Goal: Task Accomplishment & Management: Manage account settings

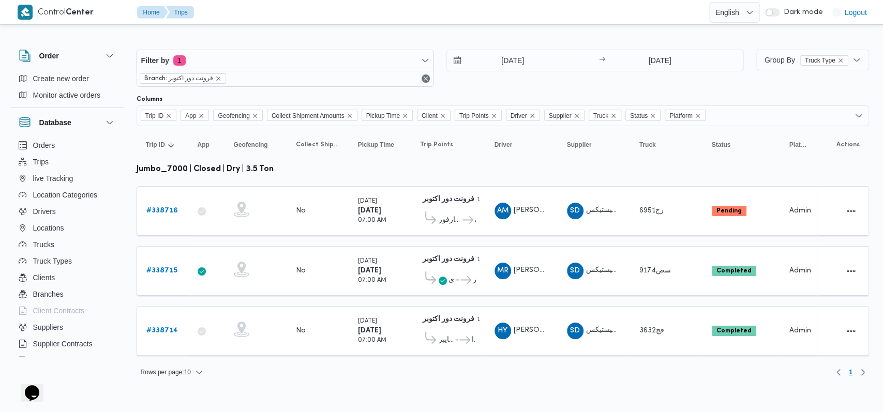
click at [362, 86] on div "[DATE] → [DATE]" at bounding box center [596, 68] width 298 height 37
click at [362, 64] on input "[DATE]" at bounding box center [505, 60] width 117 height 21
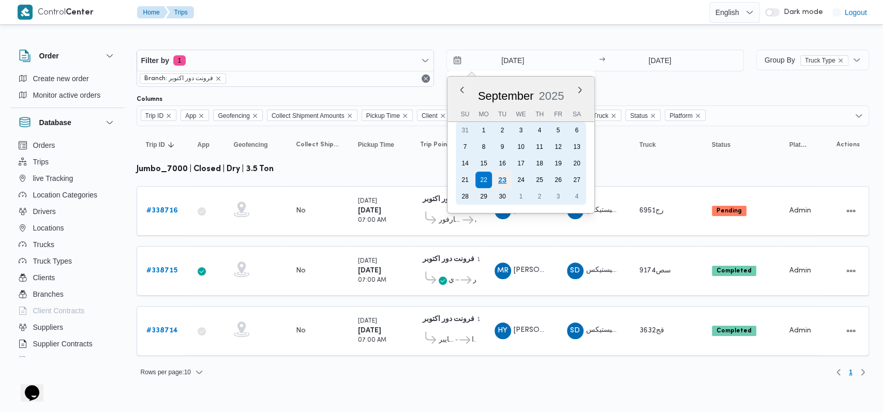
click at [362, 182] on div "23" at bounding box center [502, 180] width 20 height 20
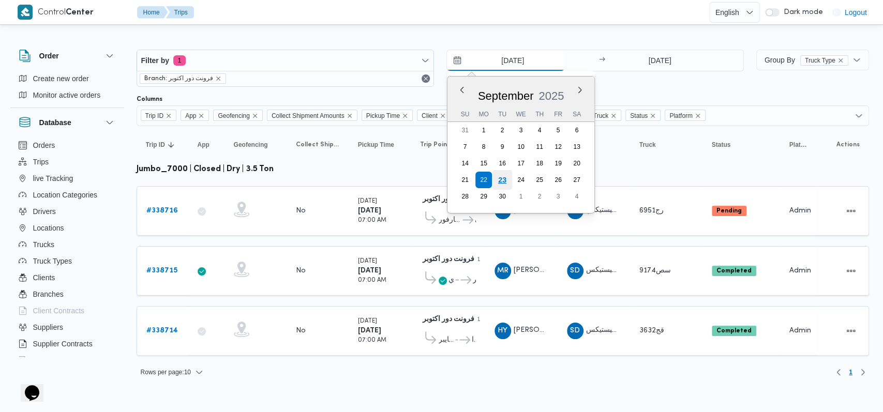
type input "[DATE]"
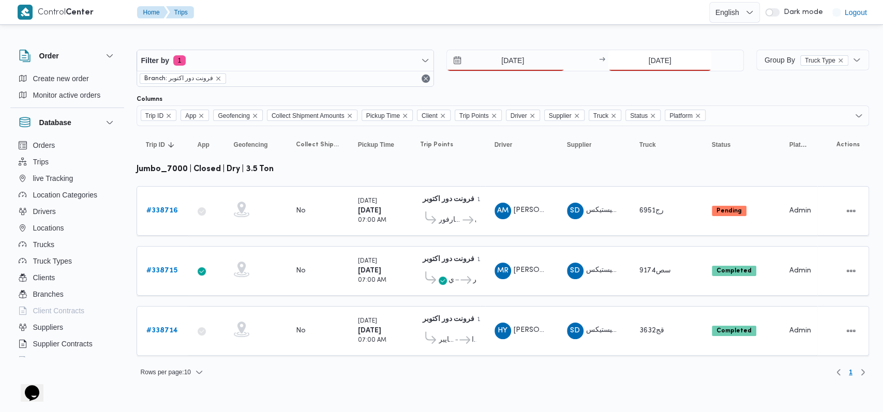
click at [362, 64] on input "[DATE]" at bounding box center [660, 60] width 103 height 21
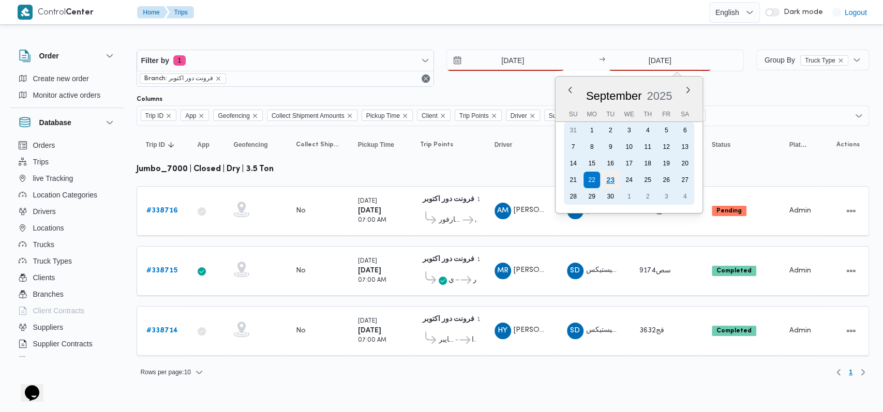
click at [362, 177] on div "23" at bounding box center [611, 180] width 20 height 20
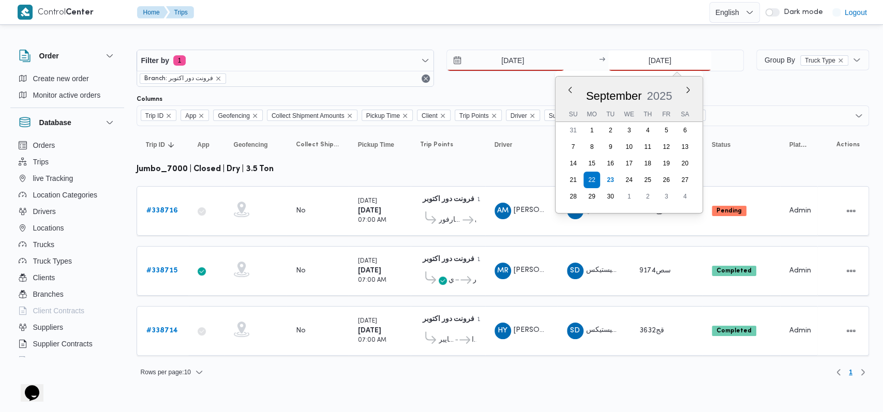
type input "[DATE]"
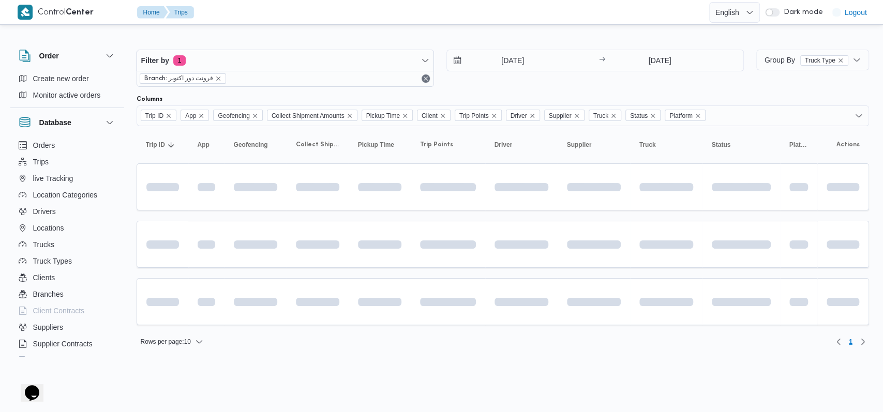
click at [362, 84] on div "[DATE] → [DATE]" at bounding box center [596, 68] width 298 height 37
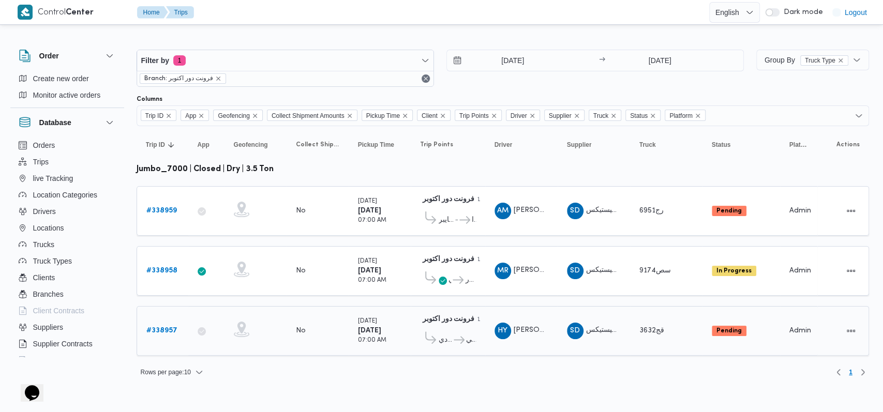
click at [163, 328] on b "# 338957" at bounding box center [161, 331] width 31 height 7
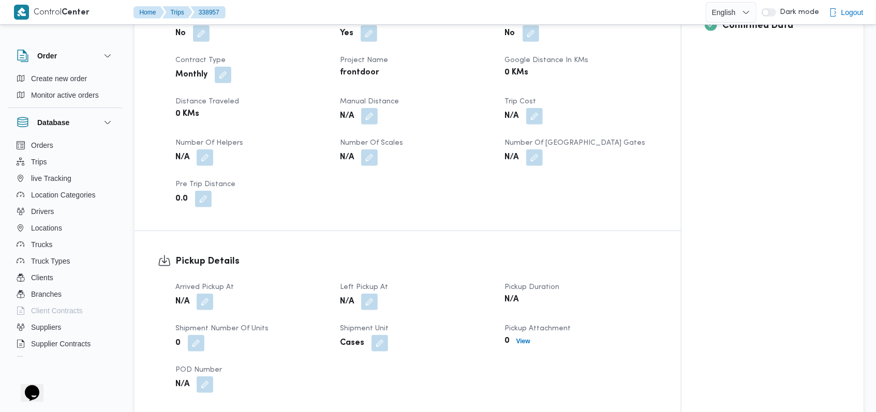
scroll to position [552, 0]
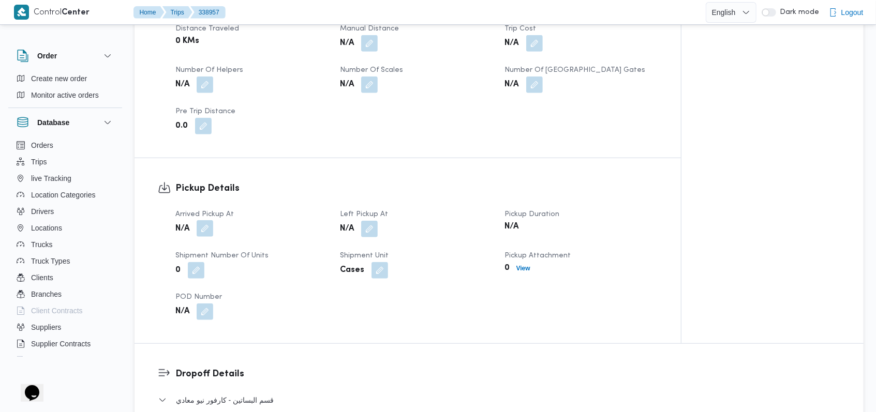
click at [208, 224] on button "button" at bounding box center [205, 228] width 17 height 17
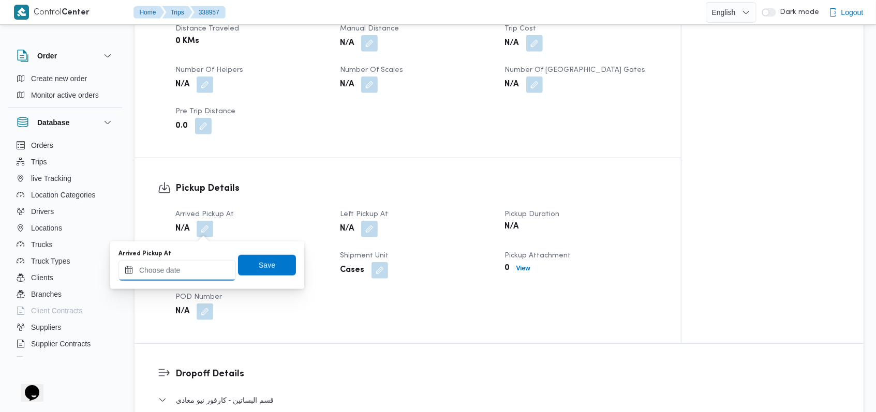
click at [187, 274] on input "Arrived Pickup At" at bounding box center [177, 270] width 117 height 21
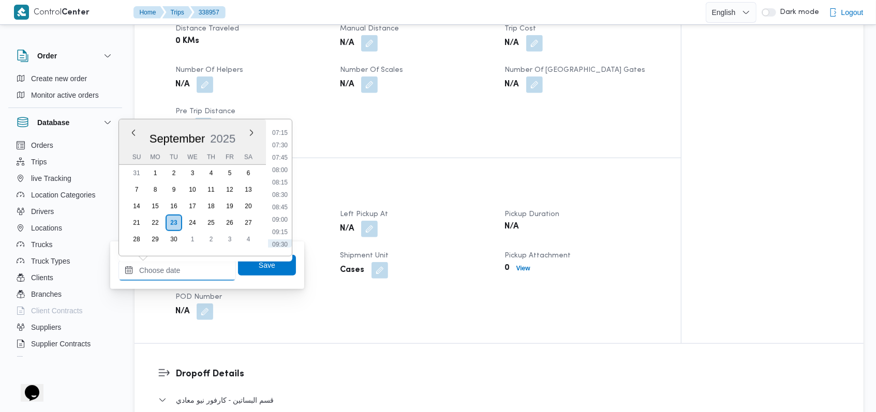
scroll to position [340, 0]
click at [282, 143] on li "07:00" at bounding box center [280, 141] width 24 height 10
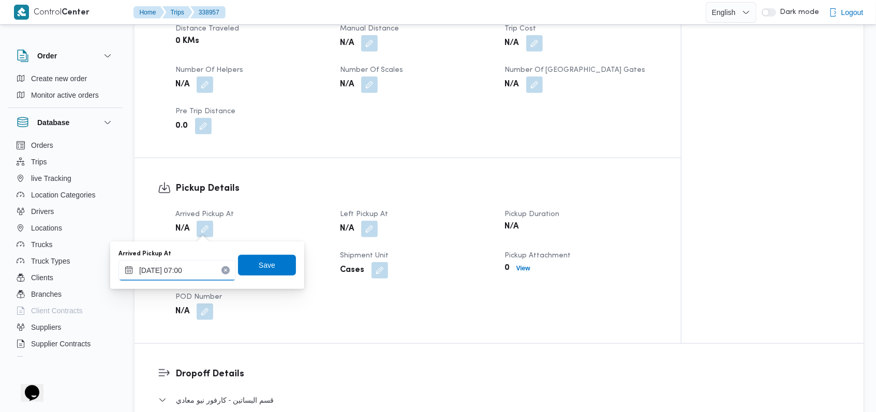
click at [177, 278] on input "[DATE] 07:00" at bounding box center [177, 270] width 117 height 21
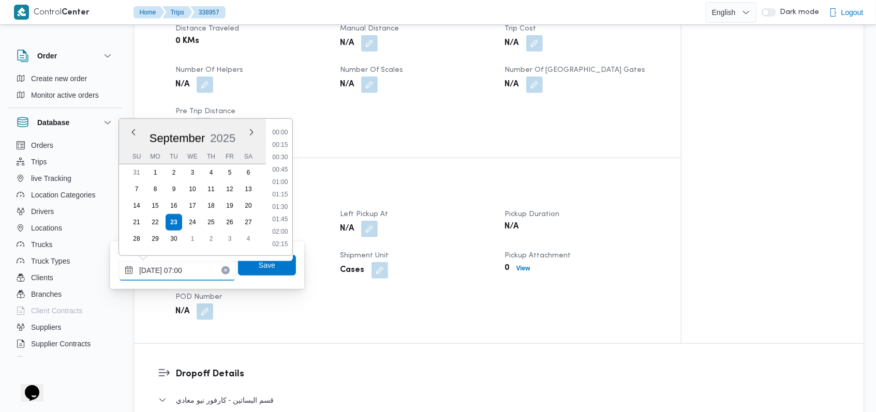
scroll to position [285, 0]
click at [286, 167] on li "06:30" at bounding box center [280, 170] width 24 height 10
type input "[DATE] 06:30"
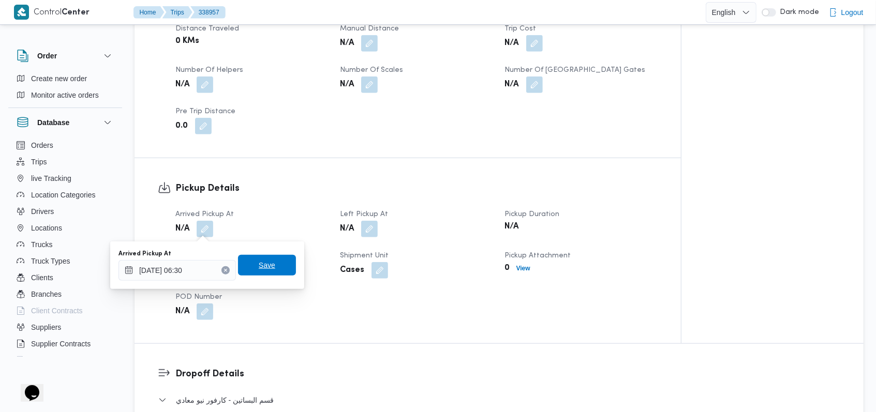
click at [276, 262] on span "Save" at bounding box center [267, 265] width 58 height 21
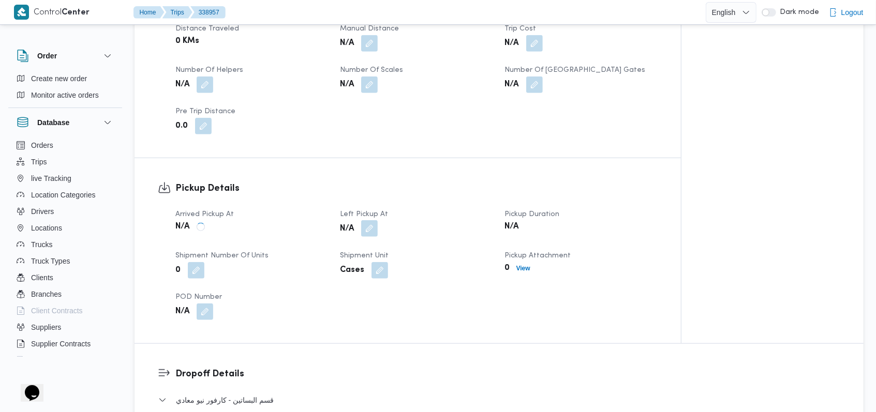
click at [362, 235] on button "button" at bounding box center [369, 228] width 17 height 17
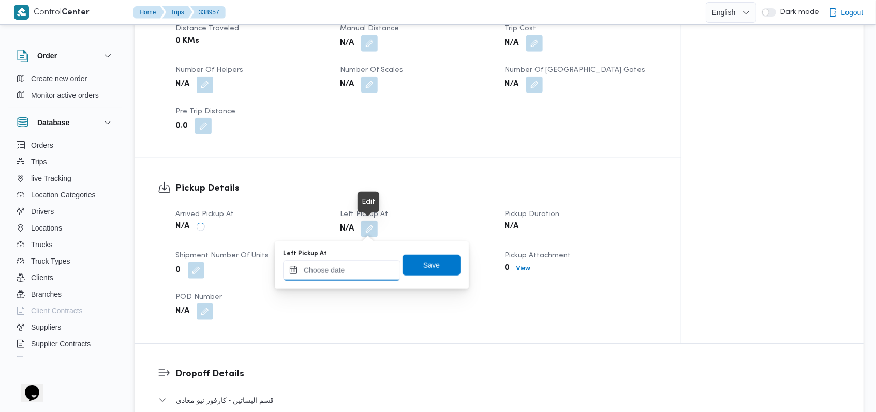
click at [360, 274] on input "Left Pickup At" at bounding box center [341, 270] width 117 height 21
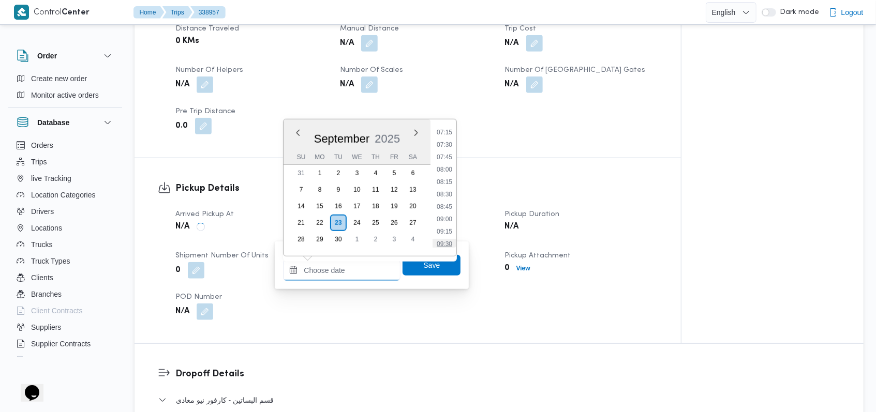
scroll to position [340, 0]
click at [362, 168] on li "07:30" at bounding box center [445, 165] width 24 height 10
type input "[DATE] 07:30"
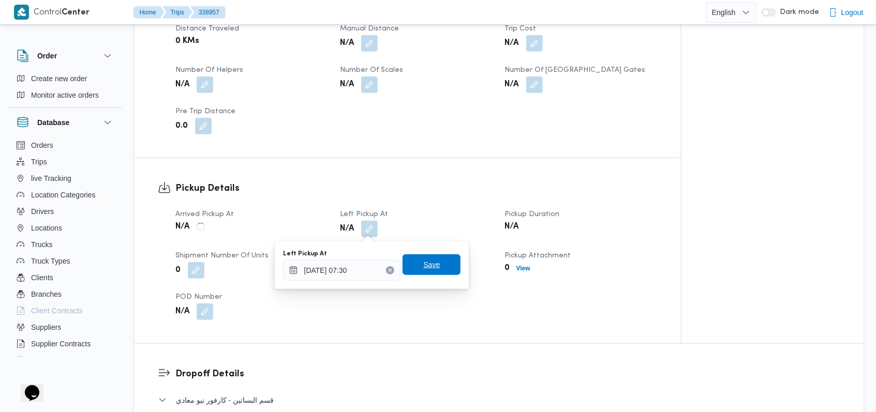
click at [362, 267] on span "Save" at bounding box center [431, 265] width 17 height 12
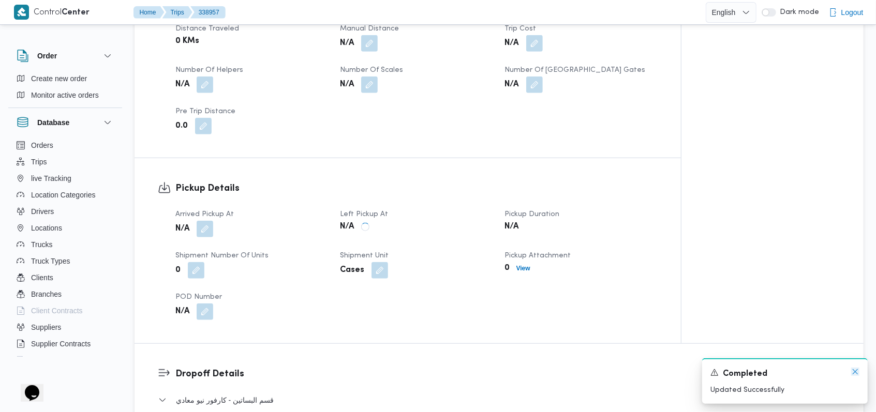
click at [362, 370] on icon "Dismiss toast" at bounding box center [855, 372] width 8 height 8
click at [362, 304] on div "Arrived Pickup At N/A Left Pickup At N/A Pickup Duration N/A Shipment Number of…" at bounding box center [416, 264] width 495 height 124
click at [362, 371] on icon "Dismiss toast" at bounding box center [855, 372] width 5 height 5
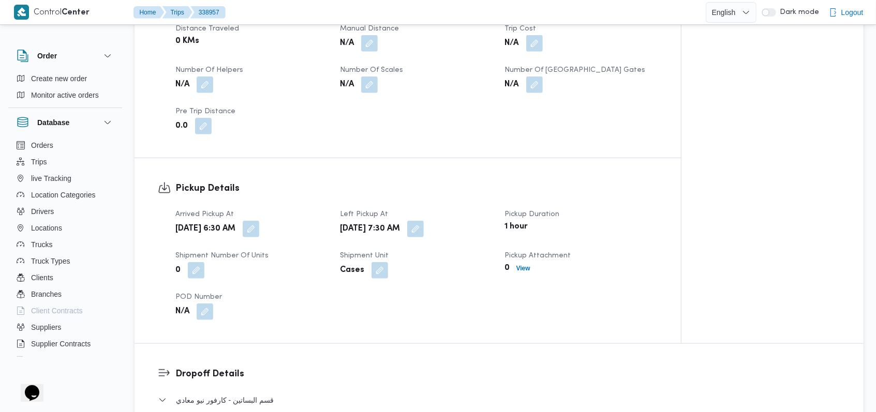
click at [362, 304] on div "Arrived Pickup At [DATE] 6:30 AM Left Pickup At [DATE] 7:30 AM Pickup Duration …" at bounding box center [416, 264] width 495 height 124
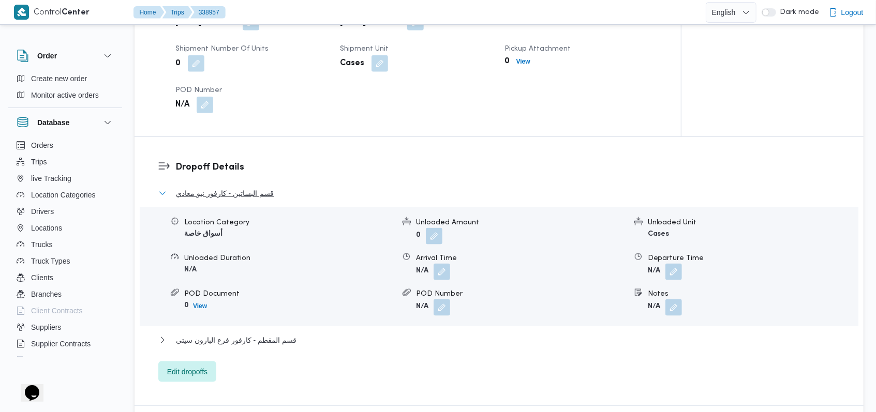
click at [277, 193] on button "قسم البساتين - كارفور نيو معادي" at bounding box center [499, 193] width 682 height 12
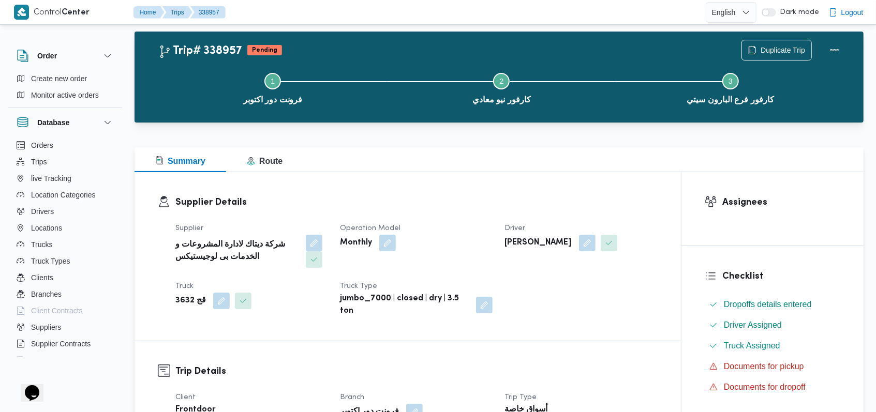
scroll to position [0, 0]
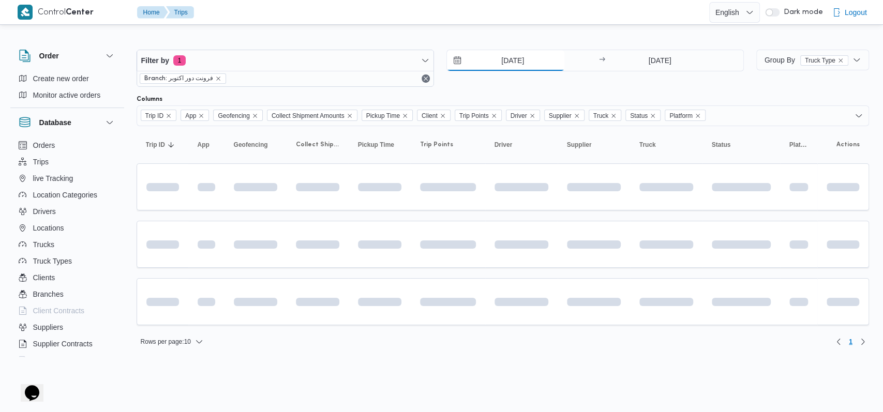
click at [362, 64] on input "[DATE]" at bounding box center [505, 60] width 117 height 21
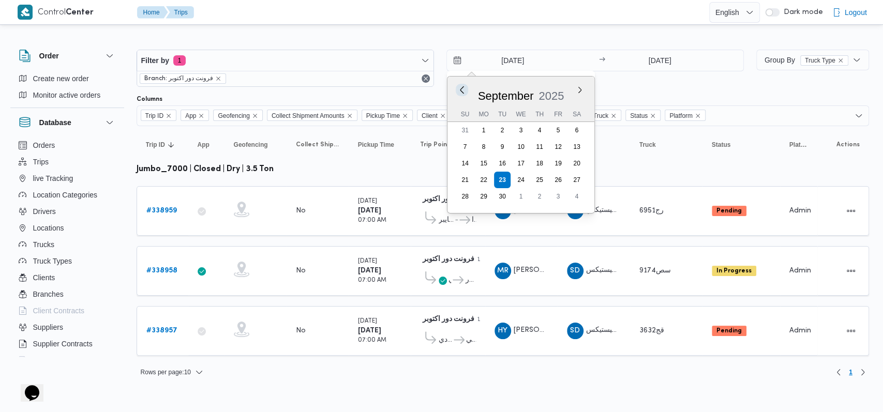
click at [362, 88] on button "Previous Month" at bounding box center [462, 90] width 10 height 10
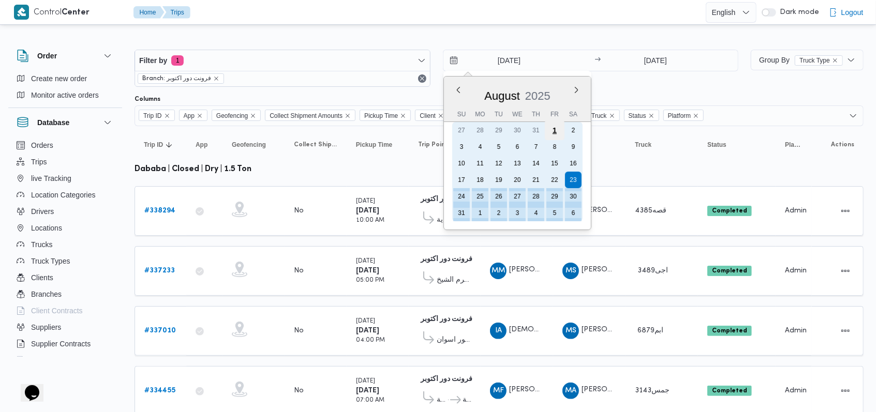
click at [362, 134] on div "1" at bounding box center [554, 131] width 20 height 20
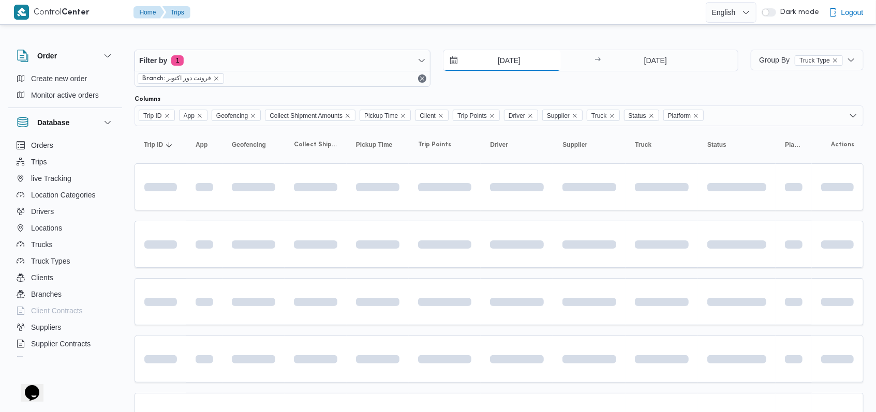
type input "[DATE]"
click at [362, 64] on input "[DATE]" at bounding box center [655, 60] width 103 height 21
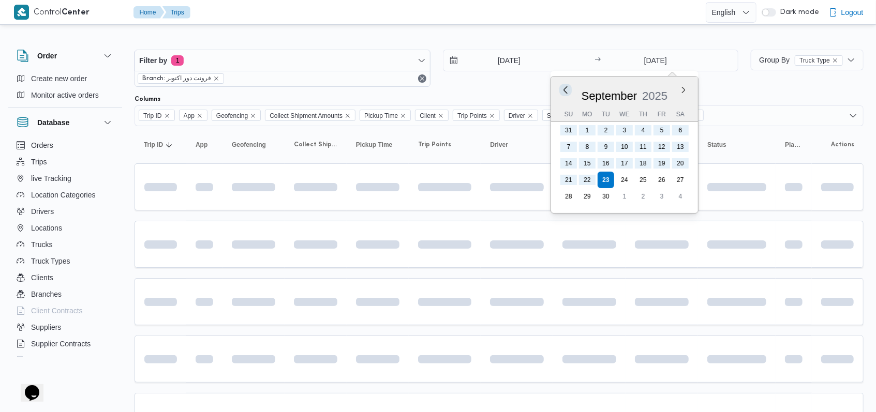
click at [362, 86] on button "Previous Month" at bounding box center [566, 90] width 10 height 10
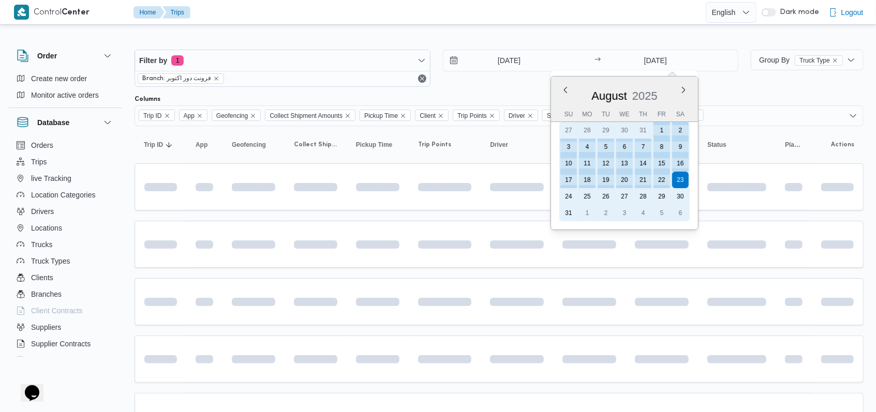
click at [362, 128] on div "1" at bounding box center [662, 130] width 17 height 17
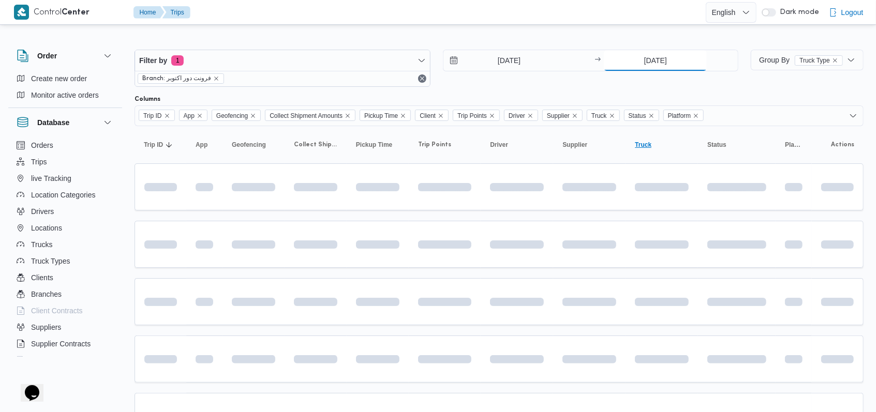
type input "[DATE]"
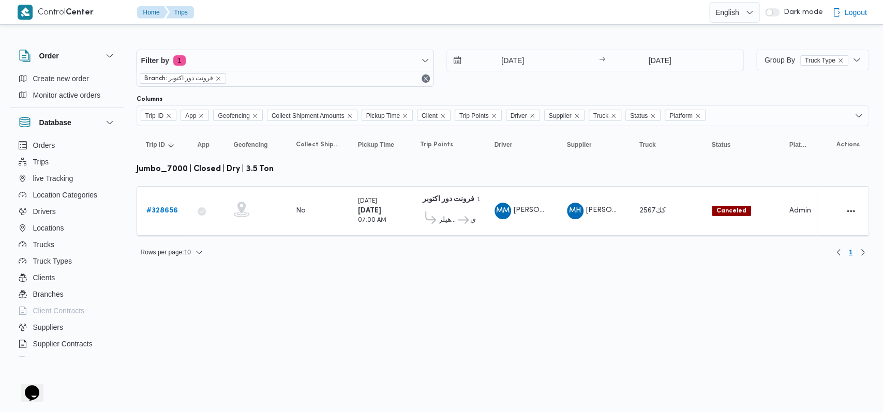
click at [362, 48] on div "Filter by 1 Branch: فرونت دور اكتوبر [DATE] → [DATE]" at bounding box center [440, 68] width 620 height 50
click at [362, 61] on input "[DATE]" at bounding box center [505, 60] width 117 height 21
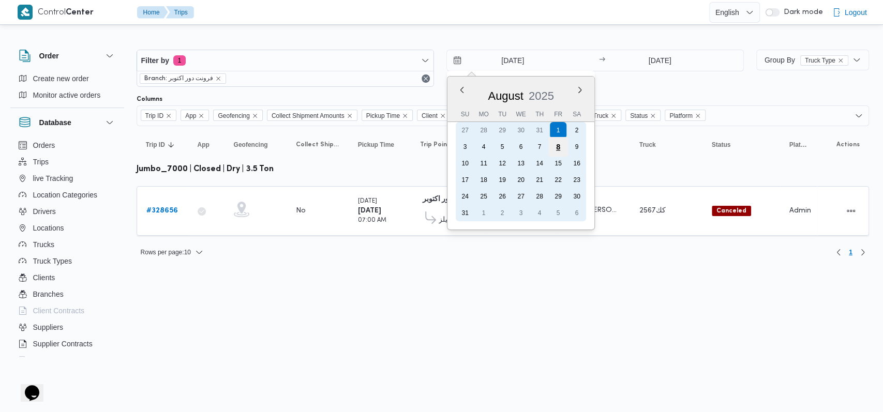
click at [362, 148] on div "8" at bounding box center [558, 147] width 20 height 20
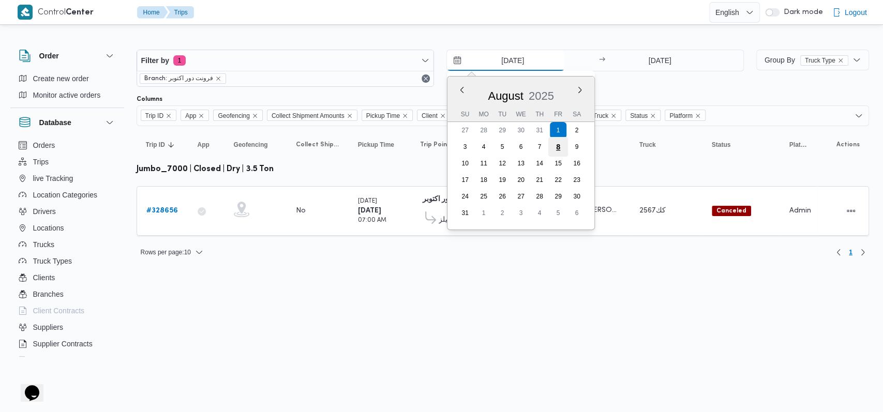
type input "[DATE]"
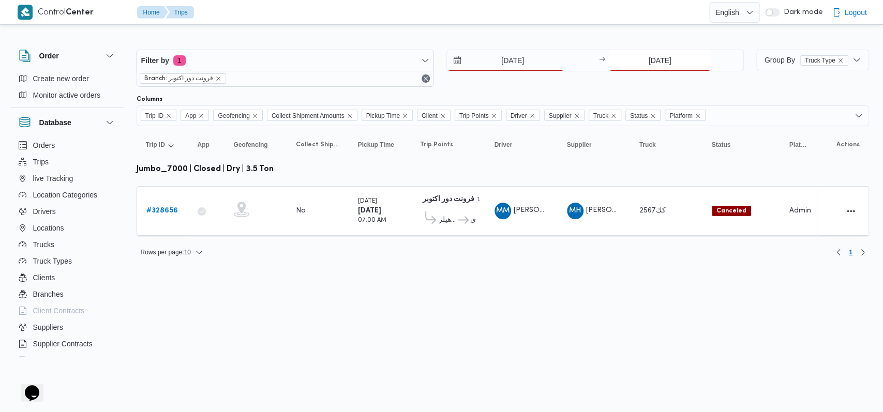
click at [362, 60] on input "[DATE]" at bounding box center [660, 60] width 103 height 21
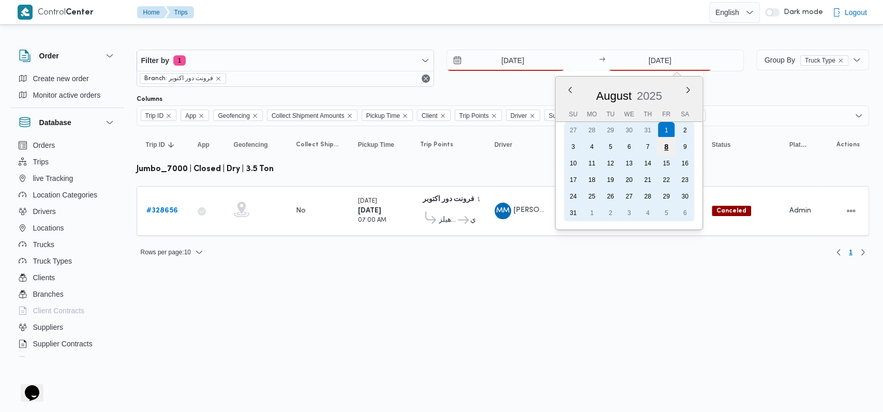
click at [362, 153] on div "8" at bounding box center [667, 147] width 20 height 20
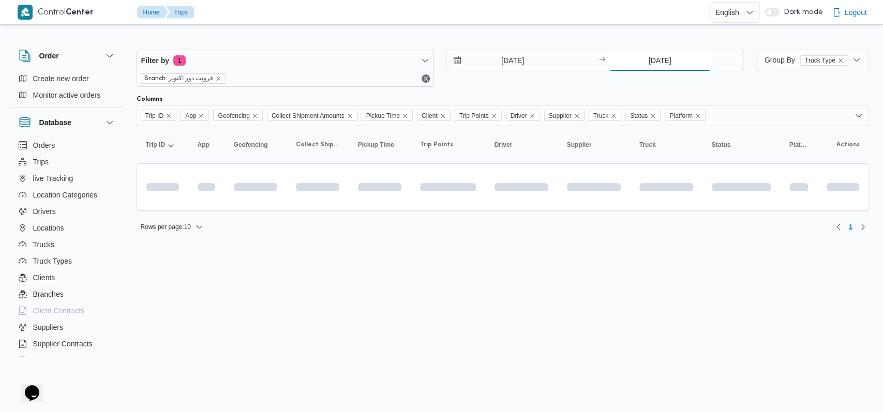
type input "[DATE]"
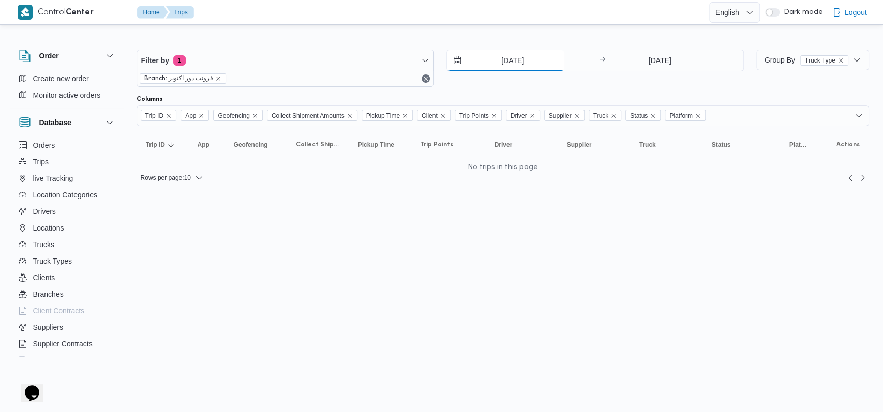
click at [362, 61] on input "[DATE]" at bounding box center [505, 60] width 117 height 21
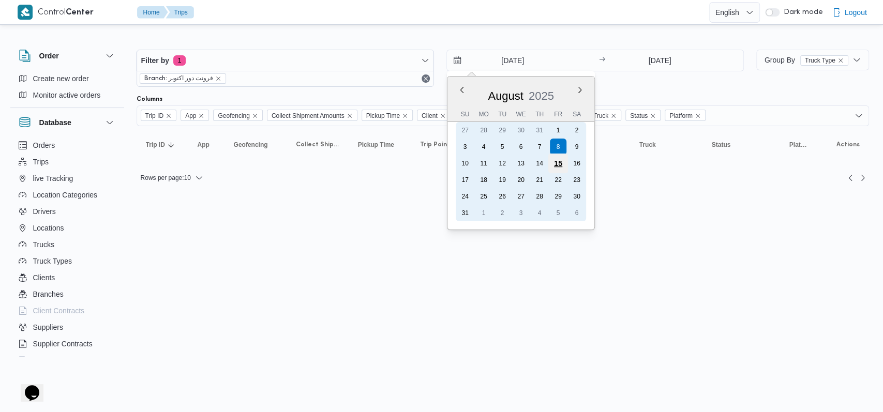
click at [362, 165] on div "15" at bounding box center [558, 164] width 20 height 20
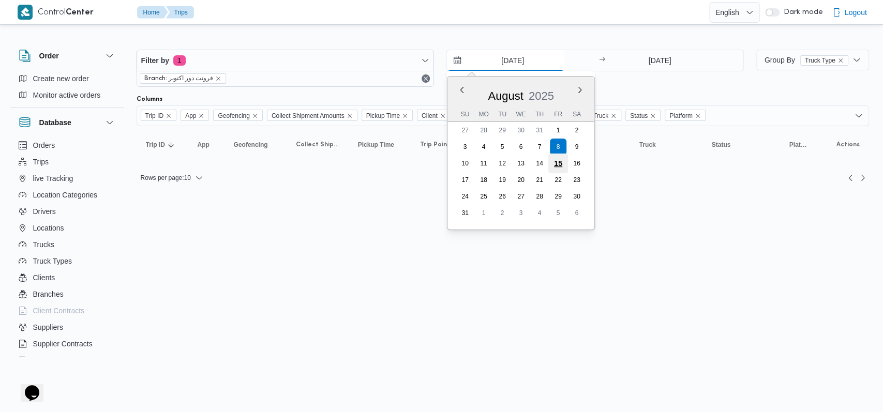
type input "[DATE]"
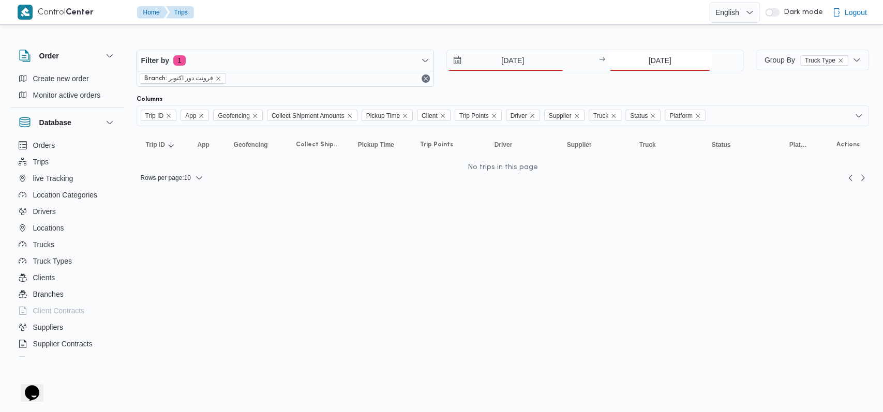
click at [362, 64] on input "[DATE]" at bounding box center [660, 60] width 103 height 21
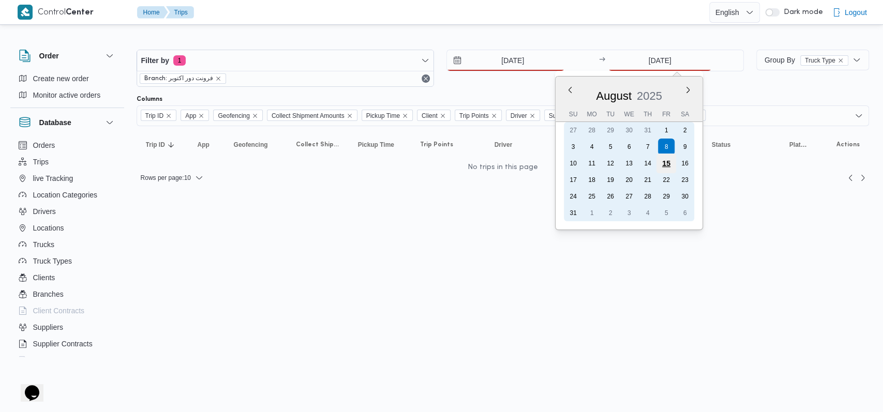
click at [362, 166] on div "15" at bounding box center [667, 164] width 20 height 20
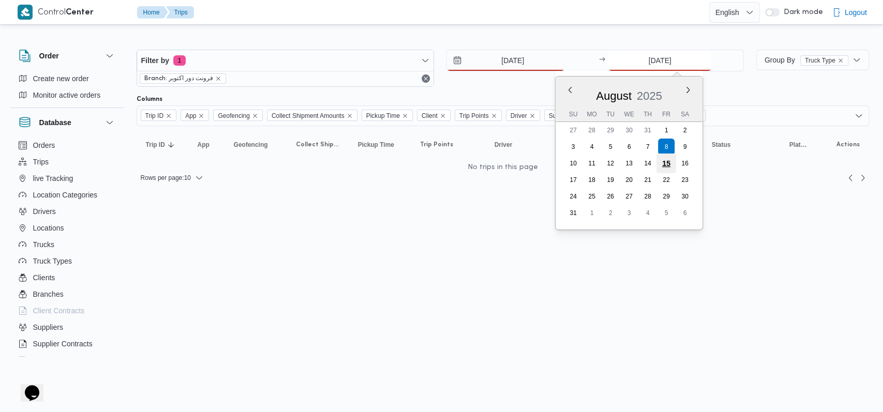
type input "[DATE]"
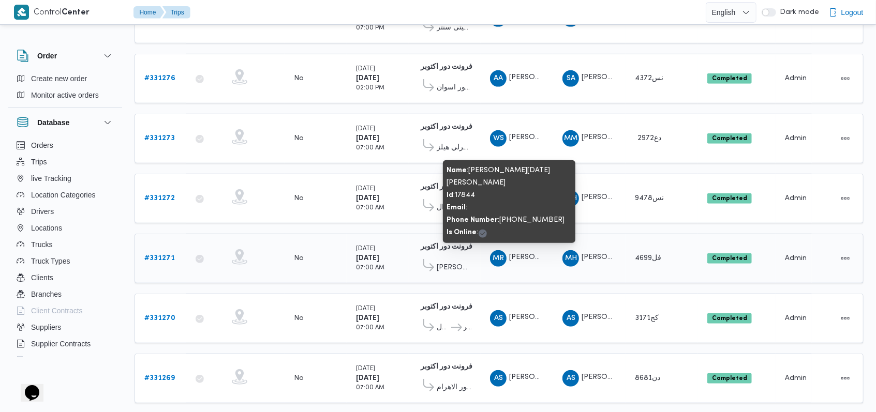
scroll to position [385, 0]
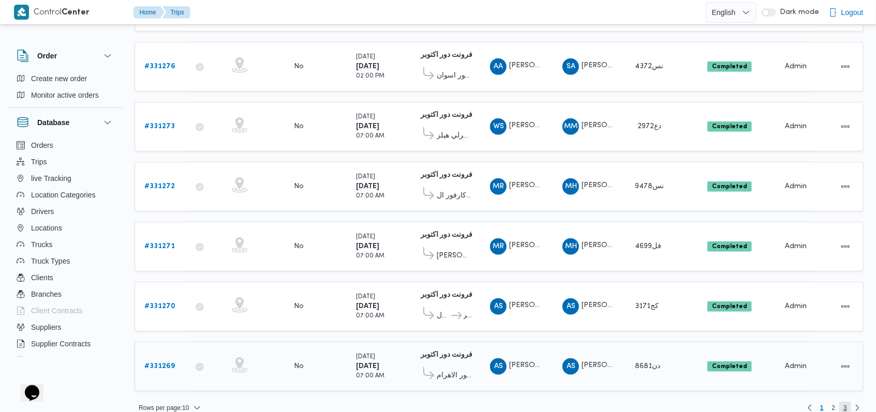
click at [362, 371] on span "3" at bounding box center [845, 408] width 12 height 12
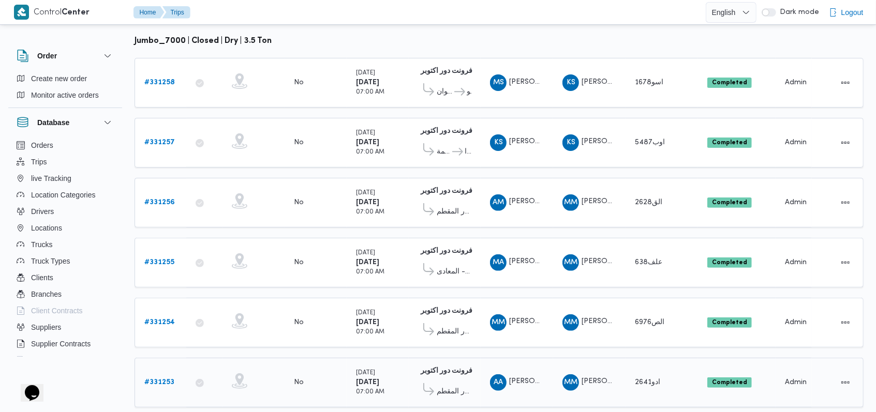
scroll to position [150, 0]
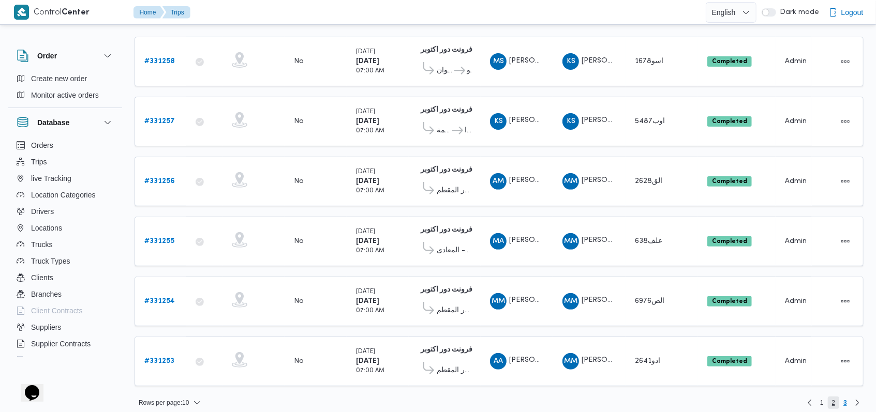
click at [362, 371] on span "2" at bounding box center [834, 403] width 4 height 12
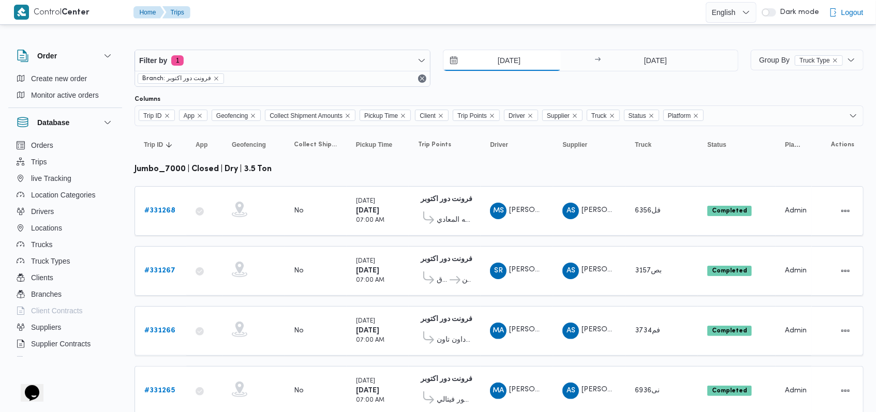
click at [362, 64] on input "[DATE]" at bounding box center [502, 60] width 117 height 21
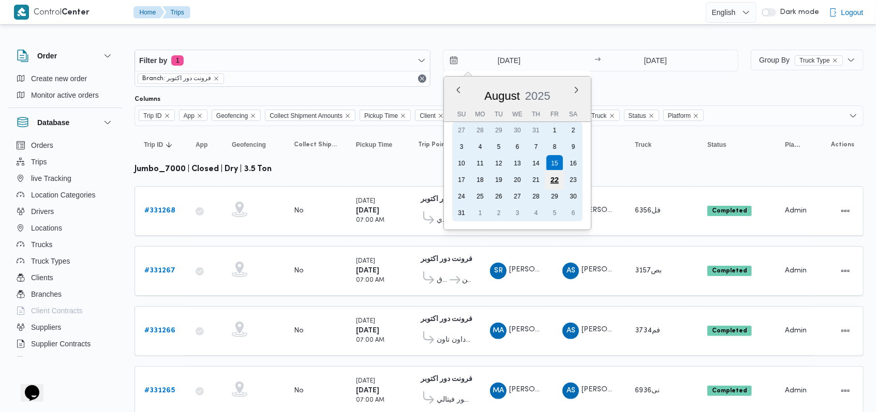
click at [362, 178] on div "22" at bounding box center [554, 180] width 20 height 20
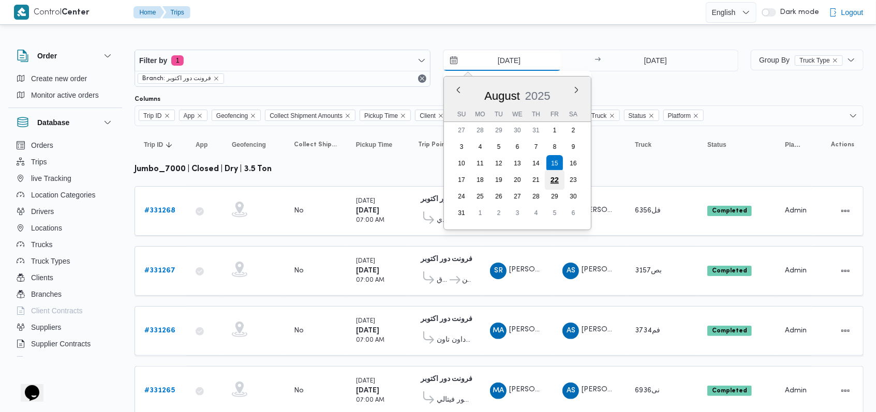
type input "[DATE]"
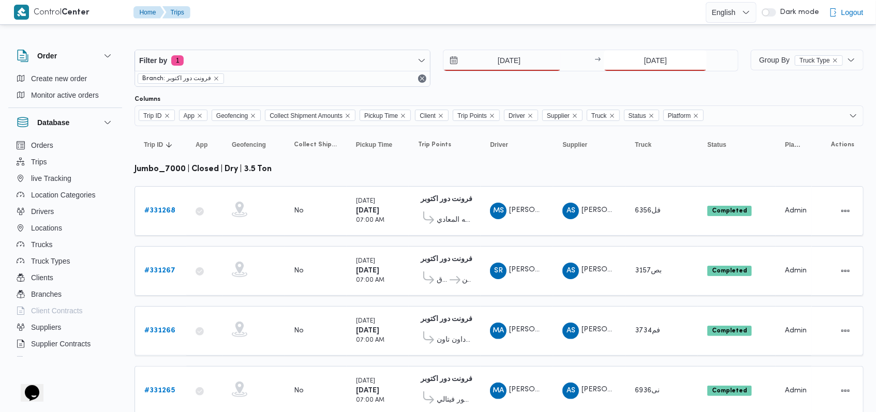
click at [362, 65] on input "[DATE]" at bounding box center [655, 60] width 103 height 21
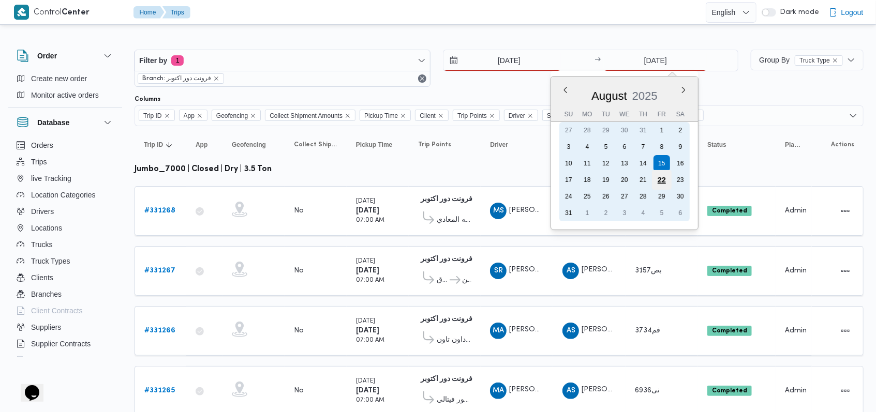
click at [362, 182] on div "22" at bounding box center [662, 180] width 20 height 20
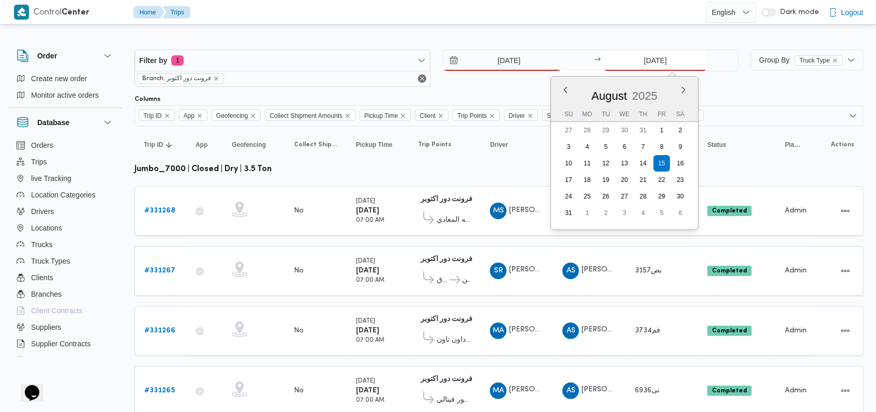
type input "[DATE]"
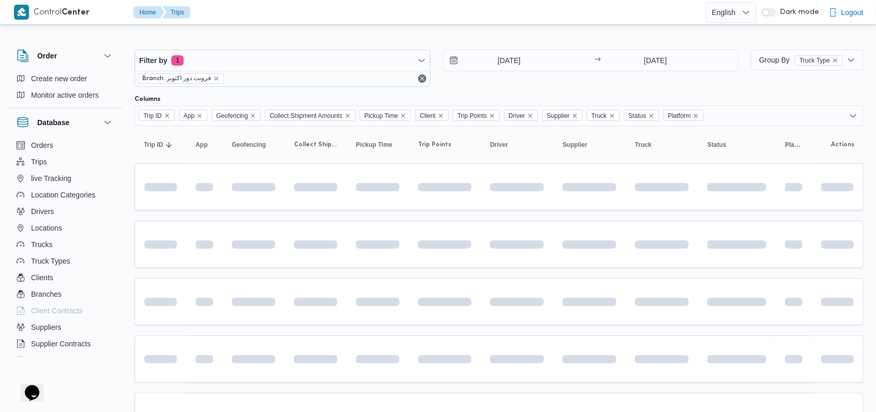
click at [362, 87] on div "Filter by 1 Branch: فرونت دور اكتوبر [DATE] → [DATE]" at bounding box center [436, 68] width 616 height 50
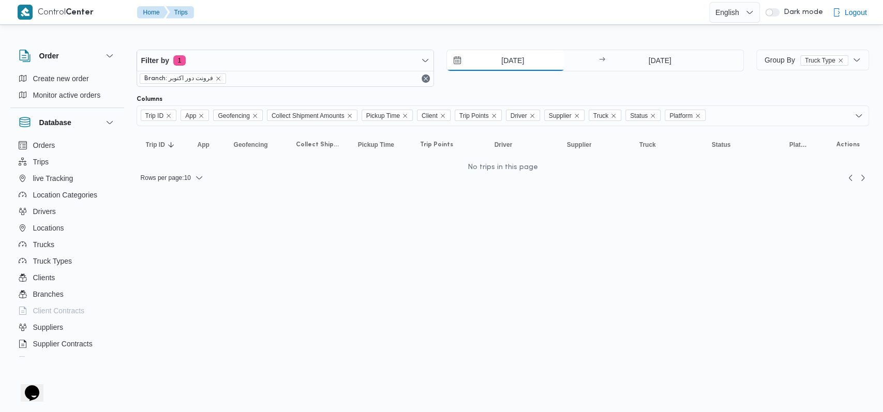
click at [362, 55] on input "[DATE]" at bounding box center [505, 60] width 117 height 21
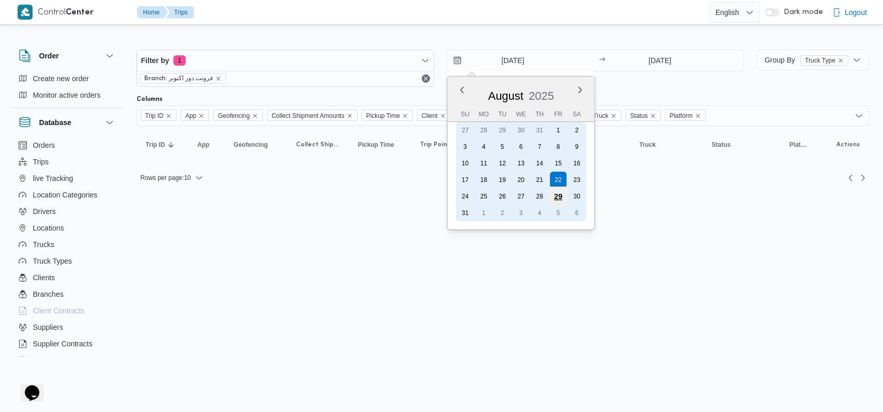
click at [362, 191] on div "29" at bounding box center [558, 197] width 20 height 20
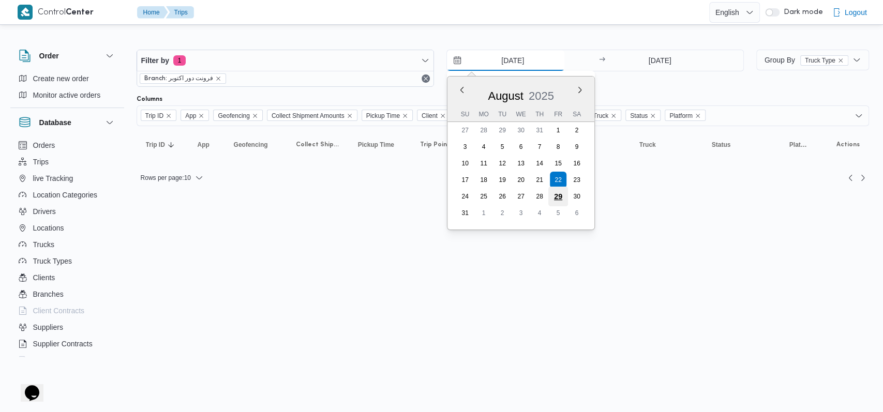
type input "[DATE]"
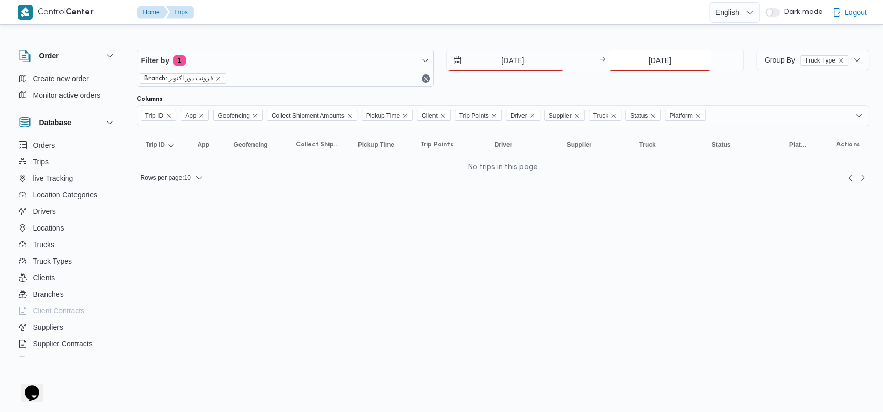
click at [362, 61] on input "[DATE]" at bounding box center [660, 60] width 103 height 21
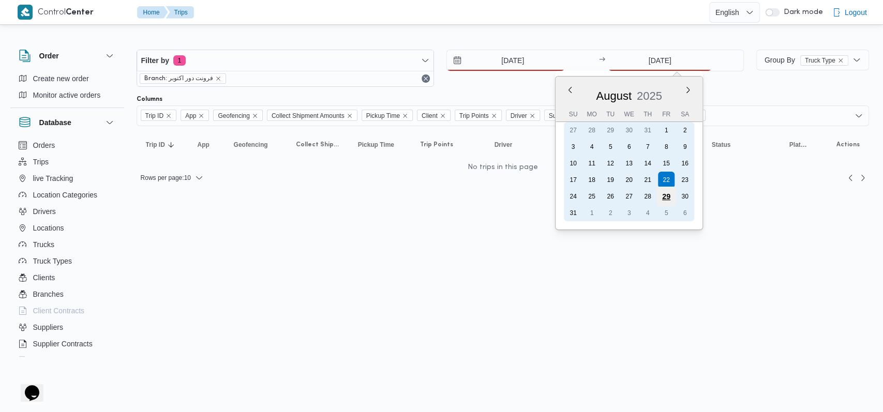
click at [362, 197] on div "29" at bounding box center [667, 197] width 20 height 20
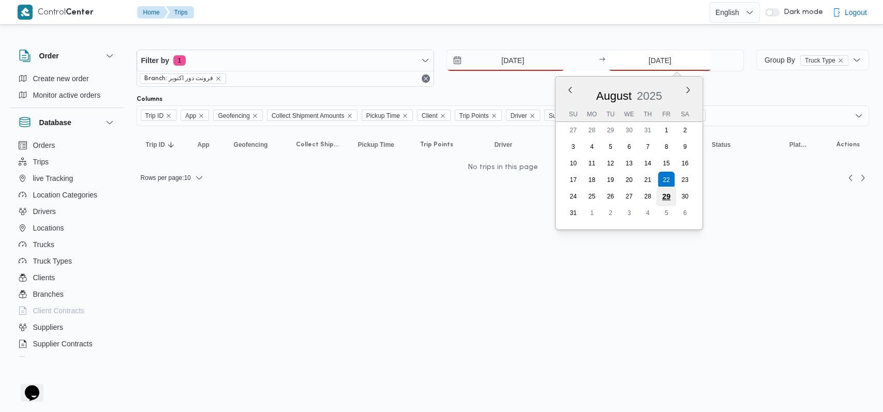
type input "[DATE]"
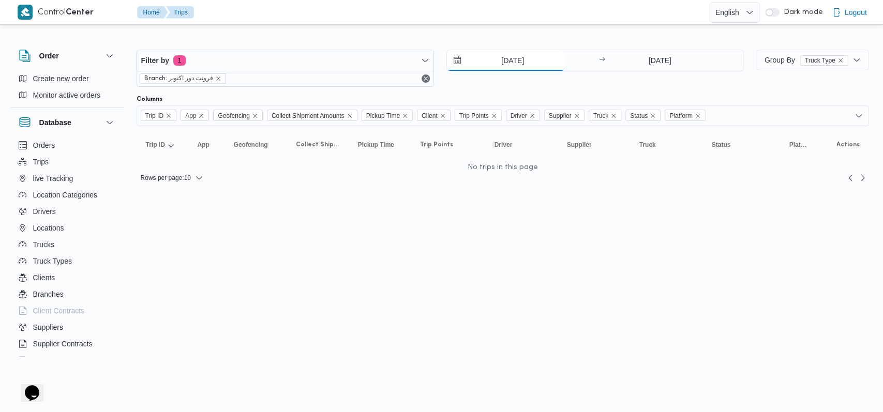
click at [362, 60] on input "[DATE]" at bounding box center [505, 60] width 117 height 21
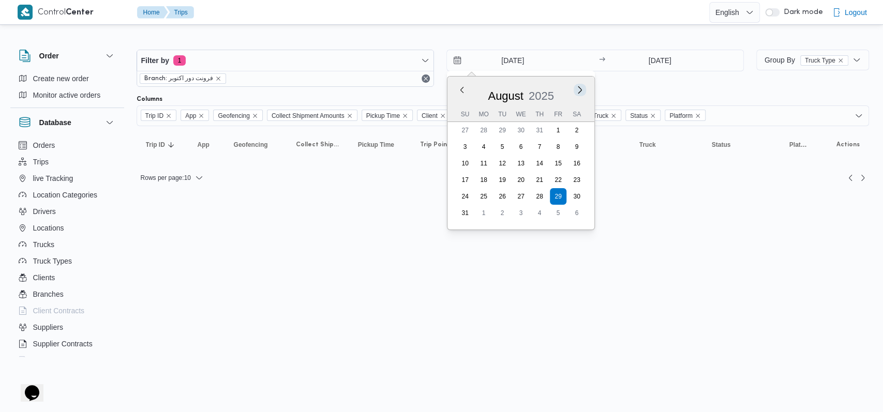
click at [362, 91] on button "Next month" at bounding box center [580, 90] width 10 height 10
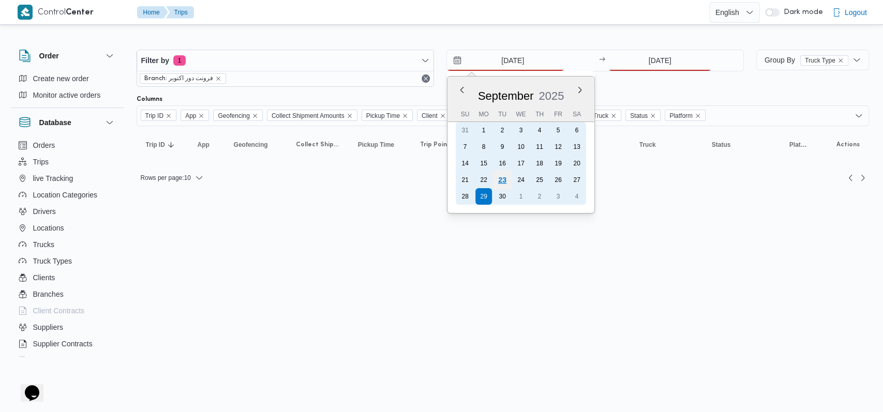
click at [362, 176] on div "23" at bounding box center [502, 180] width 20 height 20
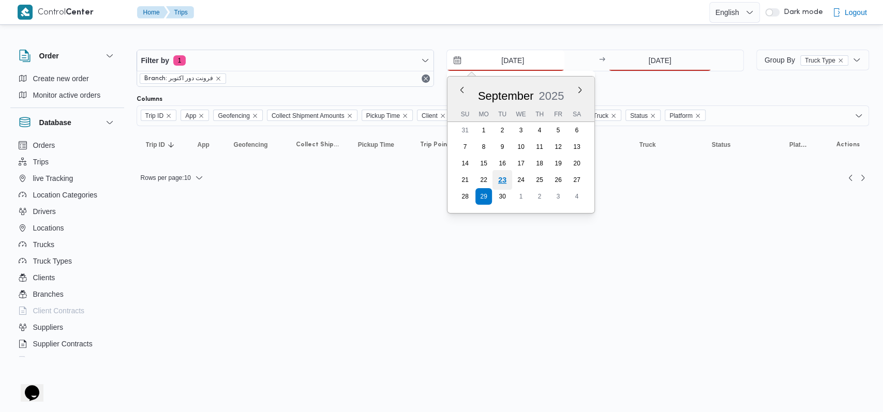
type input "[DATE]"
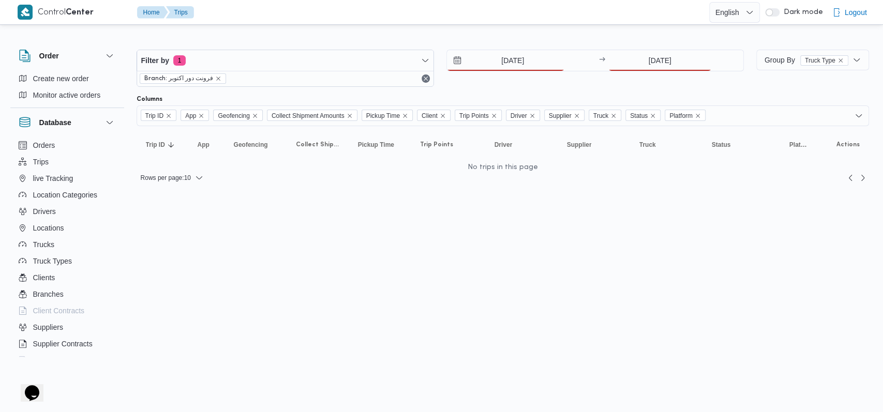
click at [362, 47] on div "Filter by 1 Branch: فرونت دور اكتوبر [DATE] → [DATE]" at bounding box center [440, 68] width 620 height 50
click at [362, 60] on input "[DATE]" at bounding box center [660, 60] width 103 height 21
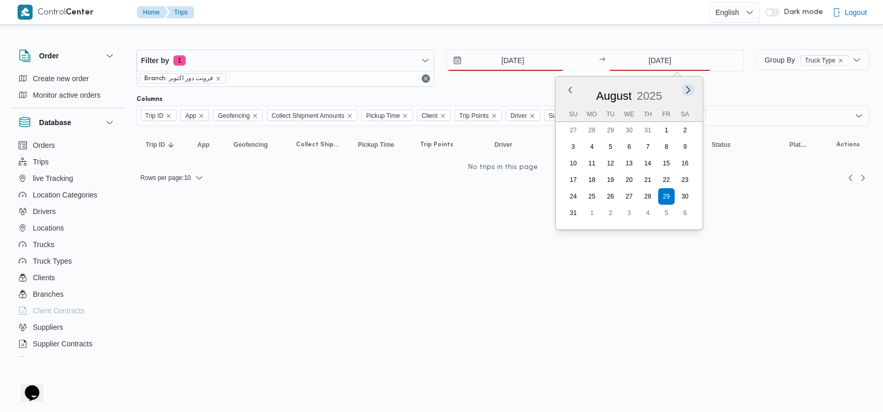
click at [362, 93] on button "Next month" at bounding box center [689, 90] width 10 height 10
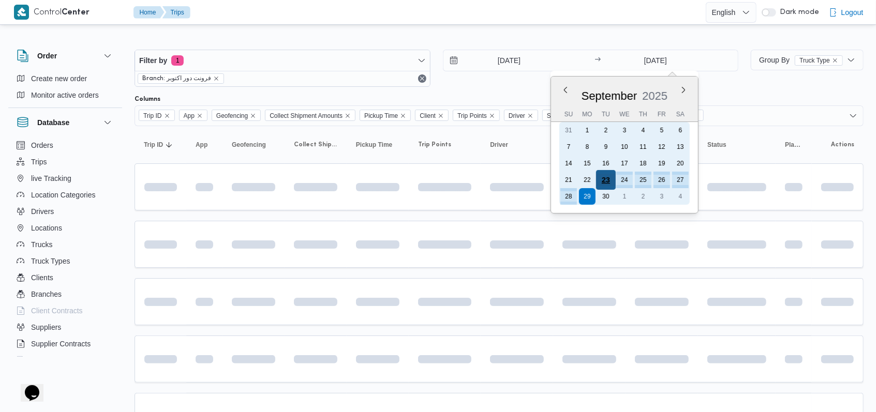
click at [362, 181] on div "23" at bounding box center [606, 180] width 20 height 20
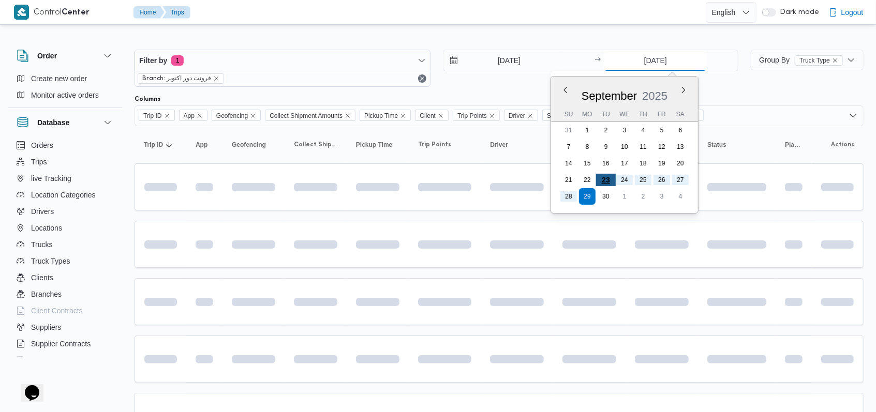
type input "[DATE]"
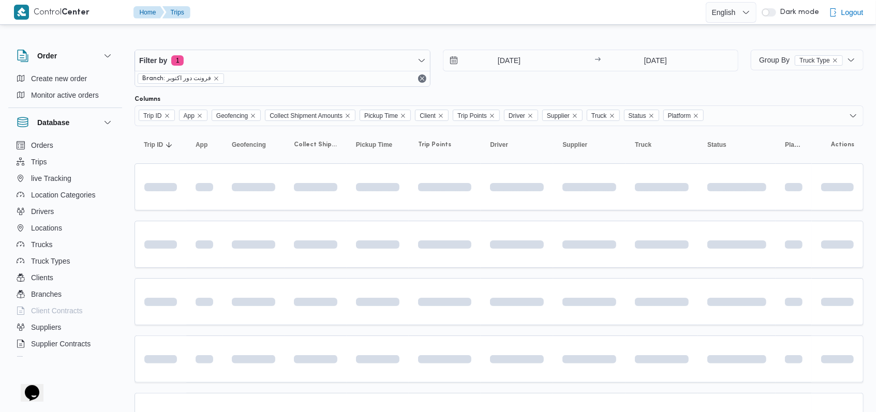
click at [362, 81] on div "[DATE] → [DATE]" at bounding box center [591, 68] width 296 height 37
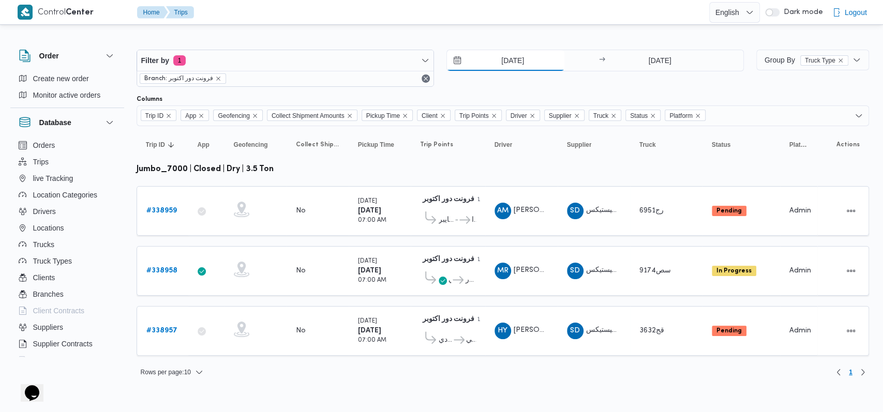
click at [362, 59] on input "[DATE]" at bounding box center [505, 60] width 117 height 21
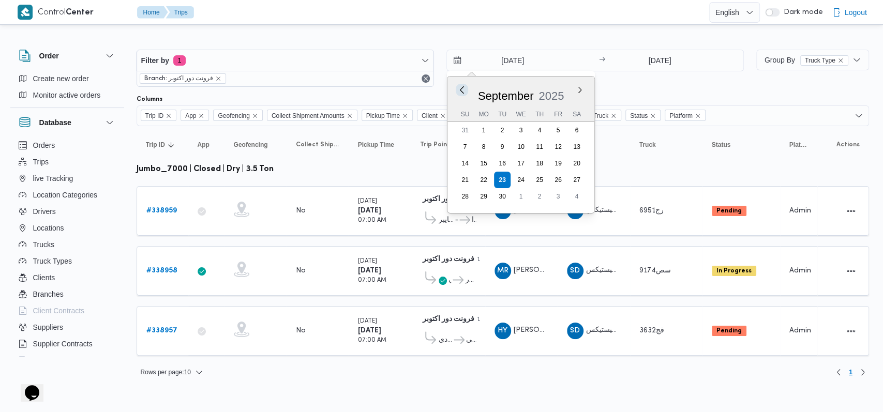
click at [362, 91] on button "Previous Month" at bounding box center [462, 90] width 10 height 10
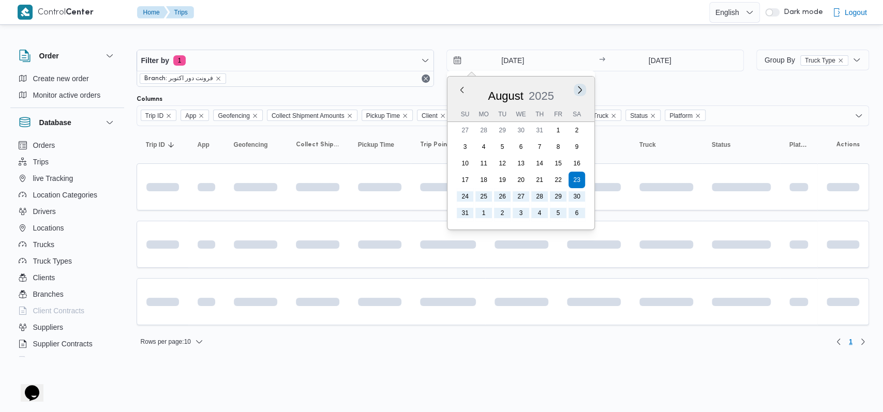
click at [362, 90] on button "Next month" at bounding box center [580, 90] width 10 height 10
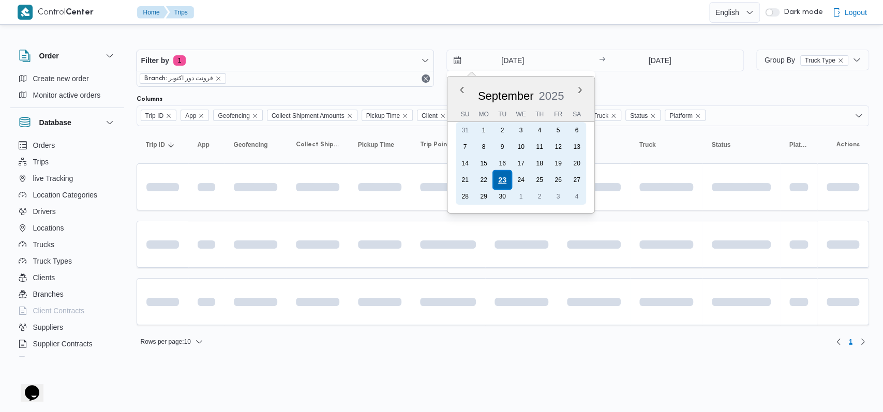
click at [362, 178] on div "23" at bounding box center [502, 180] width 20 height 20
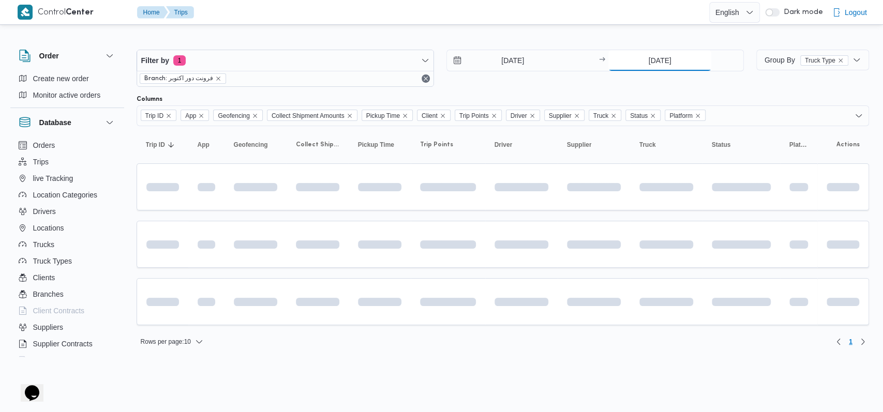
click at [362, 62] on input "[DATE]" at bounding box center [660, 60] width 103 height 21
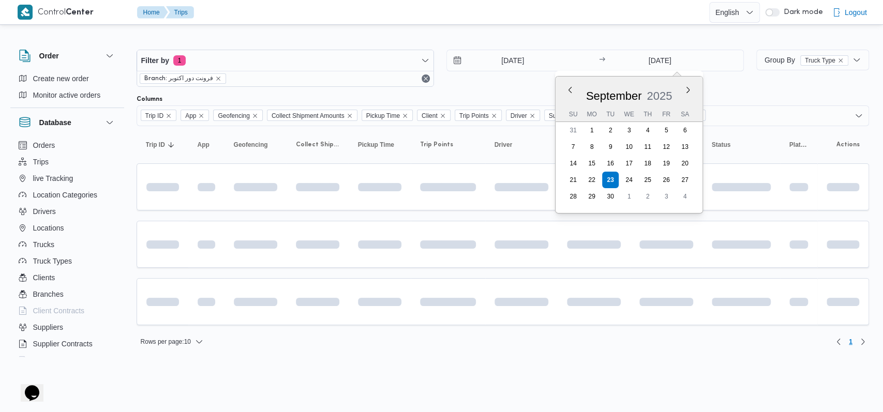
click at [362, 86] on div "[DATE] → [DATE] Previous Month Next month [DATE] [DATE] Su Mo Tu We Th Fr Sa 31…" at bounding box center [596, 68] width 298 height 37
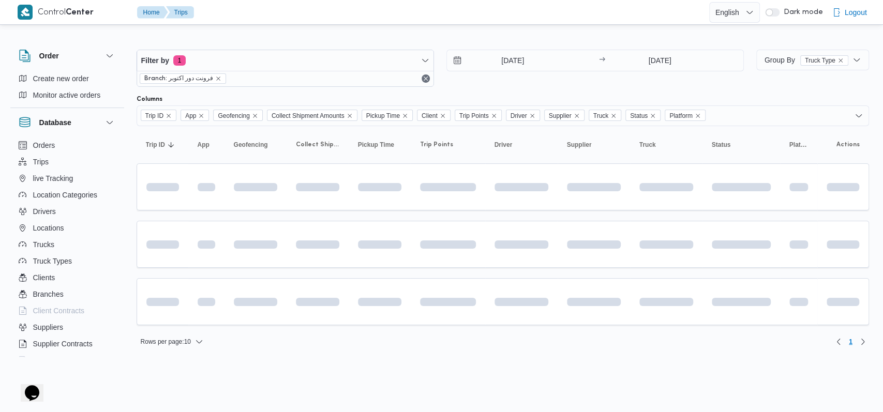
click at [362, 84] on div "[DATE] → [DATE]" at bounding box center [596, 68] width 298 height 37
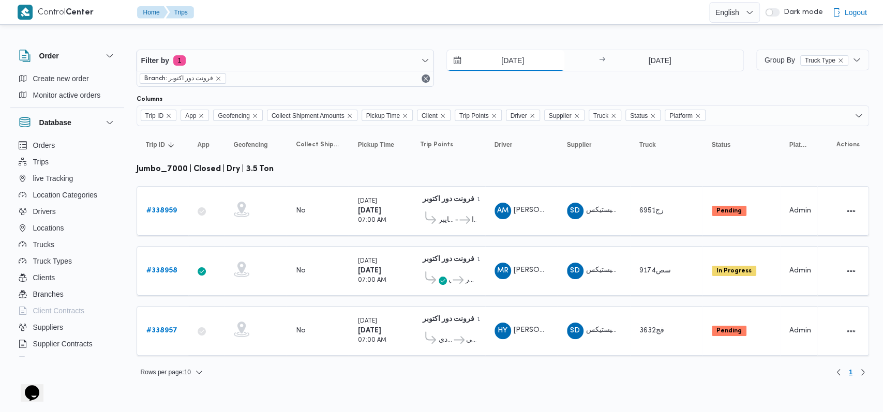
click at [362, 66] on input "[DATE]" at bounding box center [505, 60] width 117 height 21
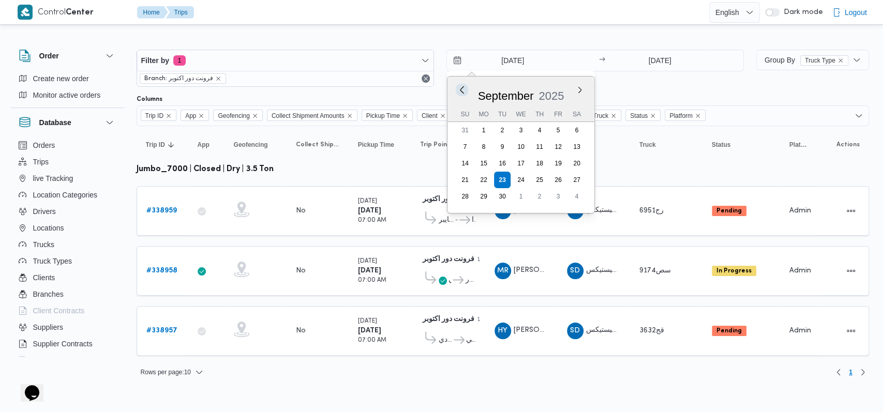
click at [362, 85] on button "Previous Month" at bounding box center [462, 90] width 10 height 10
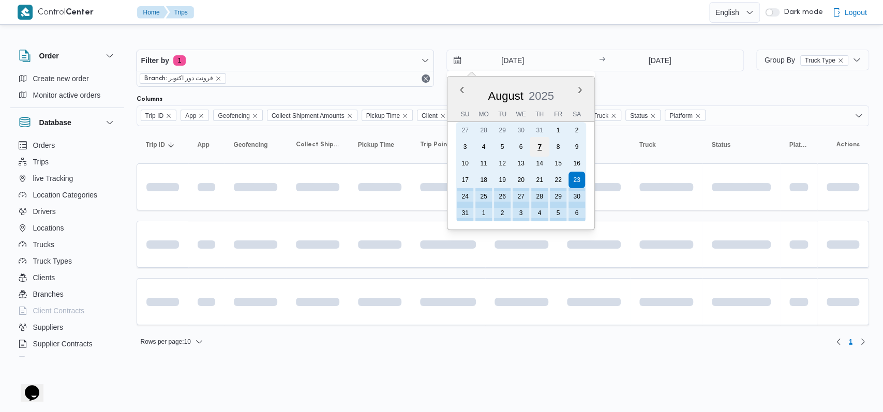
click at [362, 146] on div "7" at bounding box center [539, 147] width 20 height 20
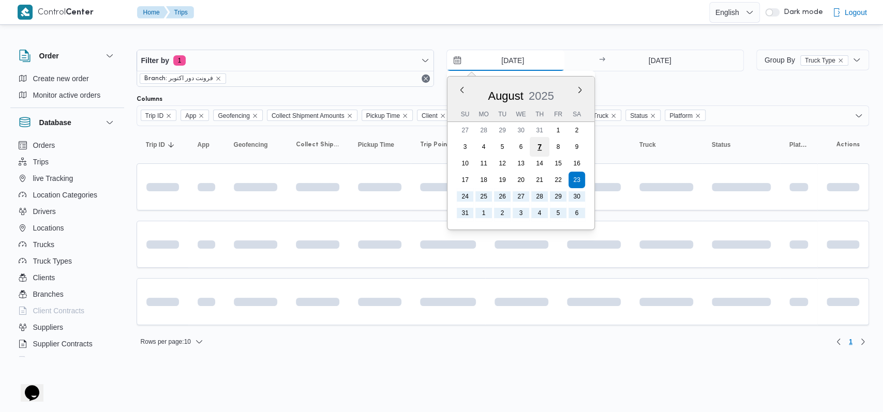
type input "[DATE]"
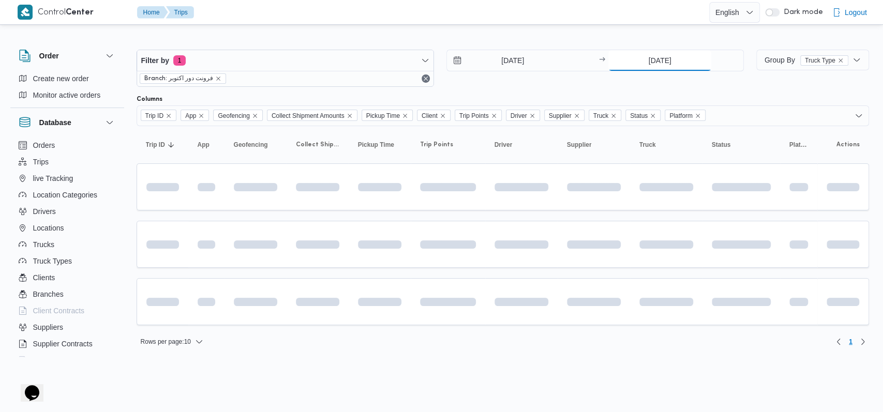
click at [362, 64] on input "[DATE]" at bounding box center [660, 60] width 103 height 21
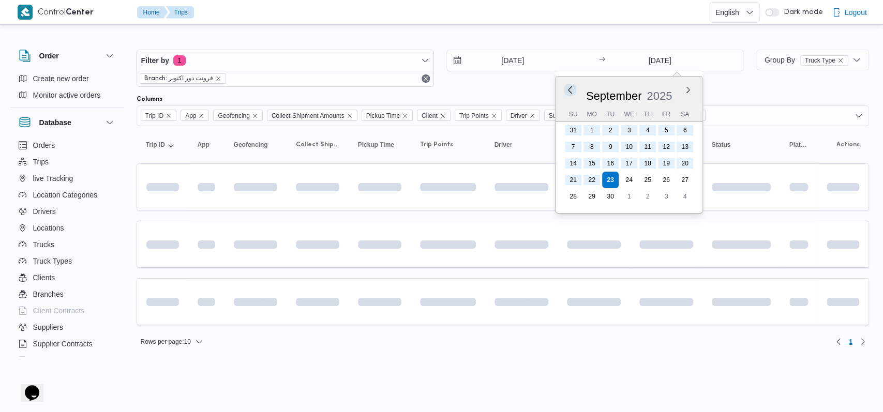
click at [362, 91] on button "Previous Month" at bounding box center [571, 90] width 10 height 10
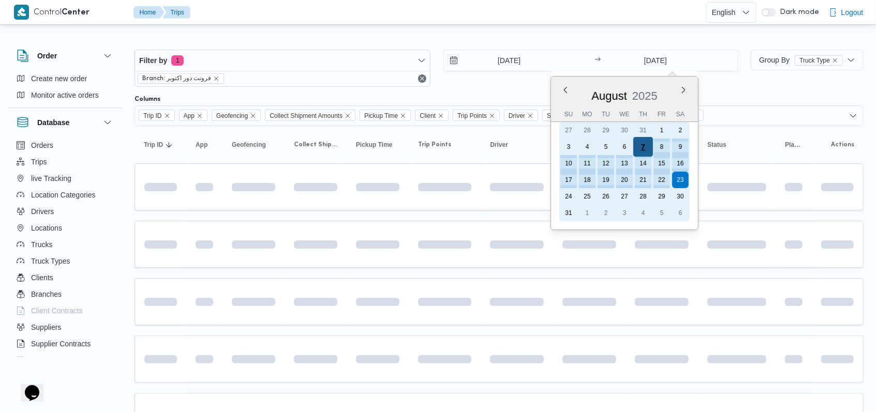
click at [362, 147] on div "7" at bounding box center [643, 147] width 20 height 20
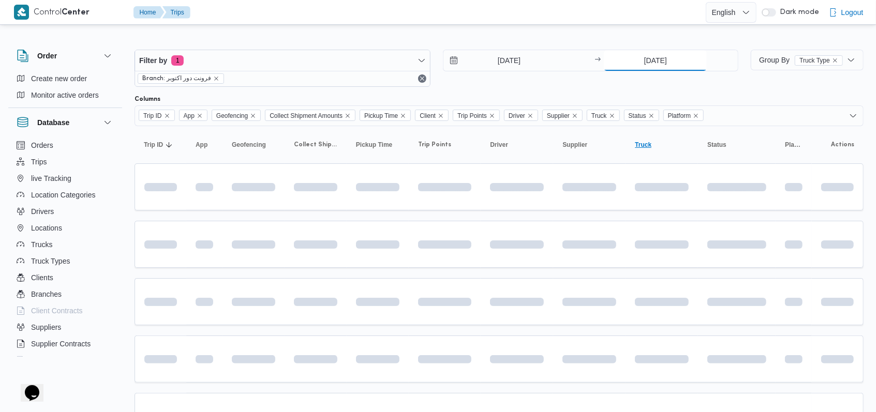
type input "[DATE]"
click at [362, 79] on div "[DATE] → [DATE]" at bounding box center [591, 68] width 296 height 37
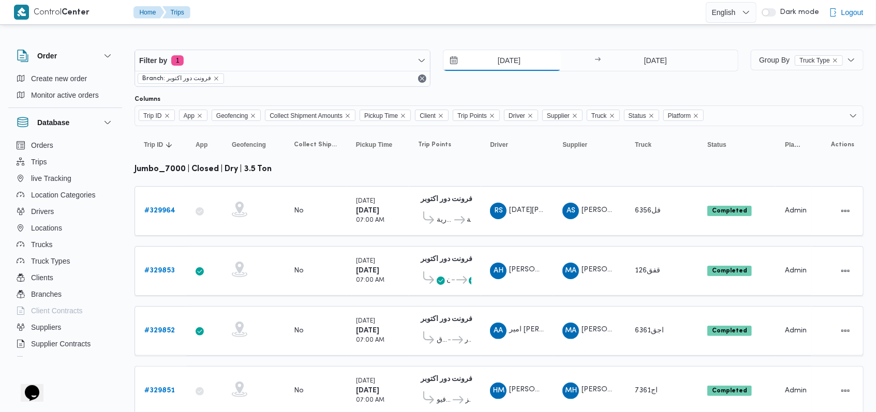
click at [362, 60] on input "[DATE]" at bounding box center [502, 60] width 117 height 21
click at [362, 83] on div "[DATE] → [DATE]" at bounding box center [591, 68] width 296 height 37
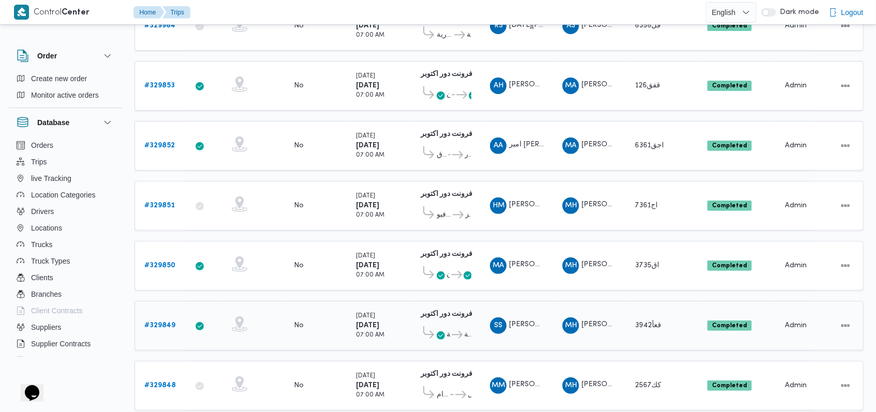
scroll to position [209, 0]
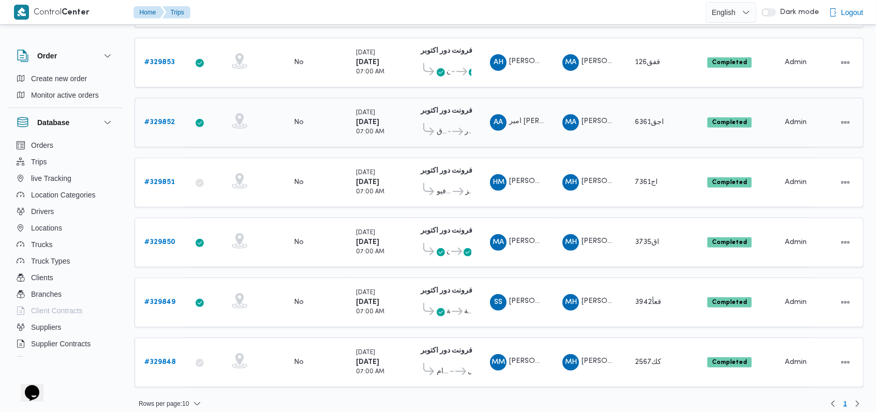
click at [150, 119] on b "# 329852" at bounding box center [159, 122] width 31 height 7
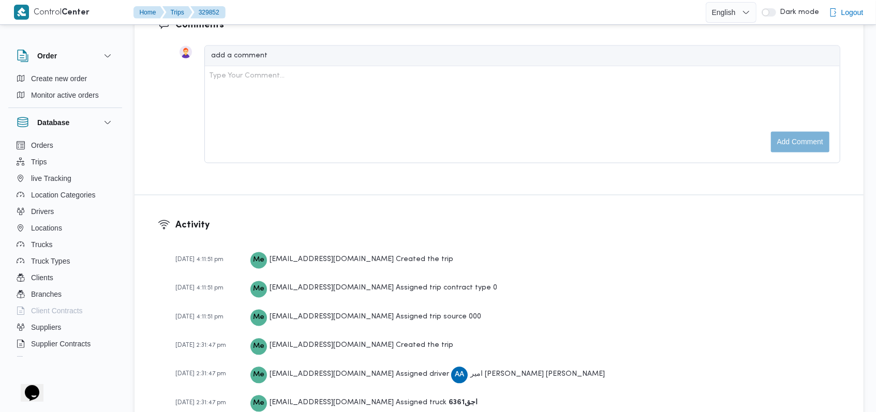
scroll to position [966, 0]
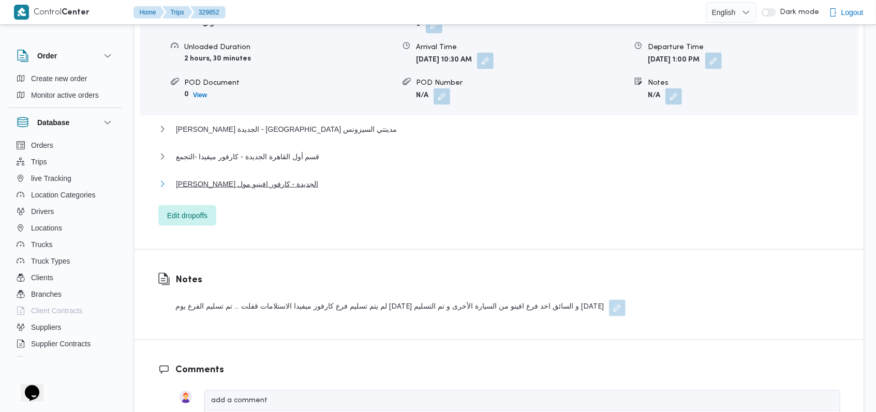
click at [294, 178] on button "[PERSON_NAME] الجديدة - كارفور افينيو مول" at bounding box center [499, 184] width 682 height 12
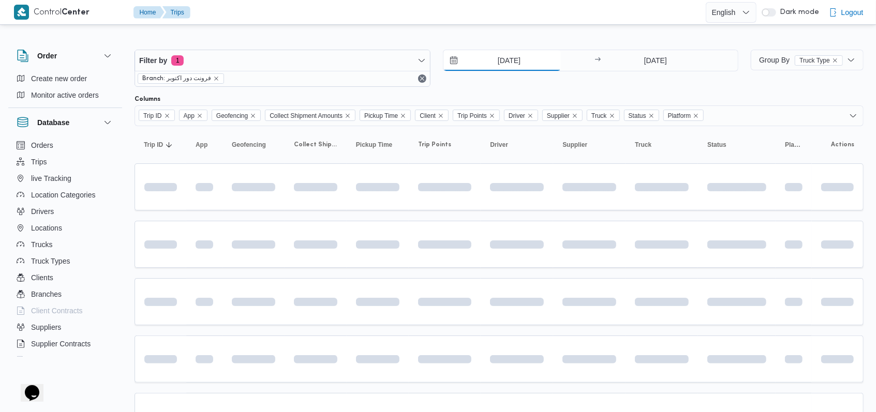
click at [362, 65] on input "[DATE]" at bounding box center [502, 60] width 117 height 21
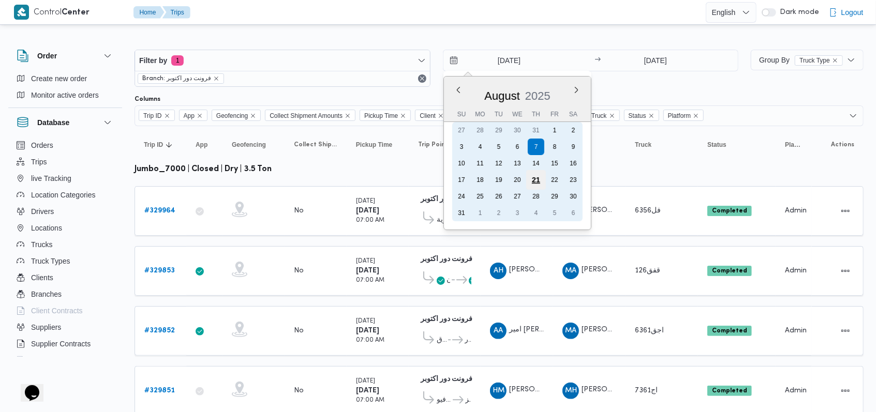
click at [362, 182] on div "21" at bounding box center [536, 180] width 20 height 20
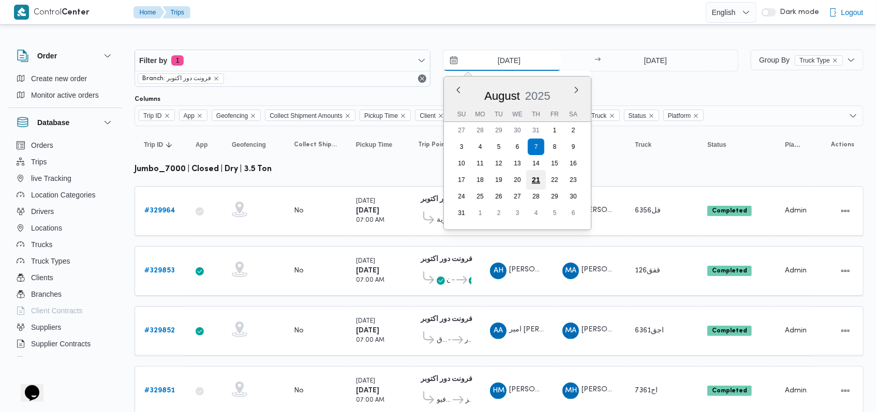
type input "[DATE]"
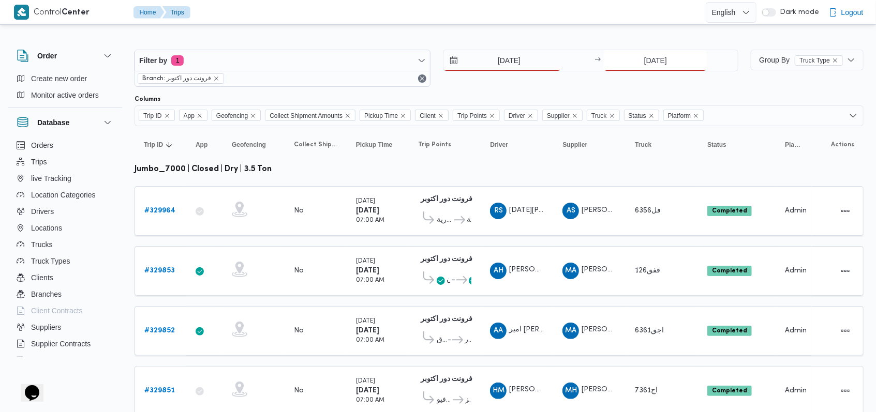
click at [362, 70] on input "[DATE]" at bounding box center [655, 60] width 103 height 21
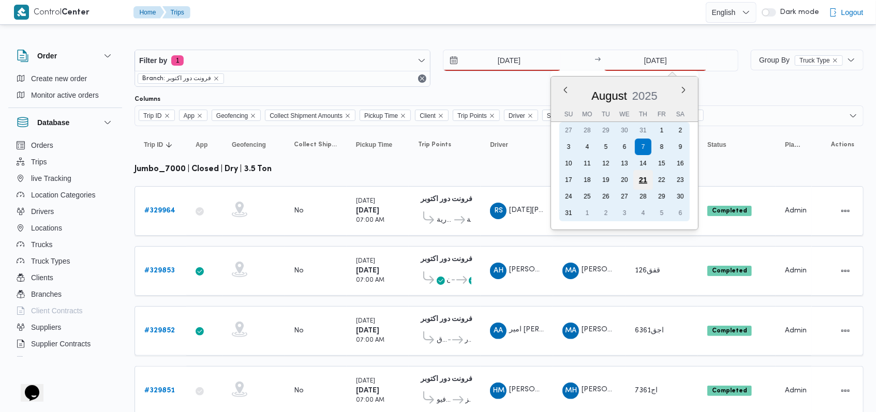
click at [362, 181] on div "21" at bounding box center [643, 180] width 20 height 20
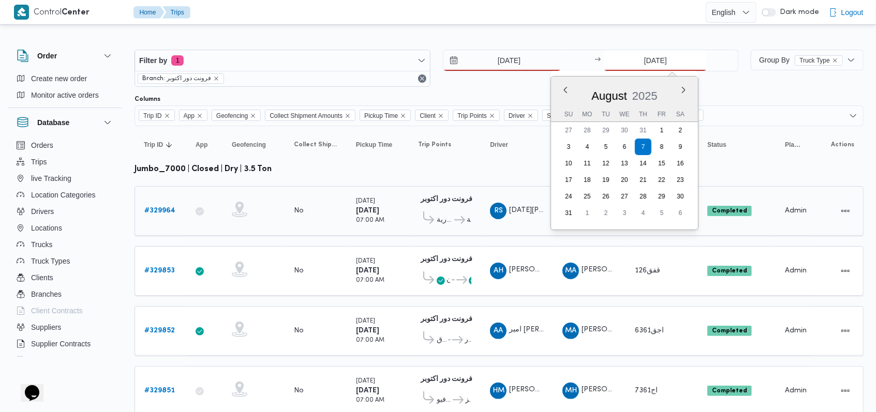
type input "[DATE]"
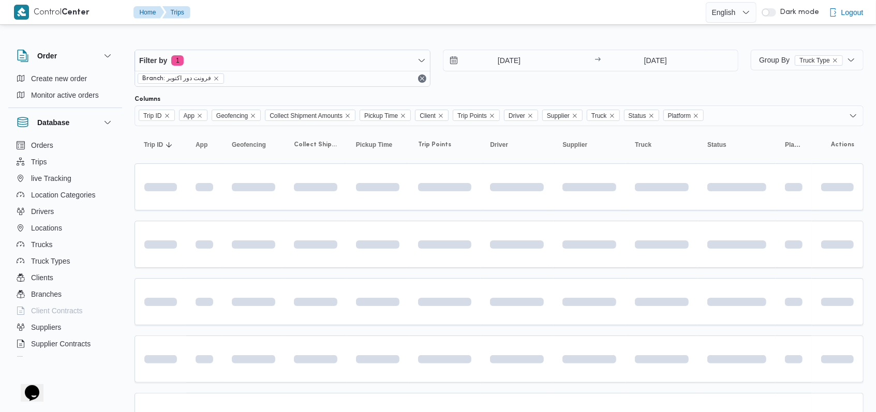
click at [362, 72] on div "[DATE] → [DATE]" at bounding box center [591, 68] width 296 height 37
click at [362, 52] on input "[DATE]" at bounding box center [502, 60] width 117 height 21
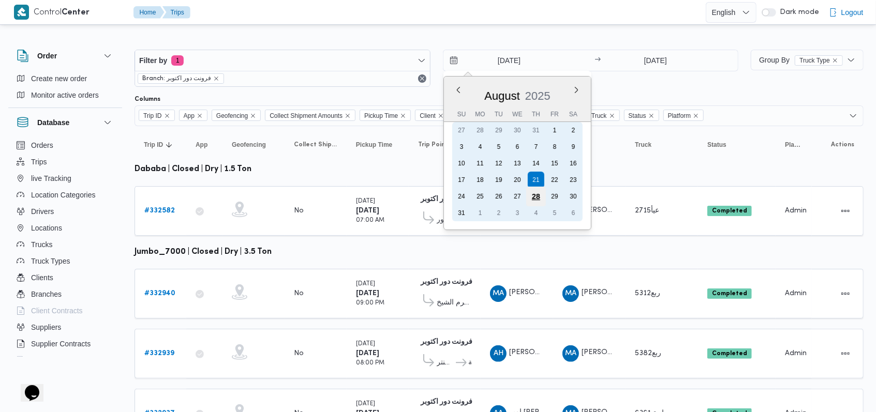
click at [362, 199] on div "28" at bounding box center [536, 197] width 20 height 20
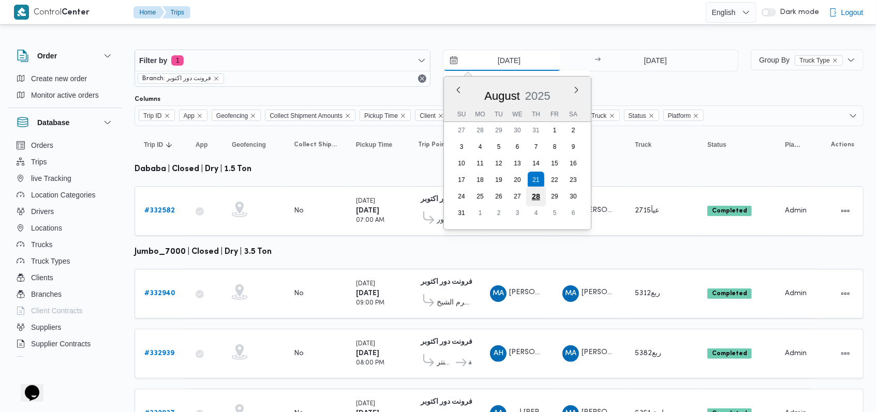
type input "[DATE]"
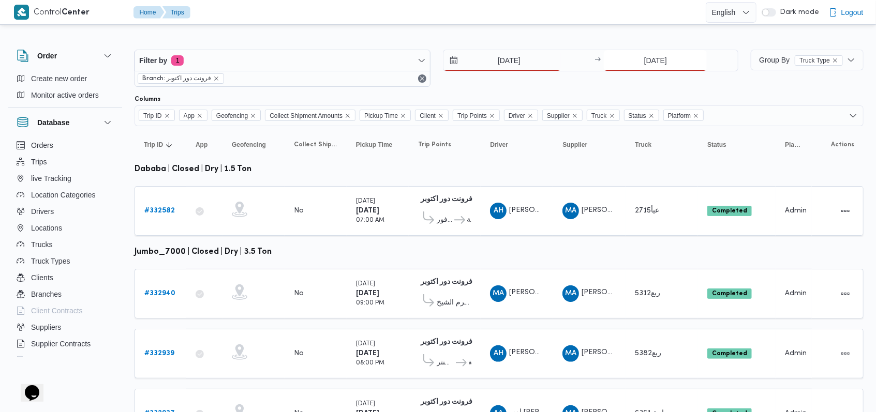
click at [362, 68] on input "[DATE]" at bounding box center [655, 60] width 103 height 21
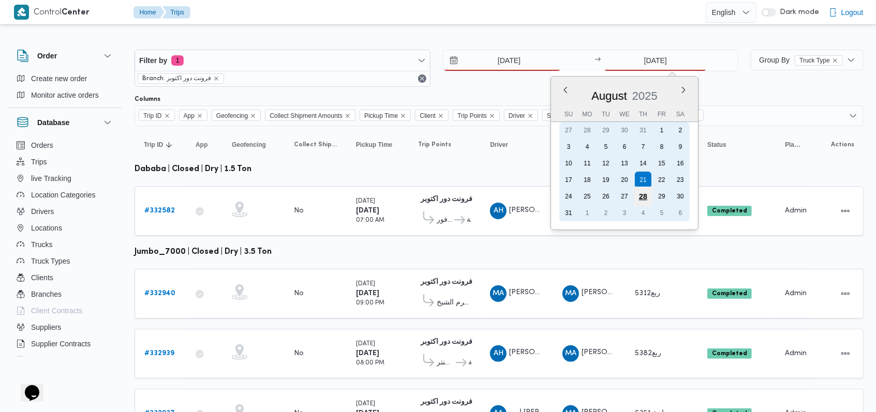
click at [362, 197] on div "28" at bounding box center [643, 197] width 20 height 20
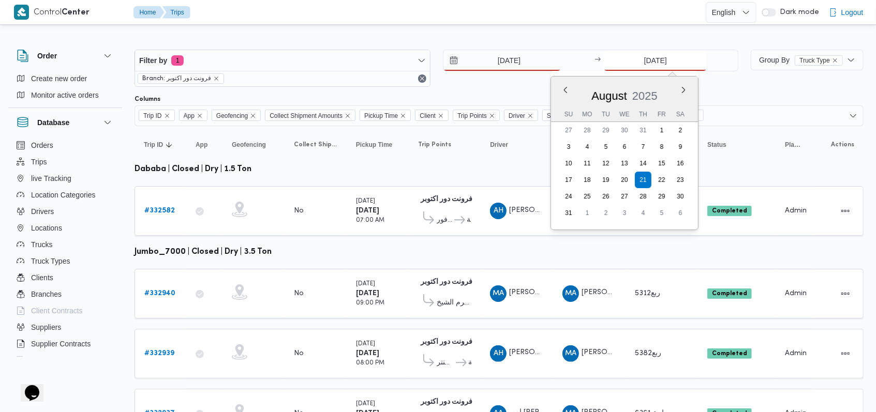
type input "[DATE]"
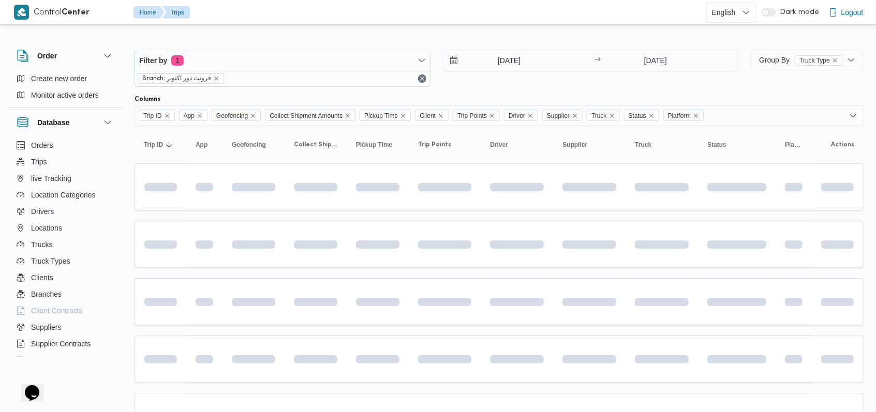
click at [362, 88] on div "Filter by 1 Branch: فرونت دور اكتوبر [DATE] → [DATE]" at bounding box center [436, 68] width 616 height 50
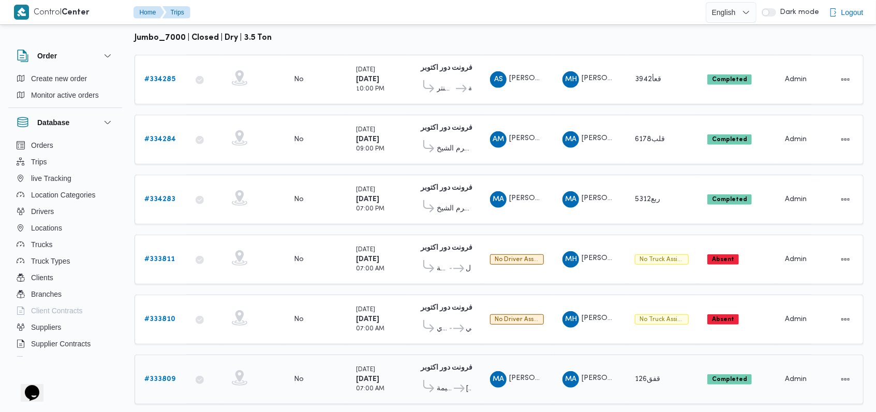
scroll to position [407, 0]
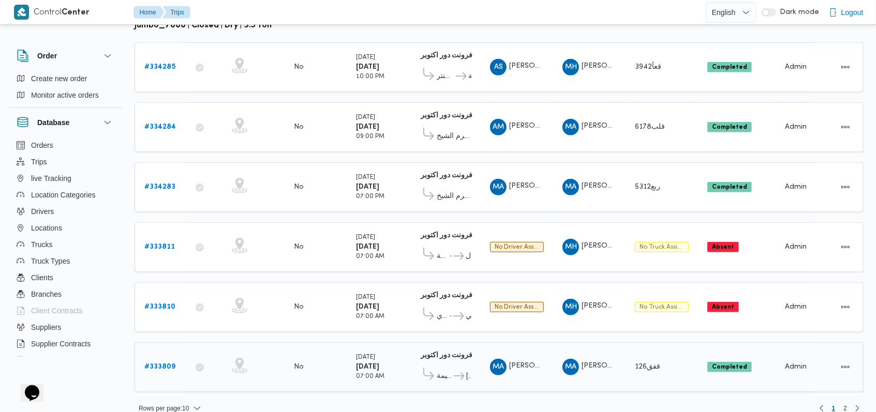
click at [362, 371] on icon at bounding box center [459, 377] width 11 height 8
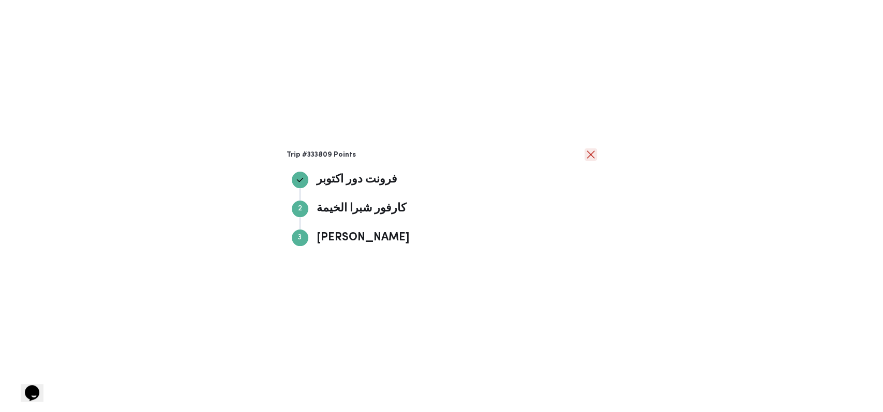
click at [362, 157] on button "close" at bounding box center [591, 155] width 12 height 12
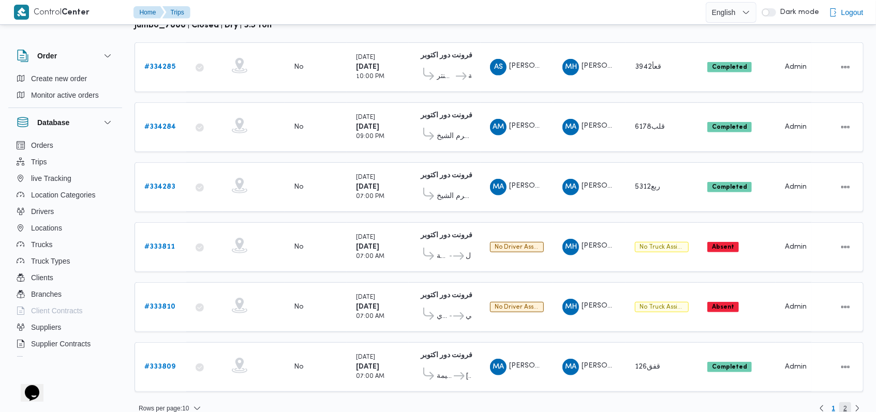
click at [362, 371] on span "2" at bounding box center [845, 409] width 12 height 12
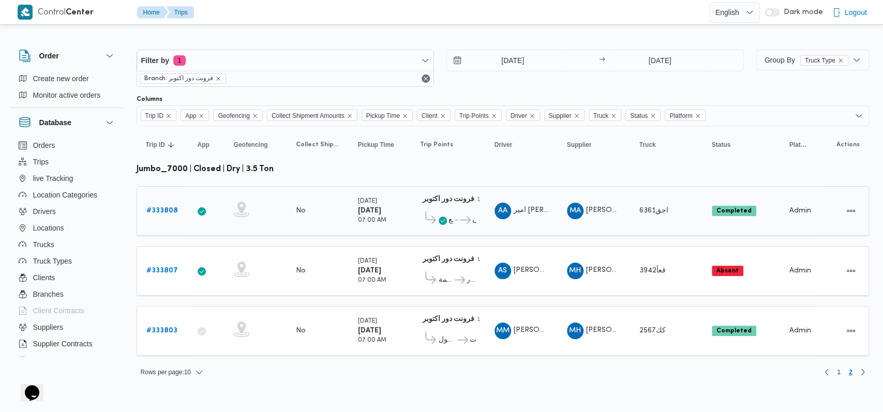
click at [362, 216] on icon at bounding box center [465, 220] width 11 height 8
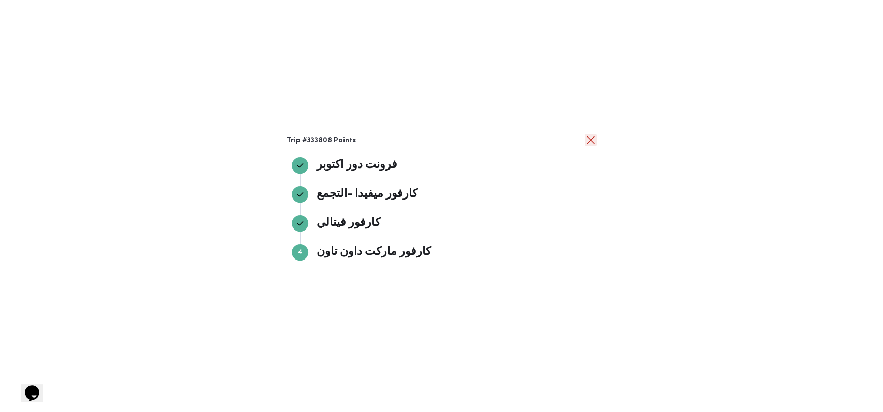
click at [362, 140] on button "close" at bounding box center [591, 140] width 12 height 12
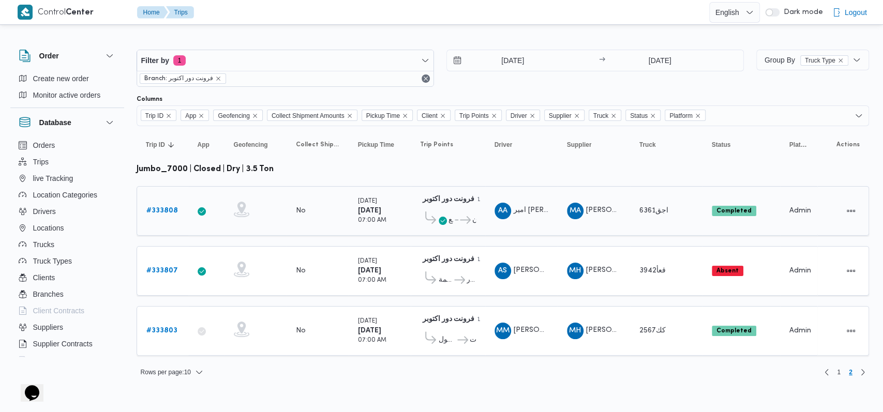
click at [362, 219] on icon at bounding box center [460, 220] width 11 height 8
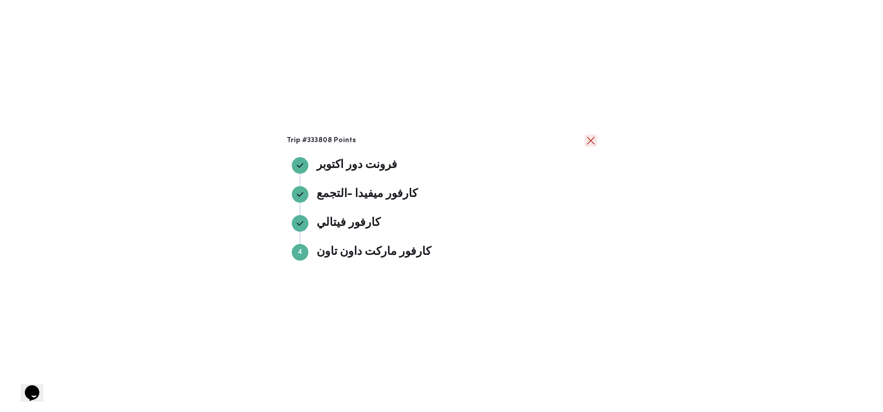
drag, startPoint x: 589, startPoint y: 138, endPoint x: 592, endPoint y: 151, distance: 13.8
click at [362, 138] on button "close" at bounding box center [591, 141] width 12 height 12
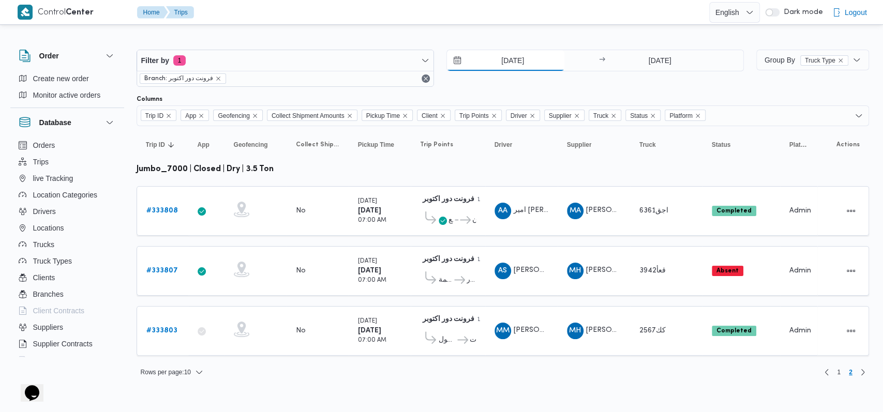
click at [362, 64] on input "[DATE]" at bounding box center [505, 60] width 117 height 21
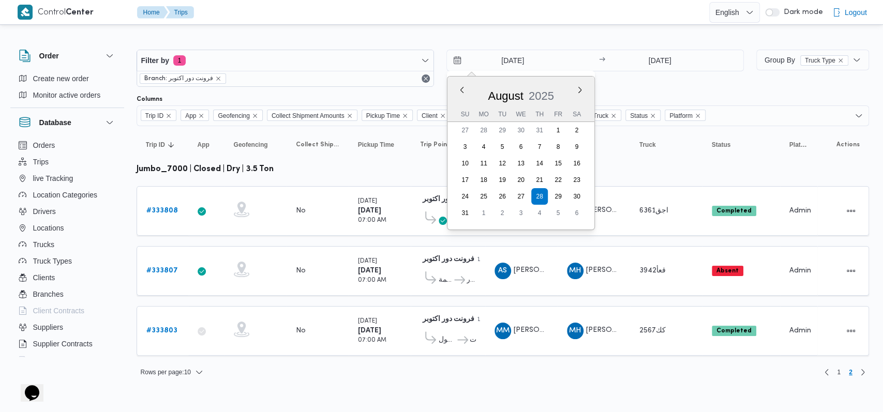
click at [362, 86] on div "Filter by 1 Branch: فرونت دور اكتوبر [DATE] Previous Month Next month [DATE] [D…" at bounding box center [440, 68] width 620 height 50
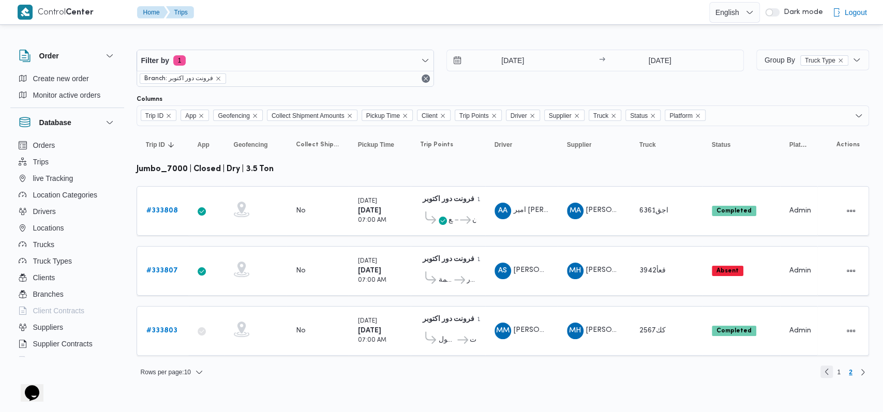
click at [362, 371] on link "Previous page, 1" at bounding box center [827, 372] width 12 height 12
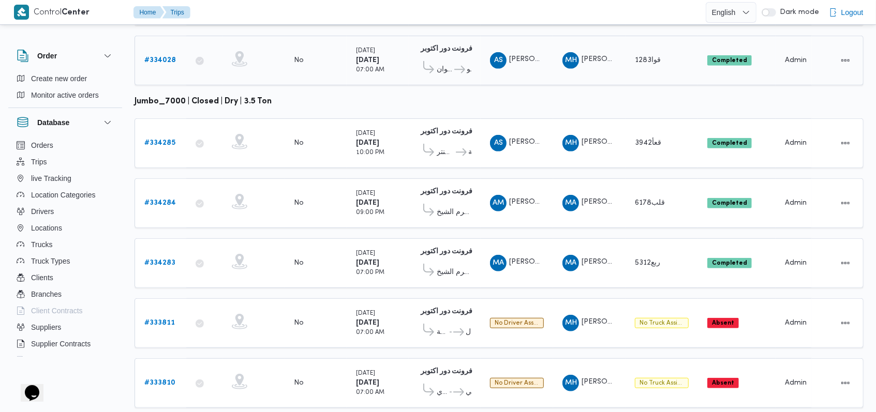
scroll to position [407, 0]
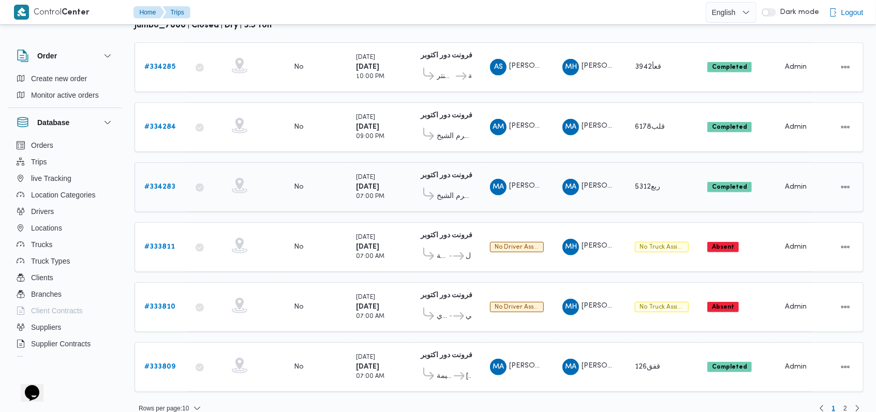
click at [169, 184] on b "# 334283" at bounding box center [159, 187] width 31 height 7
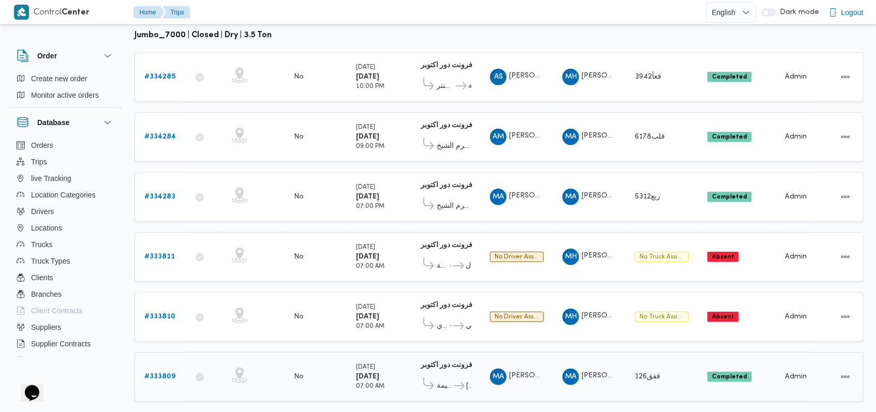
scroll to position [407, 0]
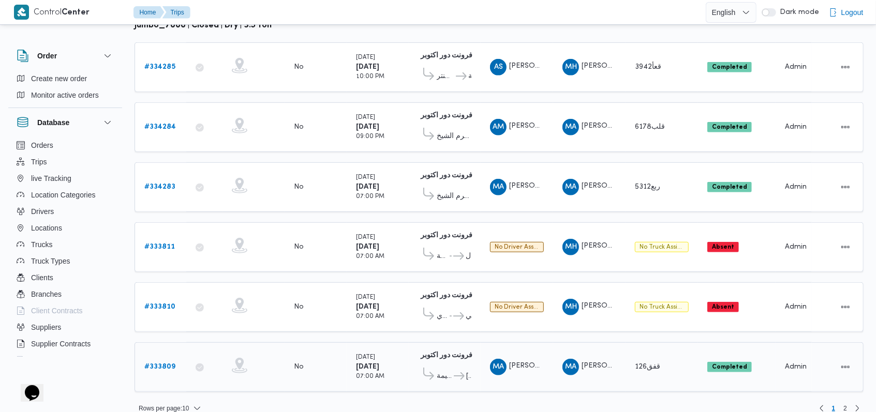
click at [170, 364] on b "# 333809" at bounding box center [159, 367] width 31 height 7
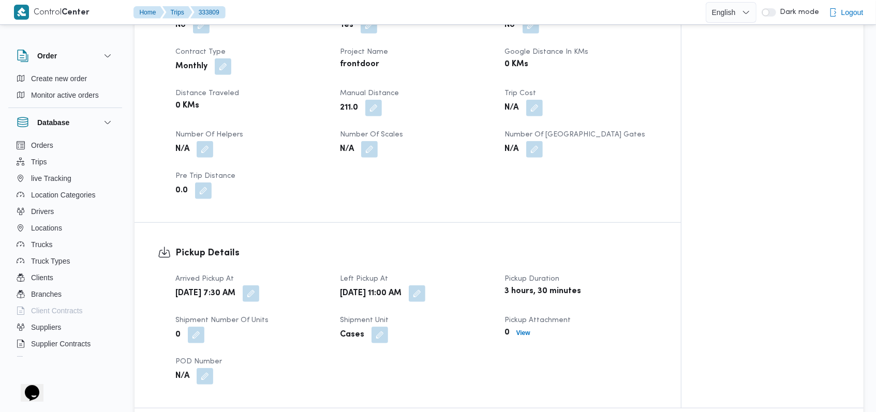
scroll to position [138, 0]
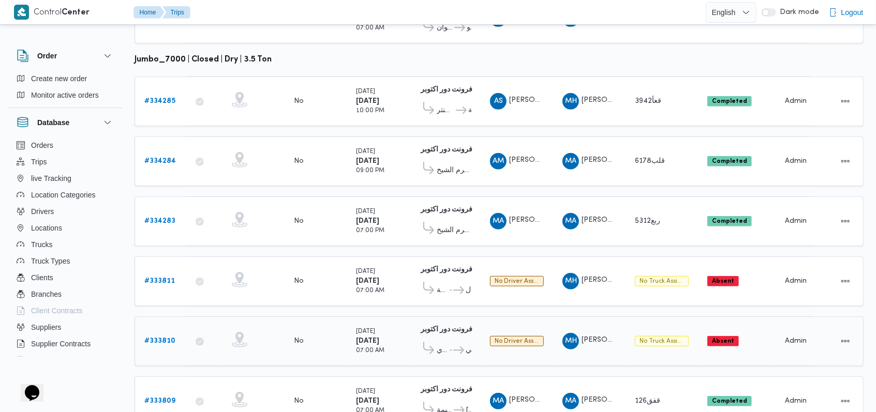
scroll to position [407, 0]
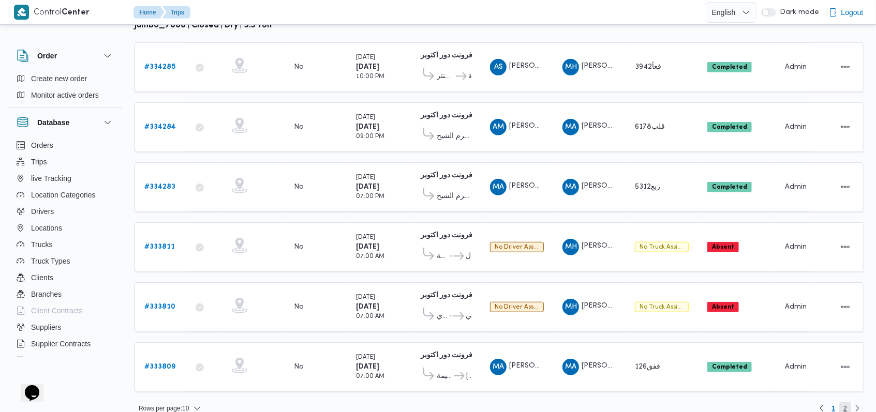
click at [362, 371] on span "2" at bounding box center [846, 409] width 4 height 12
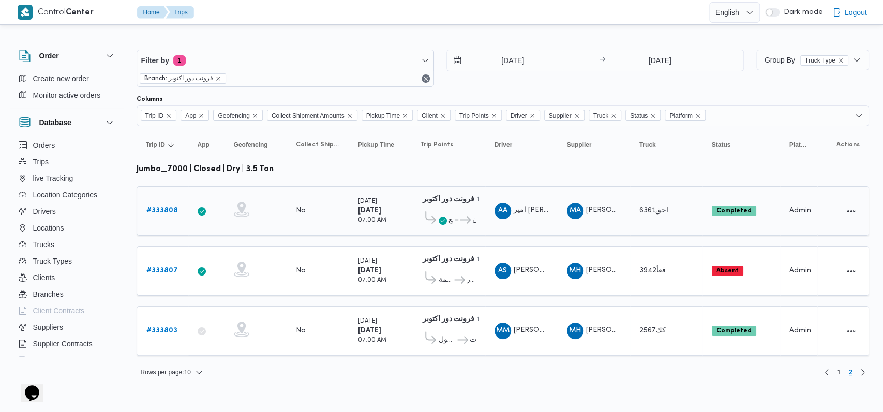
click at [166, 211] on b "# 333808" at bounding box center [162, 211] width 32 height 7
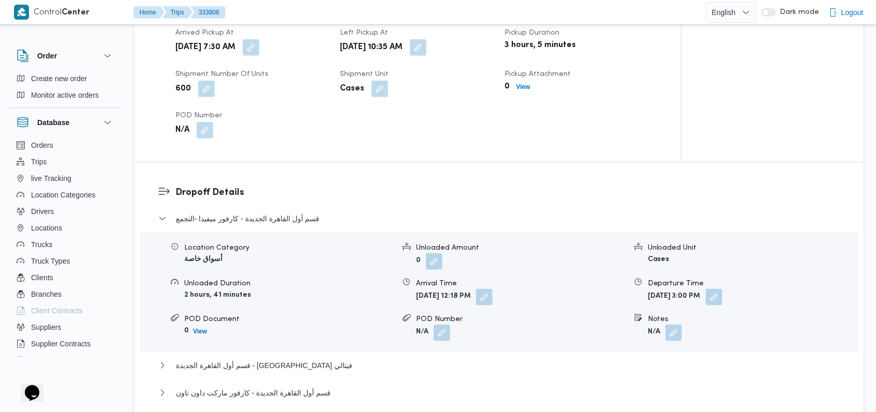
scroll to position [828, 0]
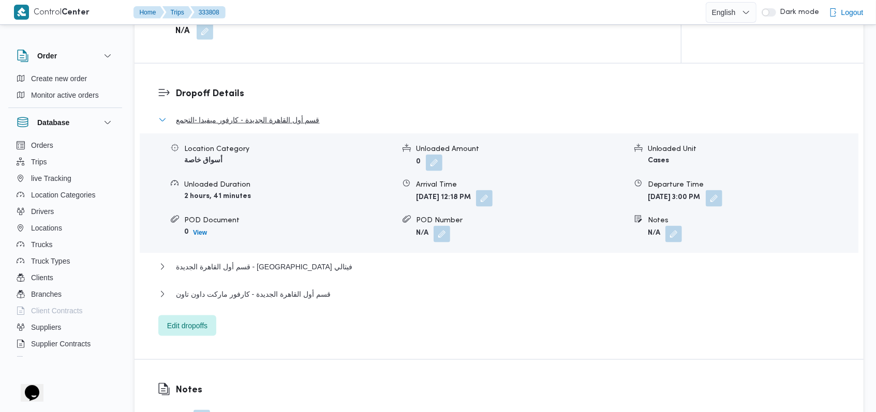
click at [305, 114] on span "قسم أول القاهرة الجديدة - كارفور ميفيدا -التجمع" at bounding box center [248, 120] width 144 height 12
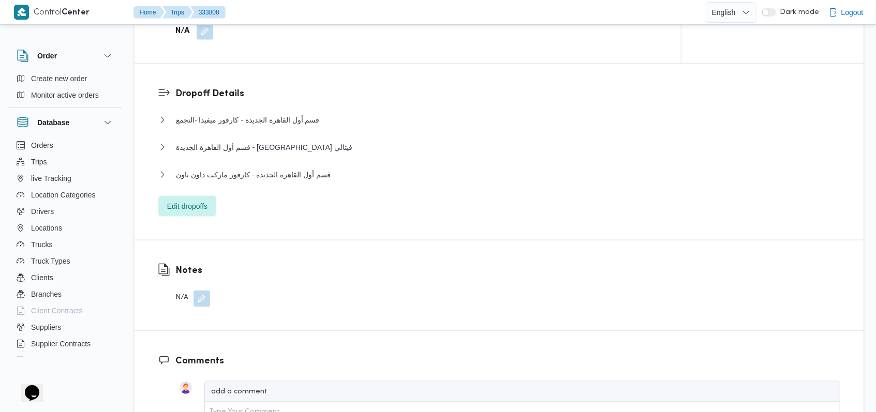
click at [299, 169] on div "قسم أول القاهرة الجديدة - كارفور ماركت داون تاون" at bounding box center [499, 179] width 682 height 20
click at [306, 169] on span "قسم أول القاهرة الجديدة - كارفور ماركت داون تاون" at bounding box center [253, 175] width 155 height 12
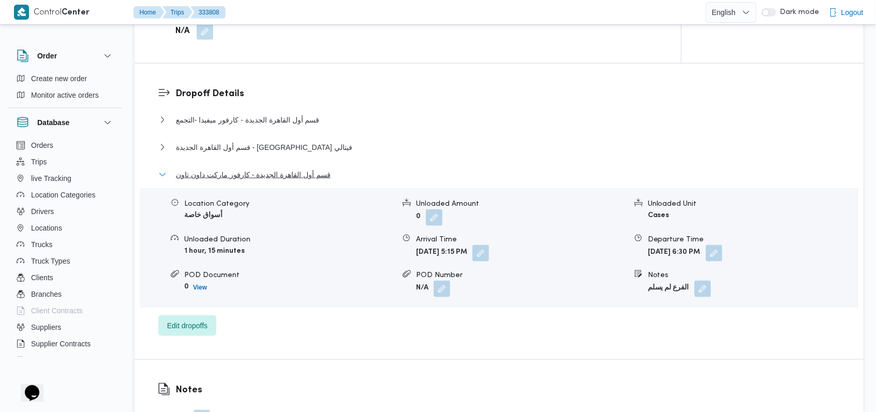
click at [306, 169] on span "قسم أول القاهرة الجديدة - كارفور ماركت داون تاون" at bounding box center [253, 175] width 155 height 12
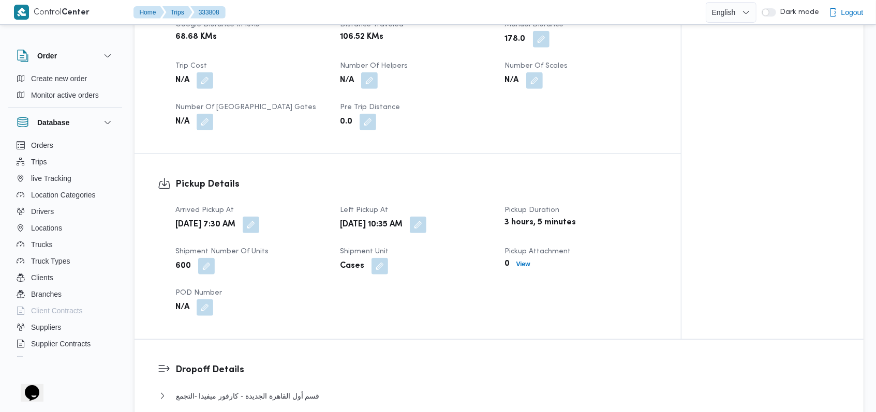
scroll to position [138, 0]
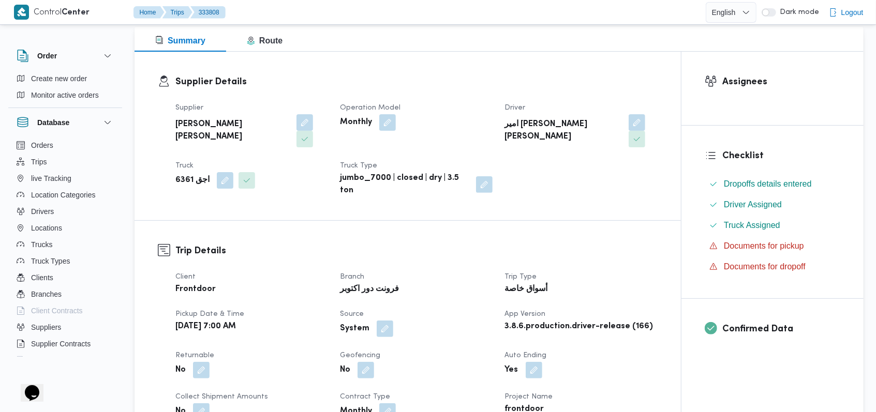
click at [362, 271] on dt "Branch" at bounding box center [416, 277] width 152 height 12
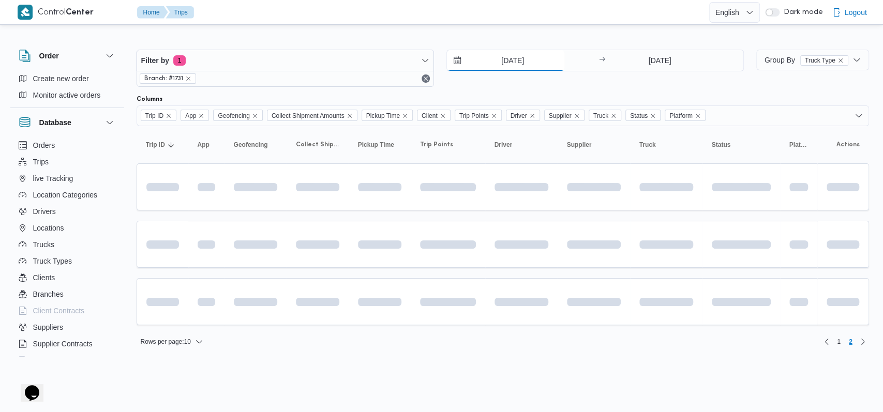
click at [362, 61] on input "[DATE]" at bounding box center [505, 60] width 117 height 21
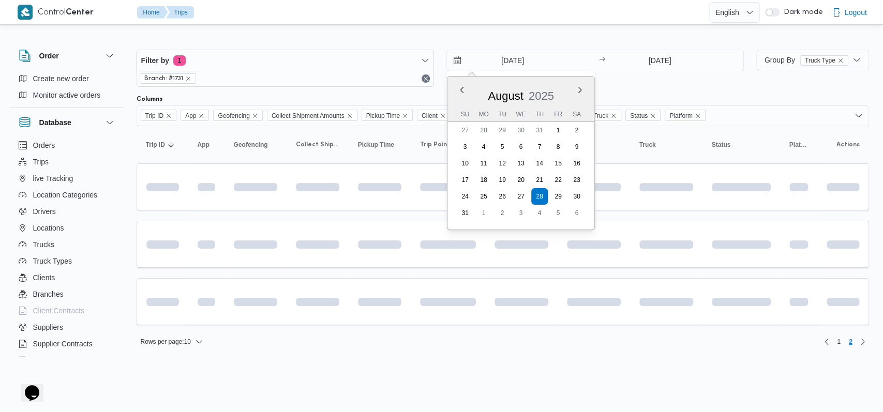
click at [362, 83] on div "[DATE] Previous Month Next month [DATE] [DATE] Su Mo Tu We Th Fr Sa 27 28 29 30…" at bounding box center [596, 68] width 298 height 37
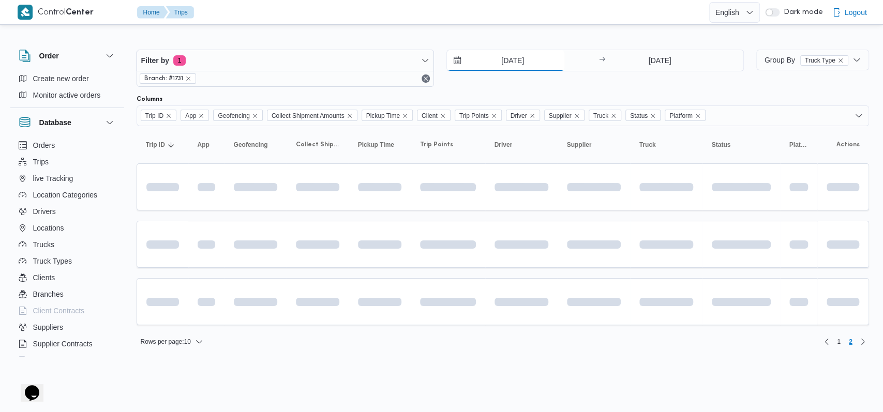
click at [362, 56] on input "[DATE]" at bounding box center [505, 60] width 117 height 21
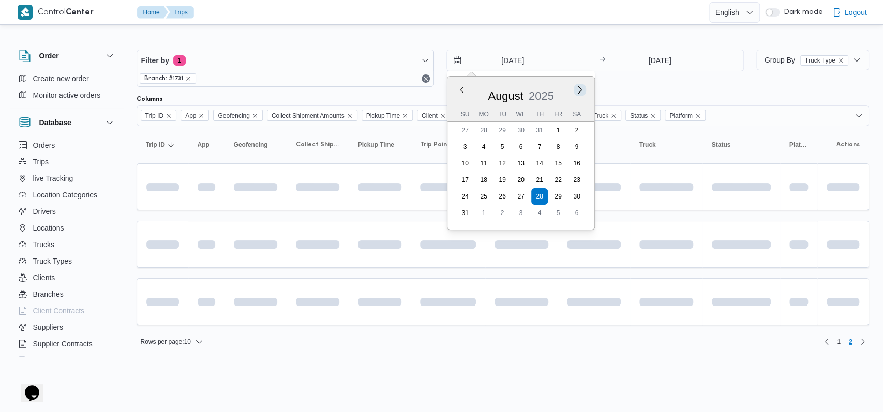
click at [362, 91] on button "Next month" at bounding box center [580, 90] width 10 height 10
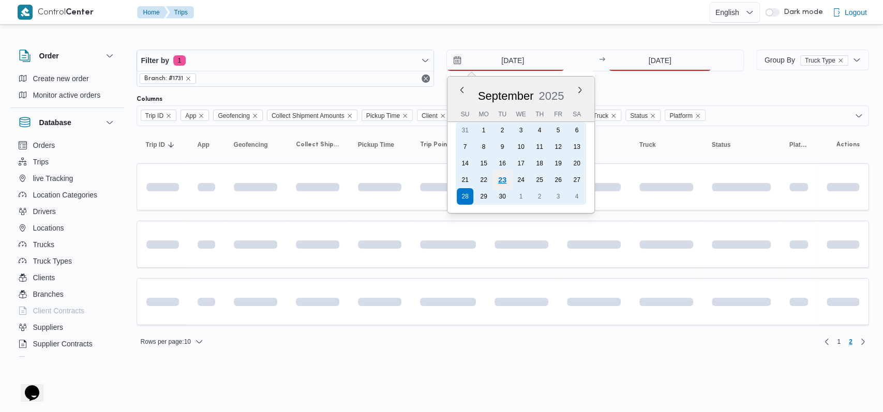
click at [362, 179] on div "23" at bounding box center [502, 180] width 20 height 20
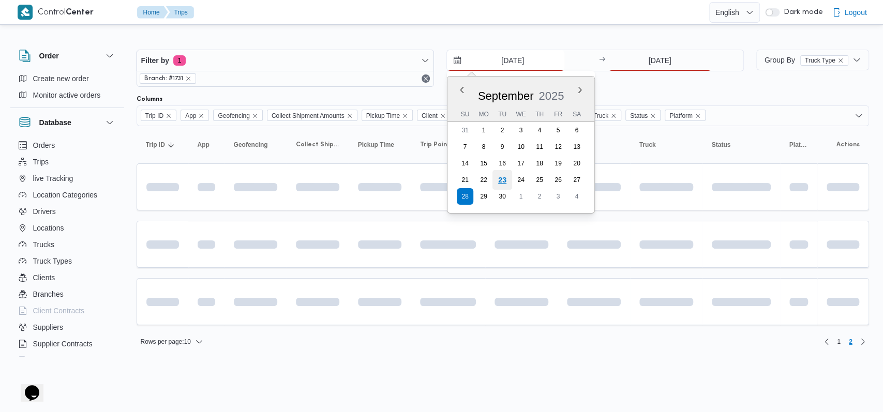
type input "[DATE]"
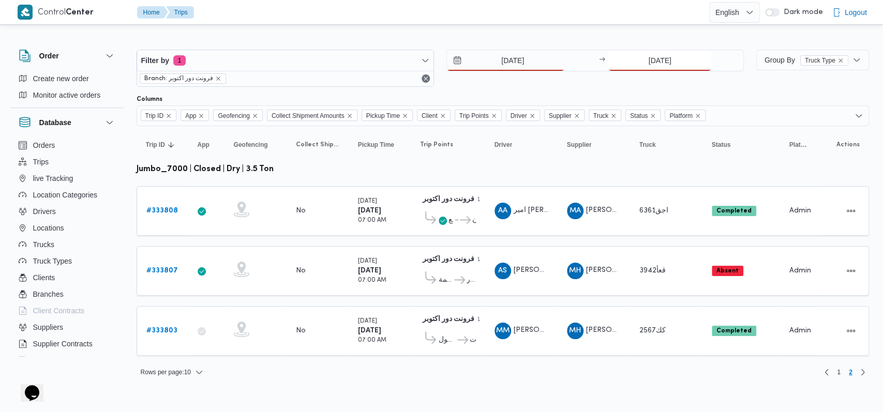
click at [362, 60] on input "[DATE]" at bounding box center [660, 60] width 103 height 21
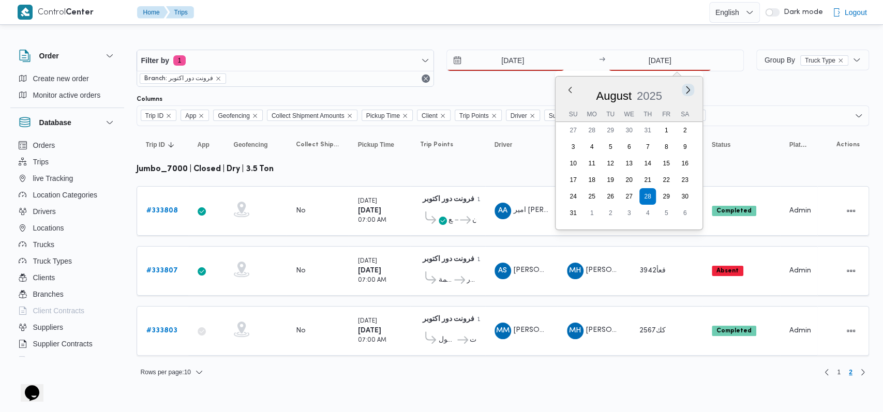
click at [362, 91] on button "Next month" at bounding box center [689, 90] width 10 height 10
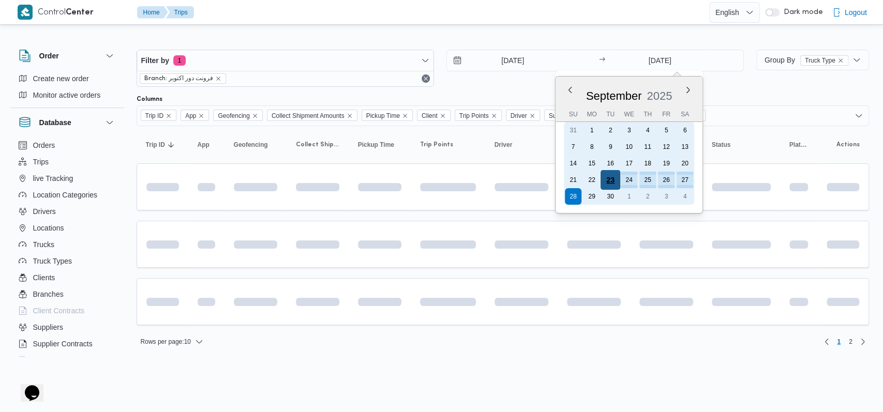
click at [362, 180] on div "23" at bounding box center [611, 180] width 20 height 20
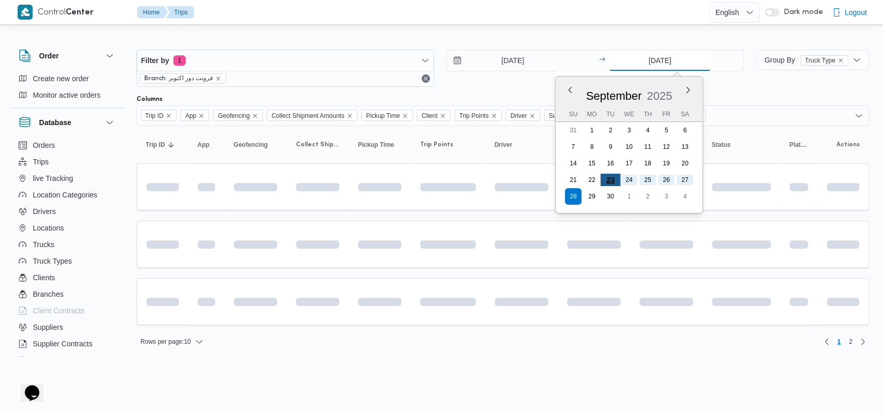
type input "[DATE]"
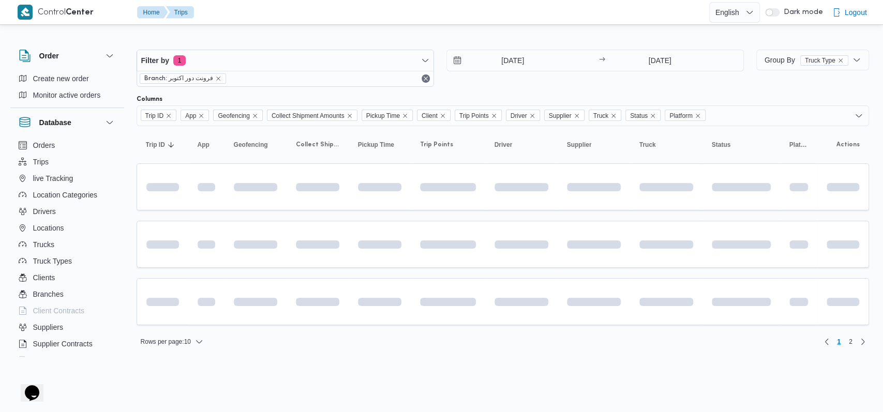
click at [362, 90] on div "Filter by 1 Branch: فرونت دور اكتوبر [DATE] → [DATE]" at bounding box center [440, 68] width 620 height 50
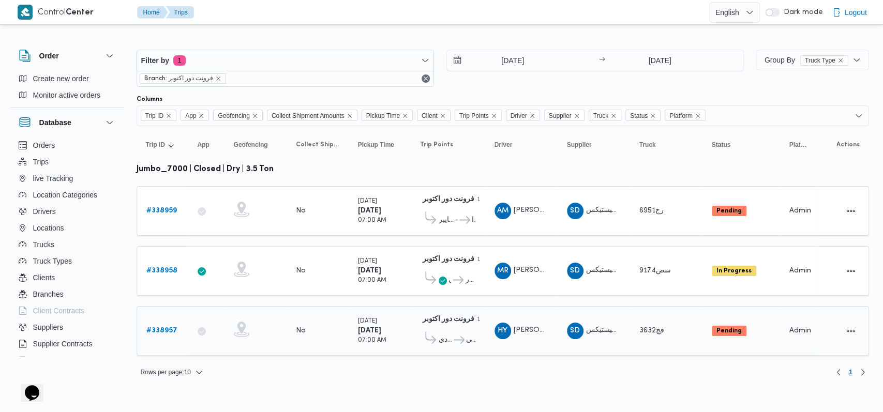
click at [165, 328] on b "# 338957" at bounding box center [161, 331] width 31 height 7
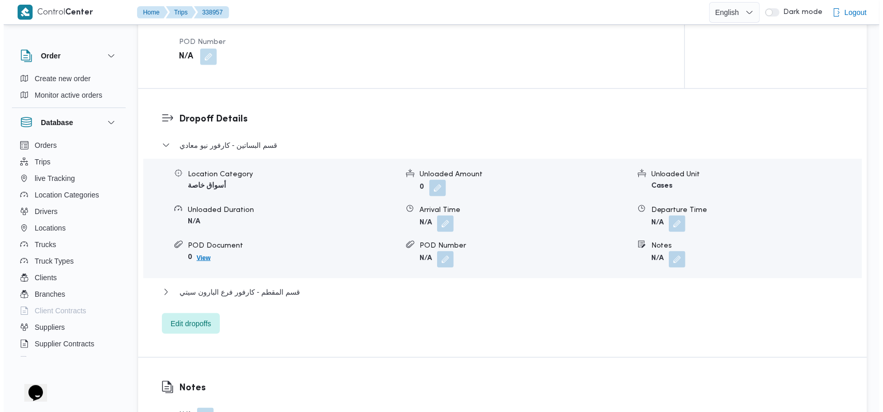
scroll to position [828, 0]
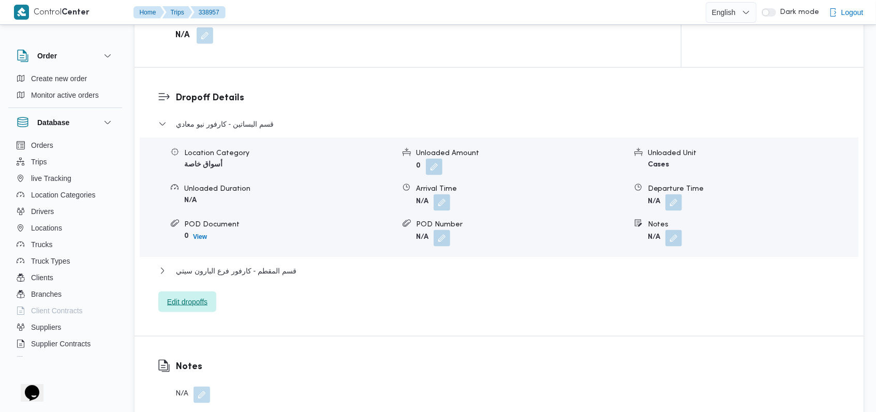
click at [194, 305] on span "Edit dropoffs" at bounding box center [187, 302] width 40 height 12
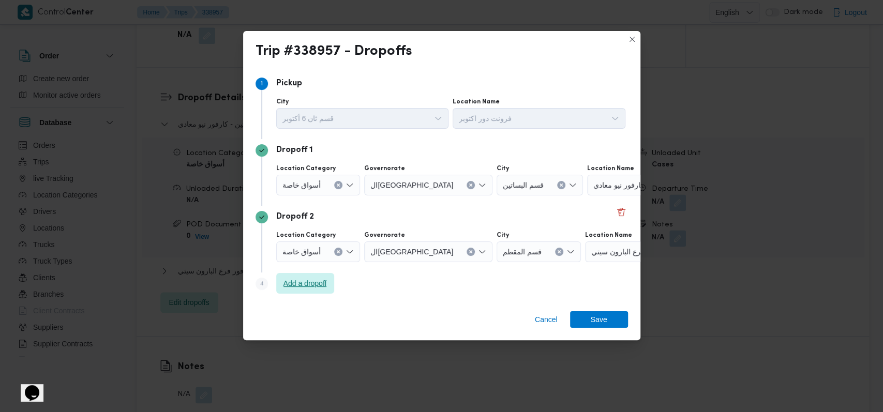
click at [300, 273] on div "Step 4 is disabled 4 Add a dropoff" at bounding box center [442, 286] width 373 height 27
click at [303, 282] on span "Add a dropoff" at bounding box center [305, 283] width 43 height 12
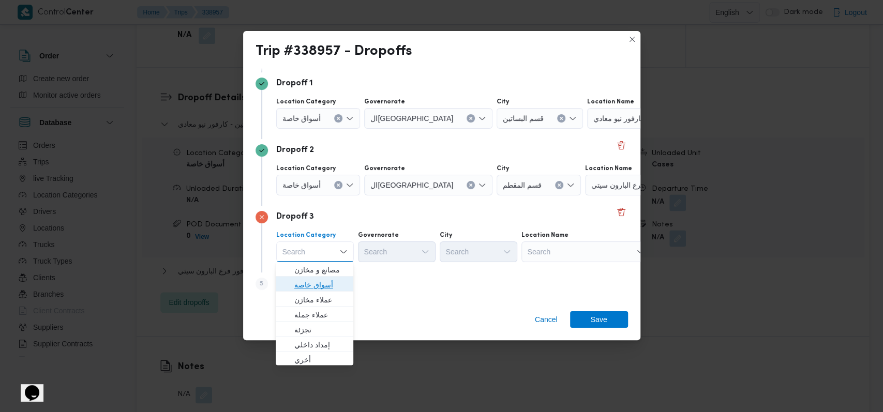
click at [311, 287] on span "أسواق خاصة" at bounding box center [320, 285] width 53 height 12
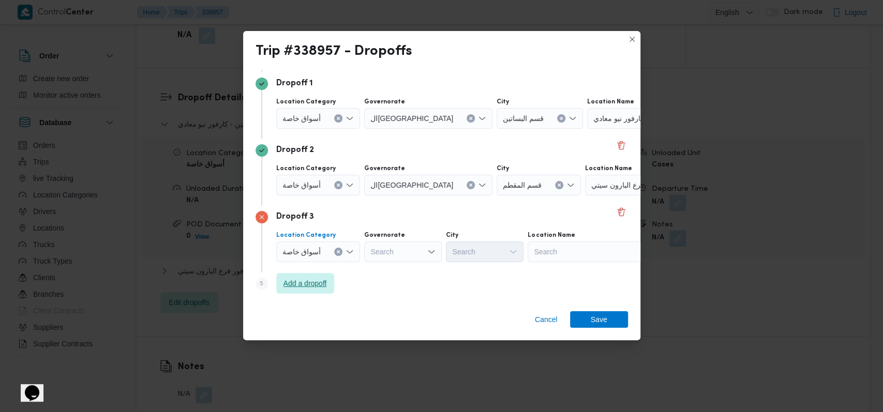
click at [311, 288] on span "Add a dropoff" at bounding box center [305, 283] width 43 height 12
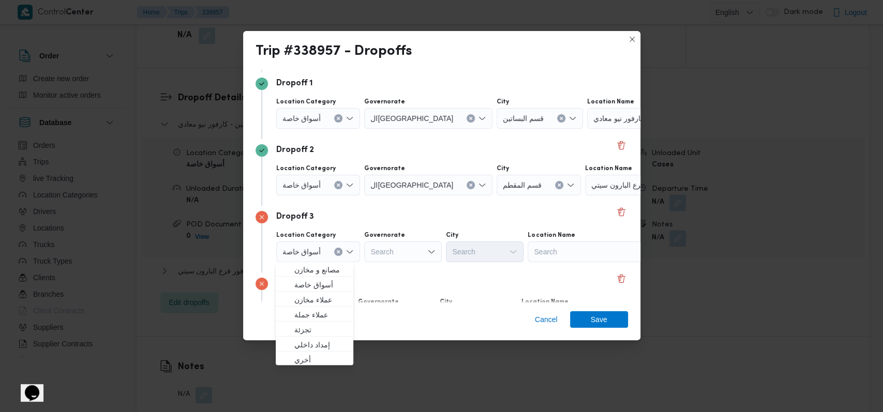
scroll to position [134, 0]
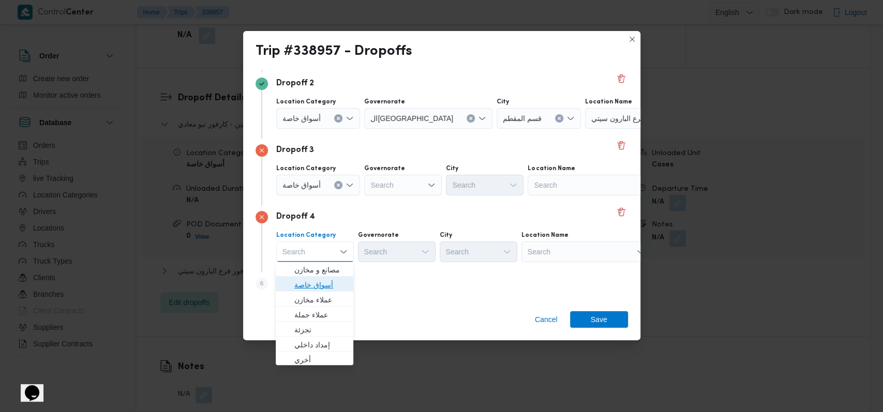
click at [311, 287] on span "أسواق خاصة" at bounding box center [320, 285] width 53 height 12
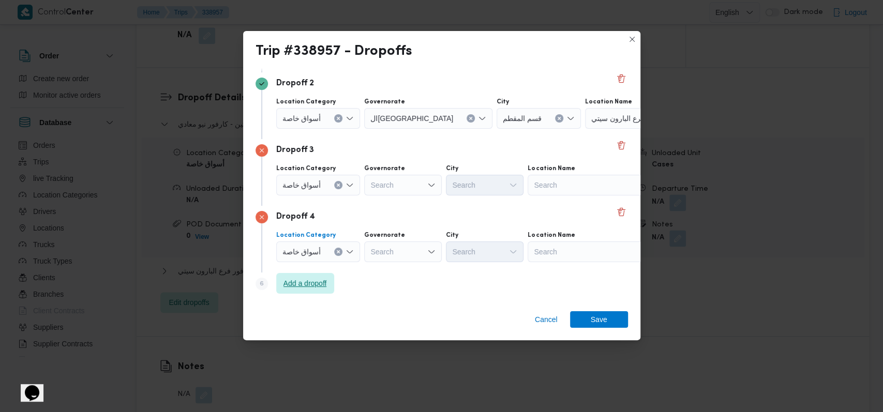
click at [315, 282] on span "Add a dropoff" at bounding box center [305, 283] width 43 height 12
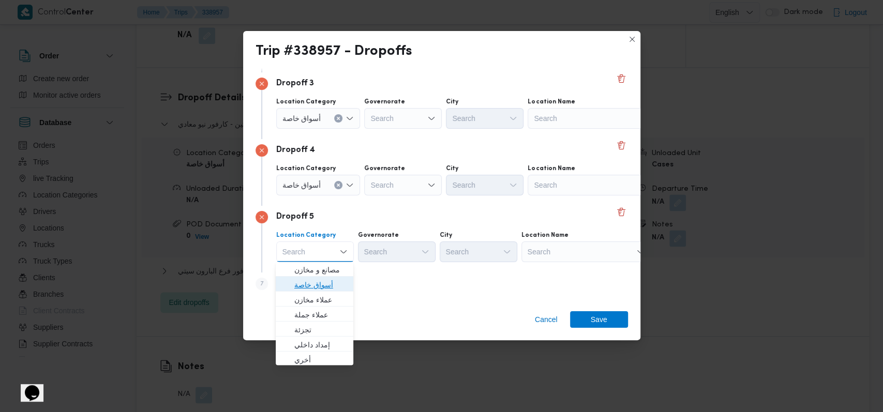
click at [314, 282] on span "أسواق خاصة" at bounding box center [320, 285] width 53 height 12
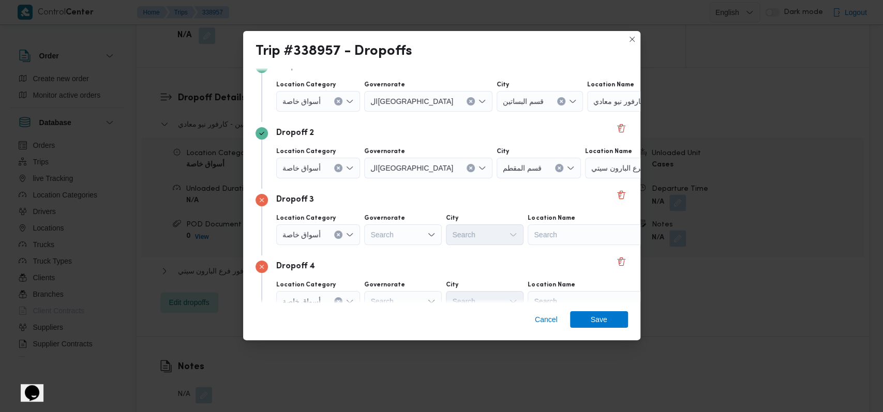
scroll to position [62, 0]
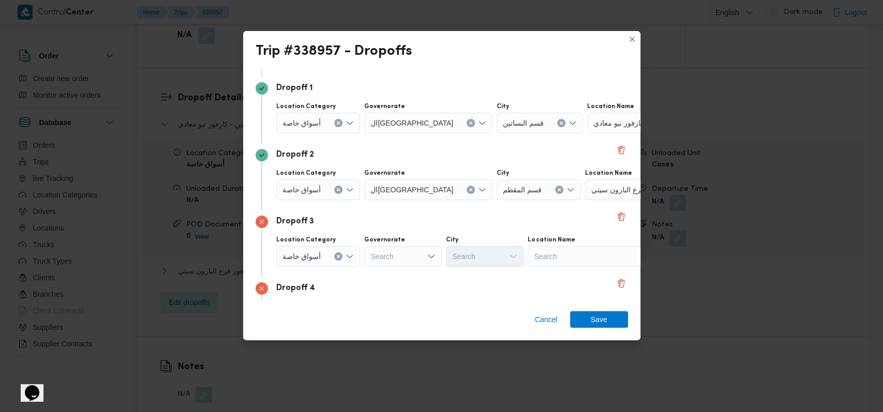
click at [319, 189] on span "أسواق خاصة" at bounding box center [302, 189] width 39 height 11
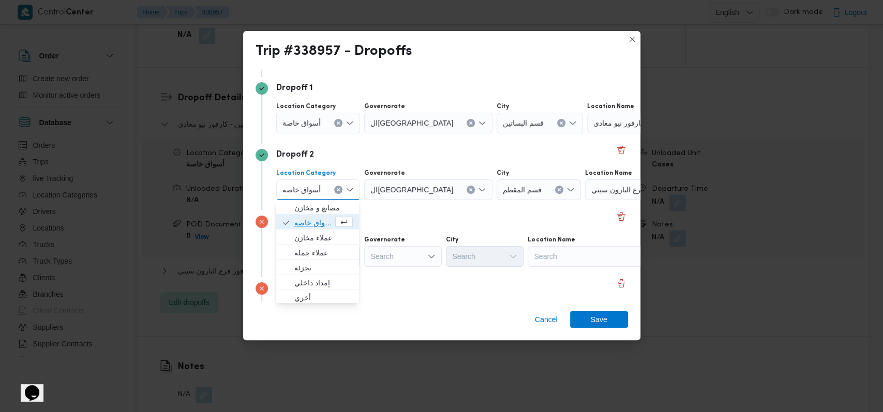
click at [317, 217] on span "أسواق خاصة" at bounding box center [313, 223] width 39 height 12
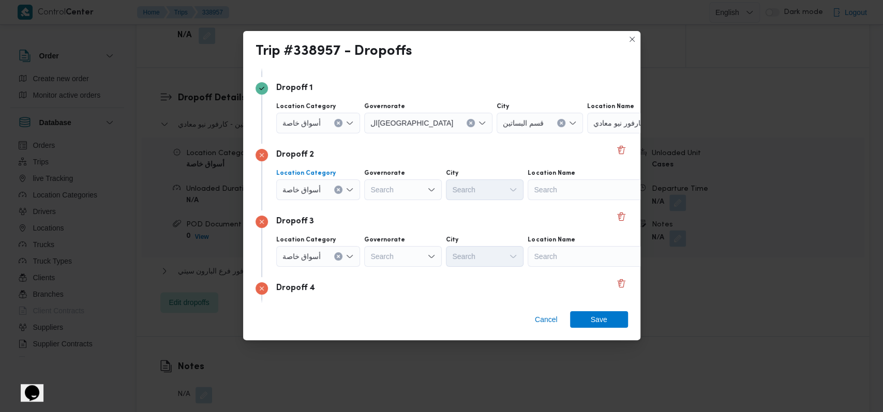
click at [323, 121] on div at bounding box center [325, 123] width 5 height 17
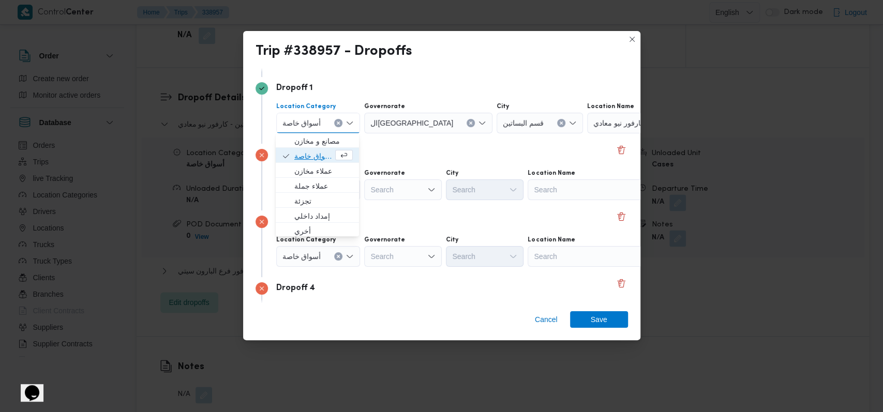
click at [321, 159] on span "أسواق خاصة" at bounding box center [313, 156] width 39 height 12
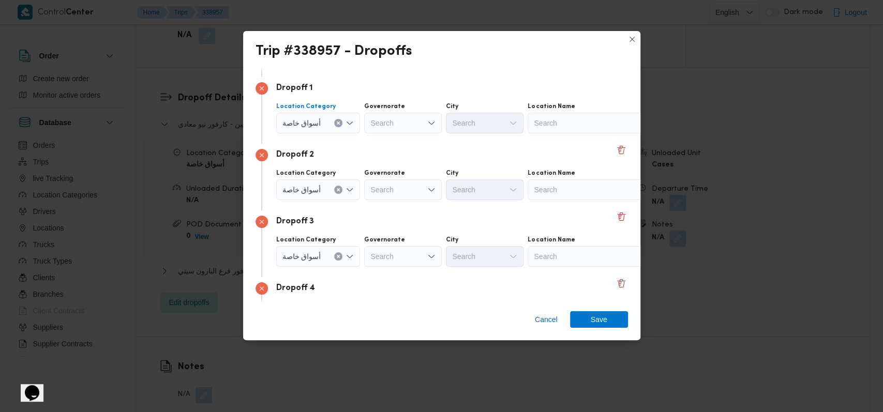
click at [362, 153] on div "Dropoff 2" at bounding box center [442, 155] width 373 height 12
click at [362, 119] on div "Search" at bounding box center [592, 123] width 129 height 21
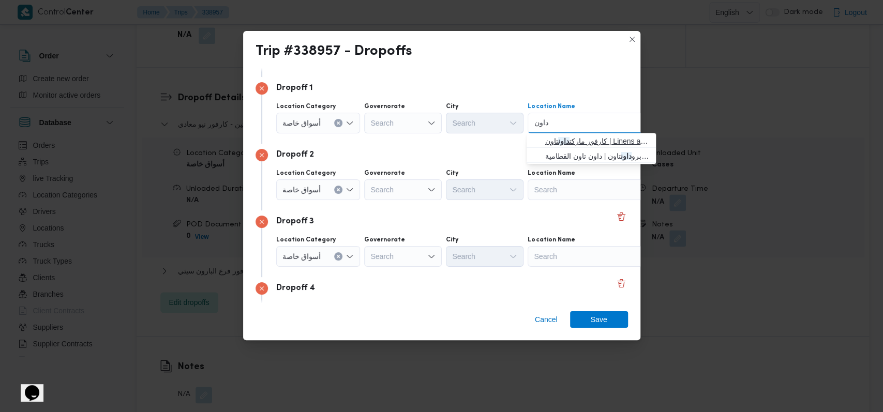
type input "داون"
click at [362, 137] on span "كارفور ماركت داون تاون | Linens and More - [GEOGRAPHIC_DATA] | null" at bounding box center [597, 141] width 105 height 12
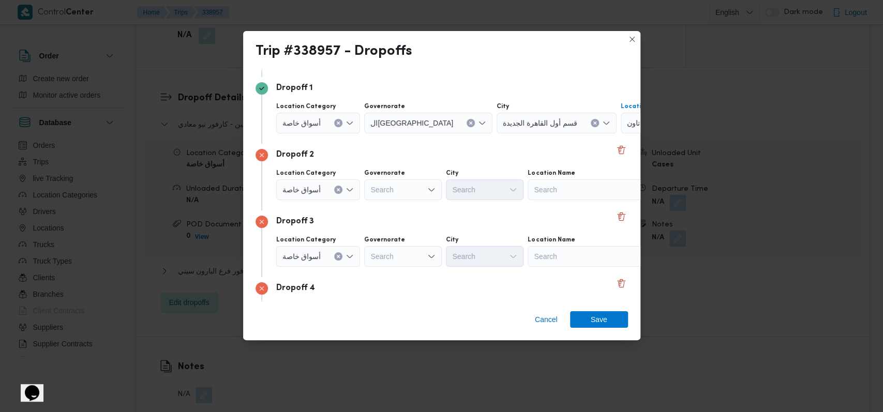
click at [362, 194] on div "Search" at bounding box center [592, 190] width 129 height 21
type input "كارفور افين"
click at [362, 206] on mark "كارفور افين" at bounding box center [582, 208] width 32 height 8
click at [362, 259] on div "Search" at bounding box center [592, 256] width 129 height 21
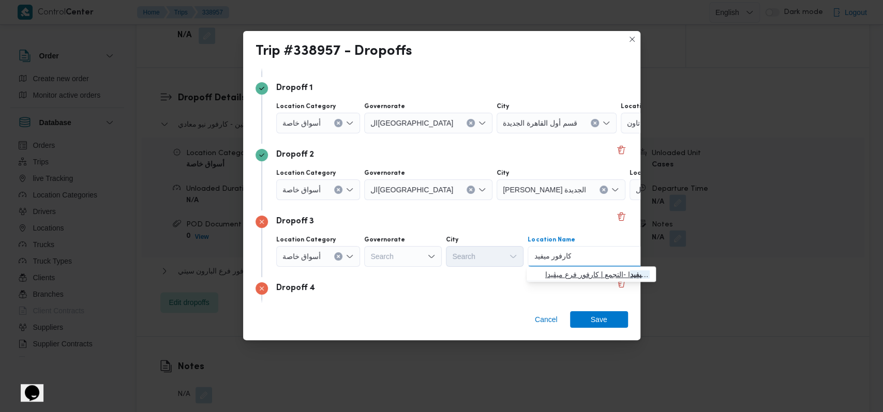
type input "كارفور ميفيد"
click at [362, 274] on span "كارفور ميفيد ا -التجمع | كارفور فرع ميڤيدا | null" at bounding box center [597, 275] width 105 height 12
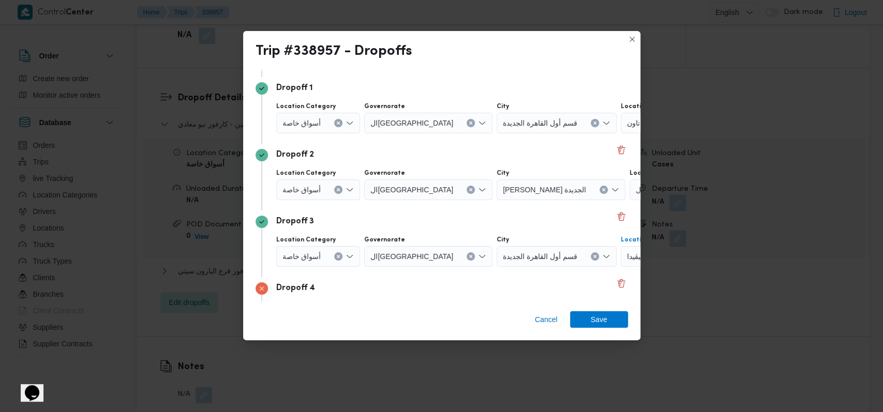
scroll to position [200, 0]
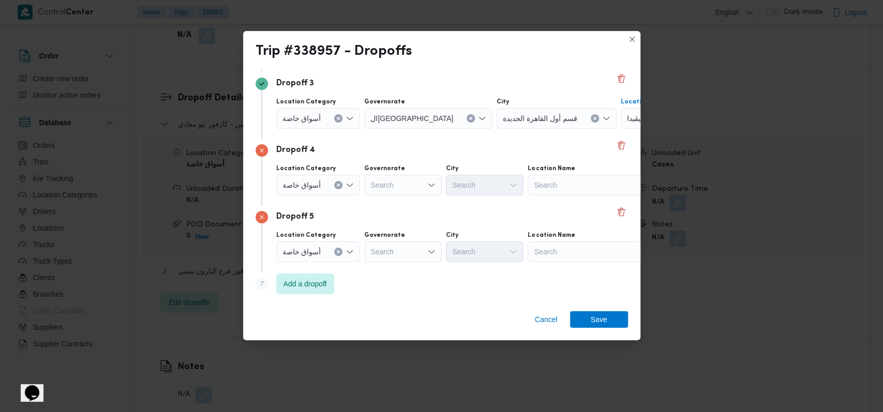
click at [362, 184] on div "Search" at bounding box center [592, 185] width 129 height 21
type input "كارفور فيتال"
click at [362, 197] on span "كارفور فيتال ي | موقع ريدكون | null" at bounding box center [597, 203] width 105 height 12
click at [362, 251] on div "Search" at bounding box center [592, 252] width 129 height 21
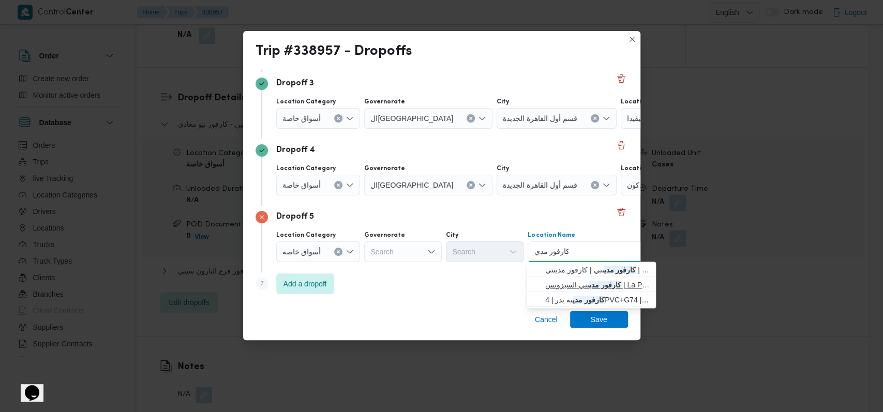
type input "كارفور مدي"
click at [362, 283] on span "كارفور مدي نتي السيزونس | La Poire Cafe | null" at bounding box center [597, 285] width 105 height 12
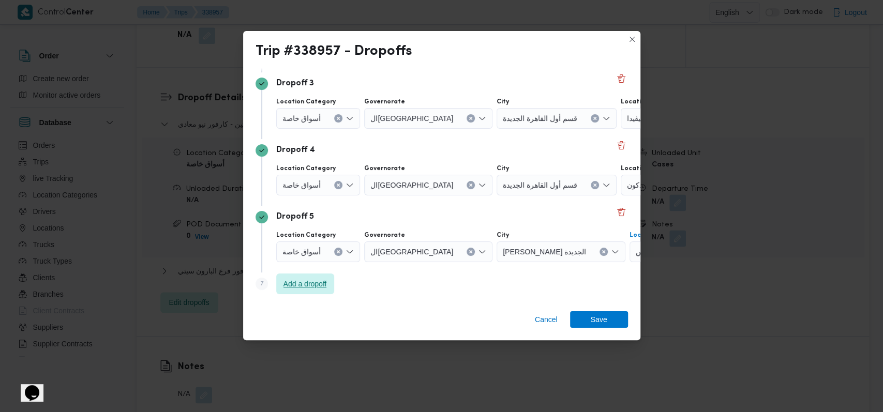
click at [290, 286] on span "Add a dropoff" at bounding box center [305, 284] width 43 height 12
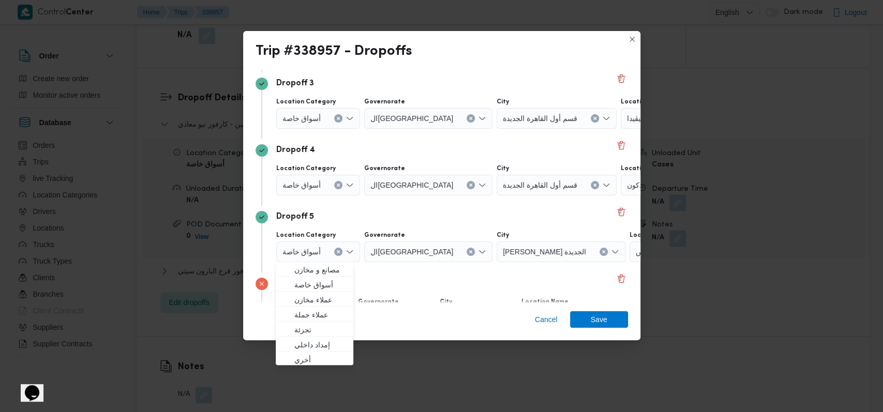
scroll to position [267, 0]
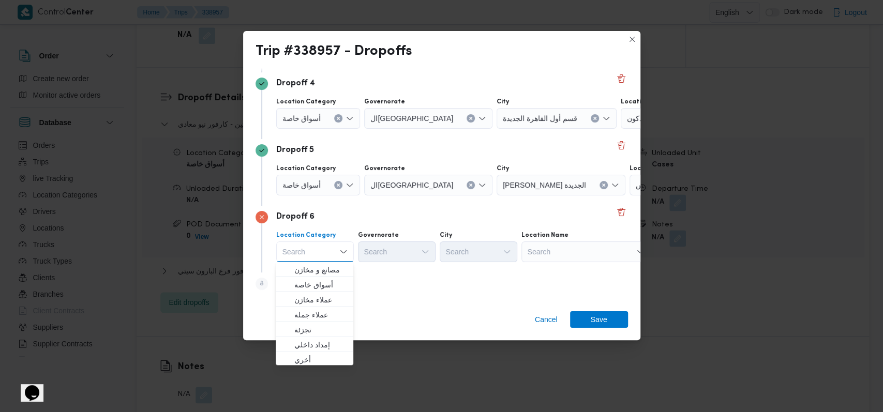
click at [362, 255] on div "Search" at bounding box center [586, 252] width 129 height 21
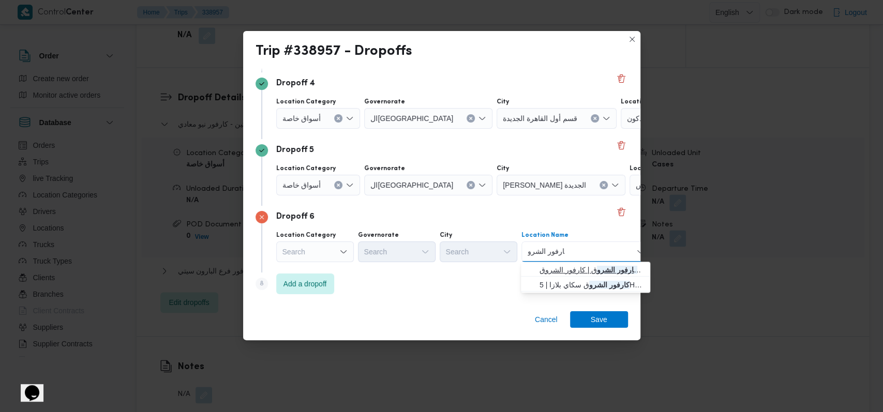
type input "كارفور الشرو"
drag, startPoint x: 565, startPoint y: 263, endPoint x: 379, endPoint y: 273, distance: 186.6
click at [362, 263] on span "كارفور الشرو ق | كارفور الشروق | null" at bounding box center [585, 270] width 121 height 17
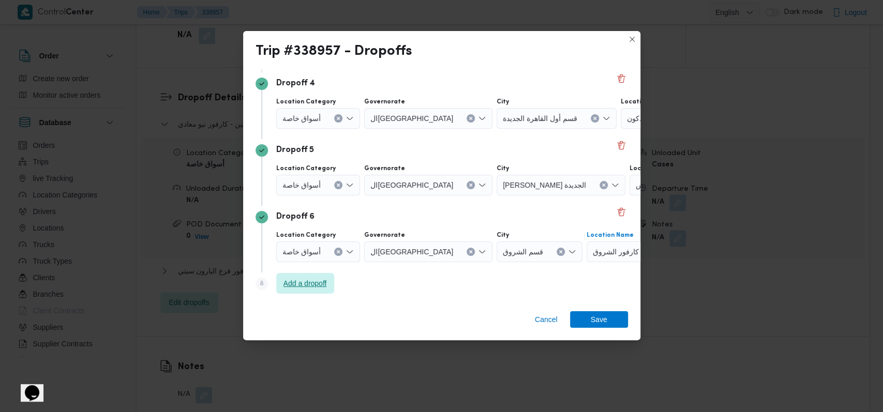
click at [301, 286] on span "Add a dropoff" at bounding box center [305, 283] width 43 height 12
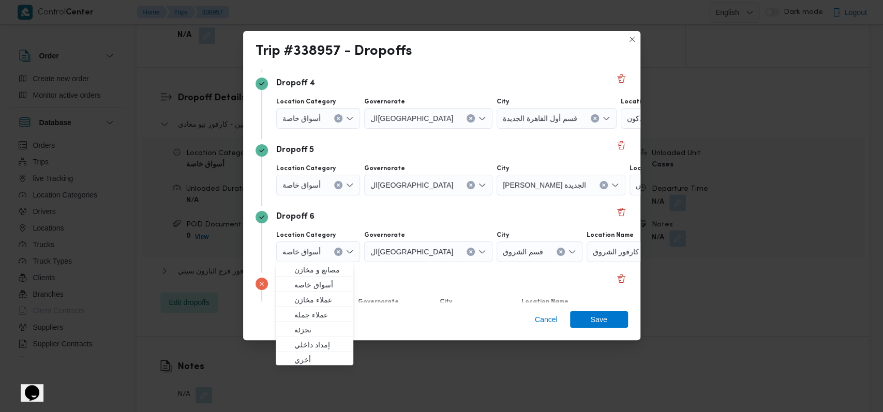
scroll to position [334, 0]
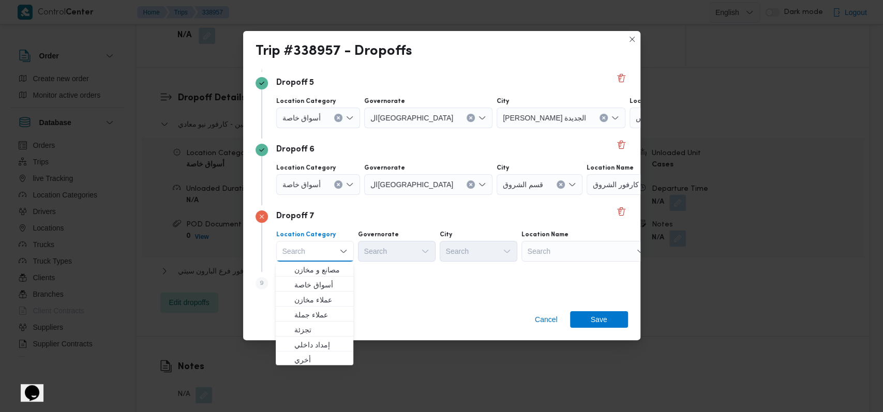
click at [362, 250] on div "Search" at bounding box center [586, 251] width 129 height 21
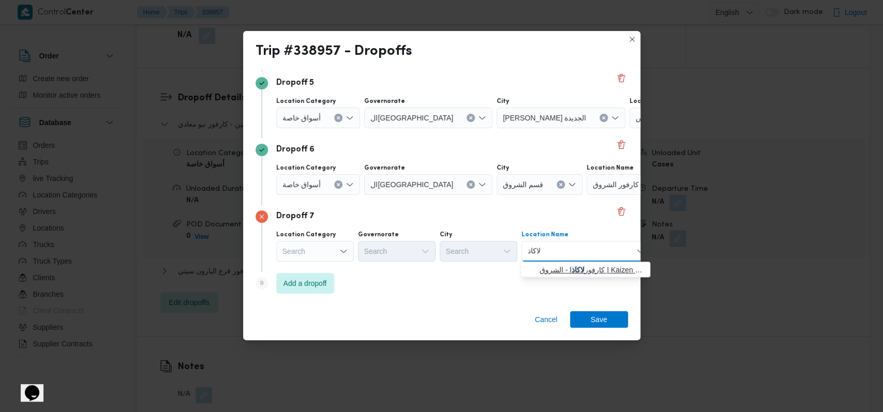
type input "لاكاذ"
drag, startPoint x: 563, startPoint y: 264, endPoint x: 453, endPoint y: 272, distance: 110.0
click at [362, 264] on span "كارفور لاكاذ ا - الشروق | Kaizen Hyper Market - كايزن هايبر ماركت | null" at bounding box center [592, 270] width 105 height 12
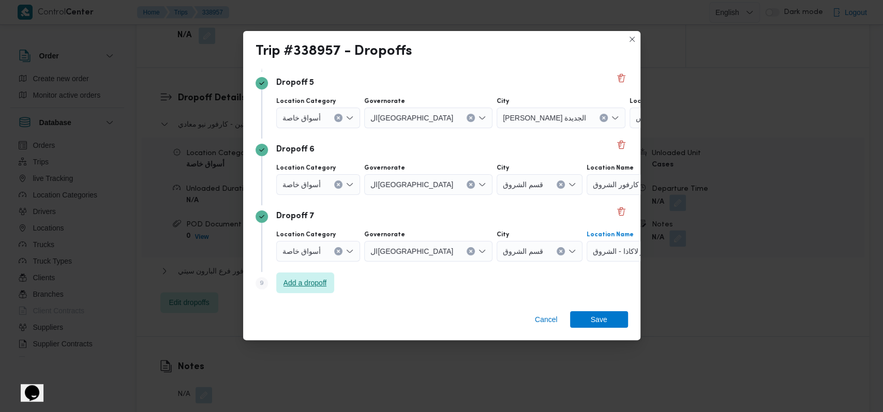
click at [326, 282] on span "Add a dropoff" at bounding box center [305, 283] width 43 height 12
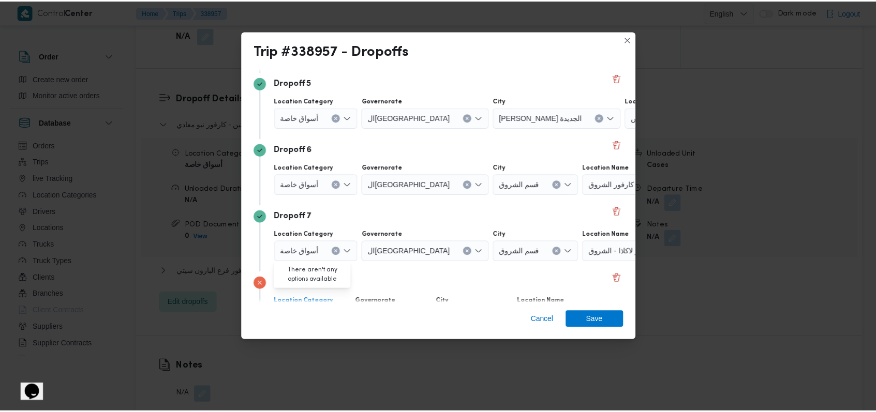
scroll to position [401, 0]
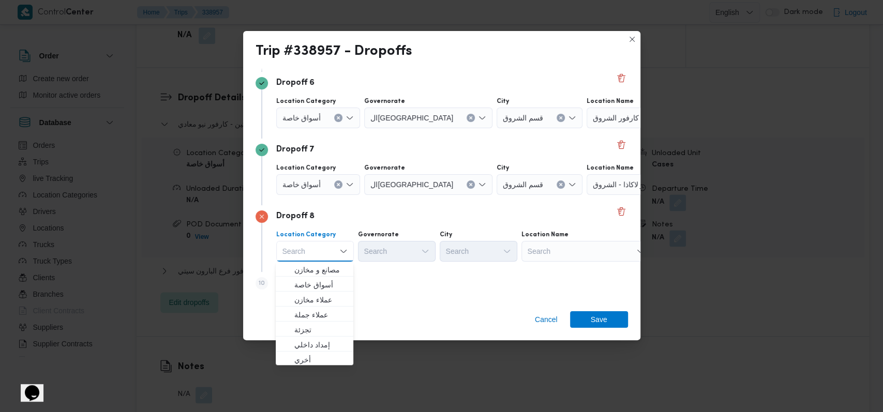
click at [362, 254] on div "Search" at bounding box center [586, 251] width 129 height 21
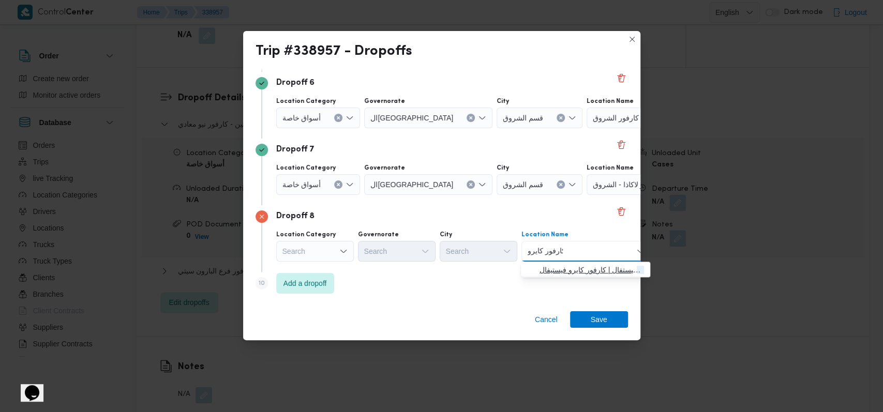
type input "كارفور كايرو"
click at [362, 262] on span "كارفور كايرو فيستفال | كارفور كايرو فيستيفال | null" at bounding box center [585, 270] width 121 height 17
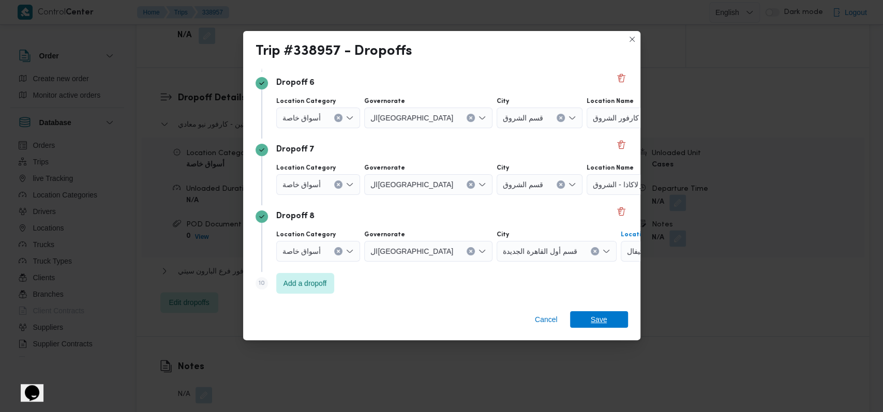
click at [362, 322] on span "Save" at bounding box center [599, 320] width 58 height 17
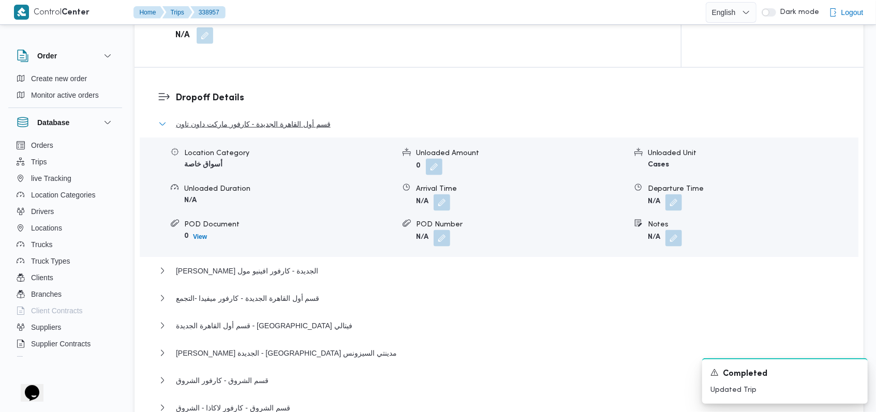
click at [240, 126] on span "قسم أول القاهرة الجديدة - كارفور ماركت داون تاون" at bounding box center [253, 124] width 155 height 12
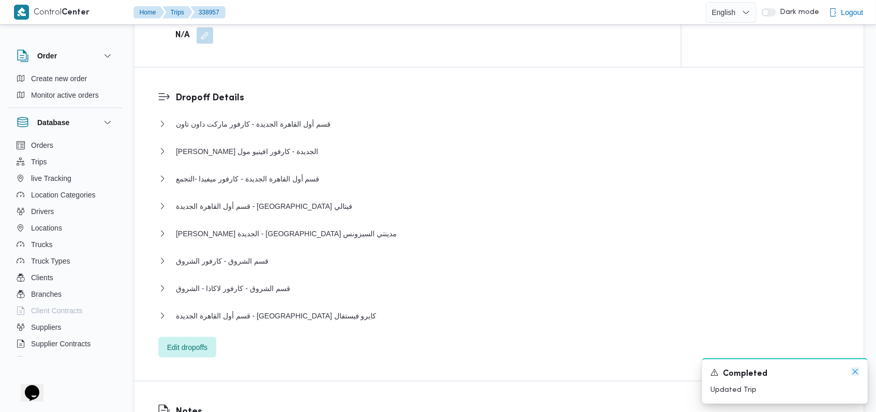
click at [362, 369] on icon "Dismiss toast" at bounding box center [855, 372] width 8 height 8
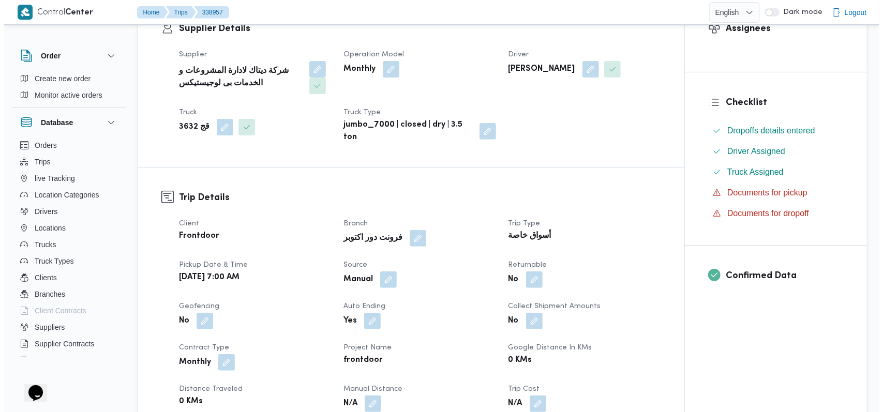
scroll to position [0, 0]
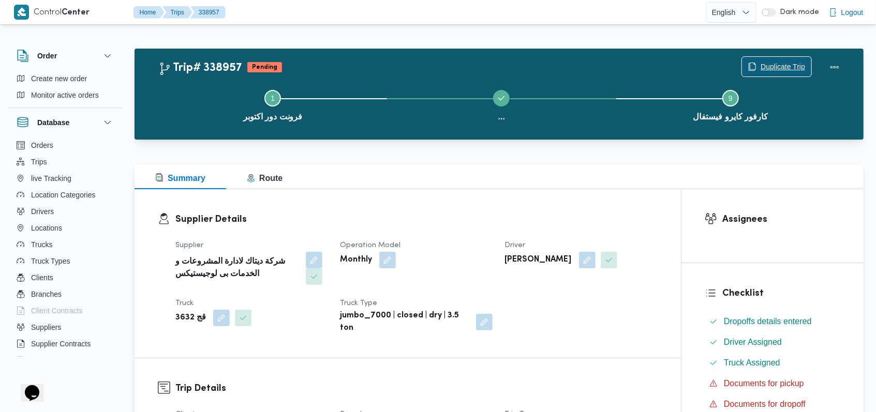
click at [362, 62] on span "Duplicate Trip" at bounding box center [783, 67] width 45 height 12
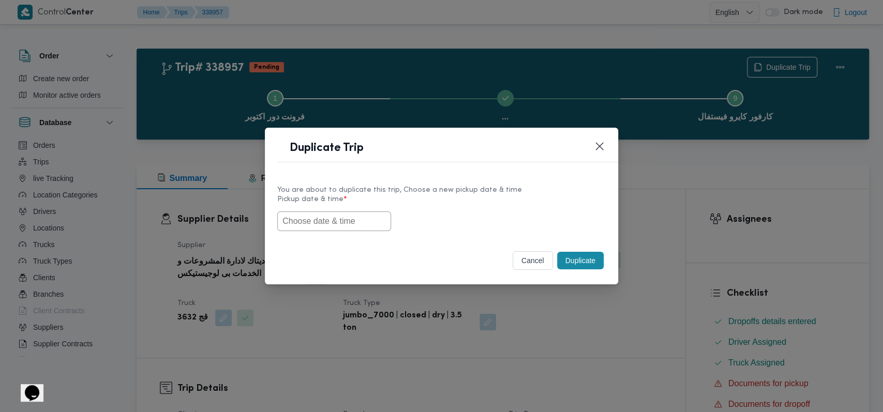
click at [327, 226] on input "text" at bounding box center [334, 222] width 114 height 20
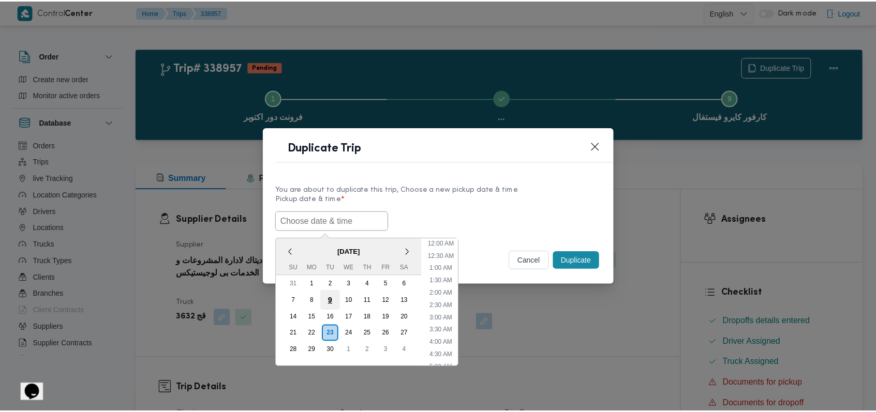
scroll to position [178, 0]
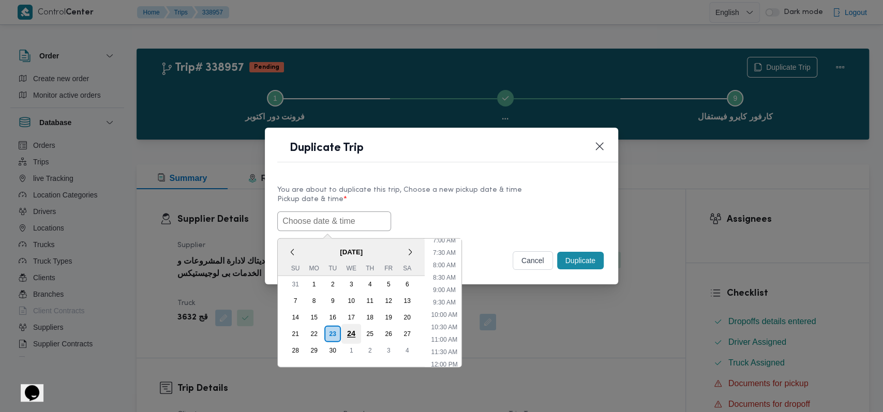
click at [350, 330] on div "24" at bounding box center [352, 334] width 20 height 20
click at [362, 241] on li "7:00 AM" at bounding box center [444, 240] width 31 height 10
type input "[DATE] 7:00AM"
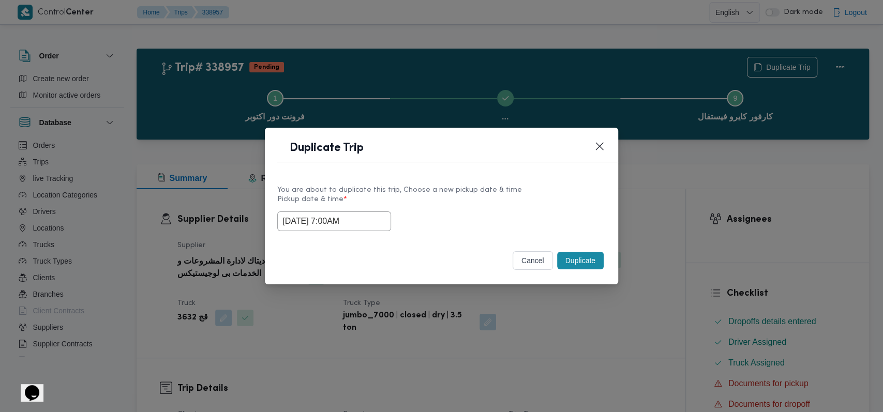
click at [362, 258] on button "Duplicate" at bounding box center [580, 261] width 47 height 18
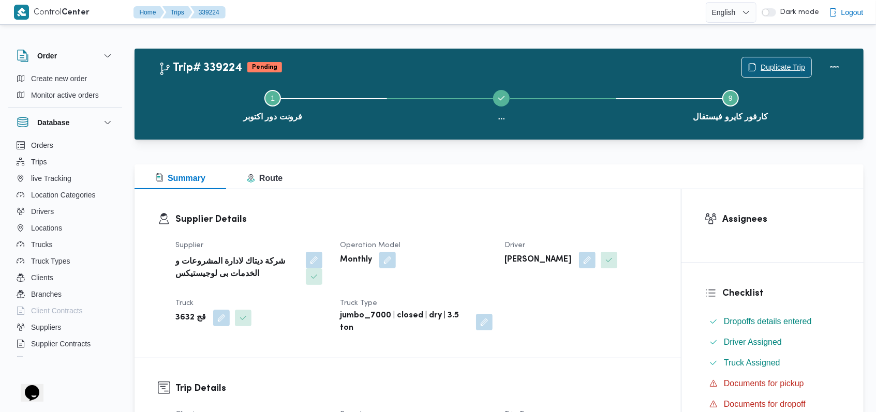
scroll to position [276, 0]
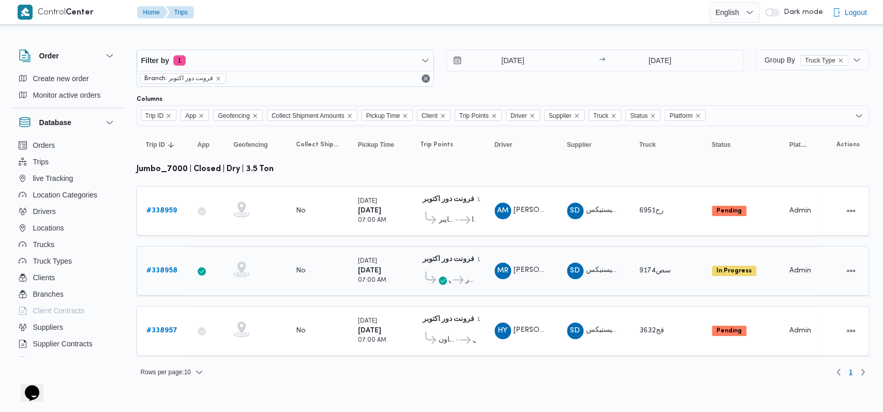
click at [158, 269] on b "# 338958" at bounding box center [161, 271] width 31 height 7
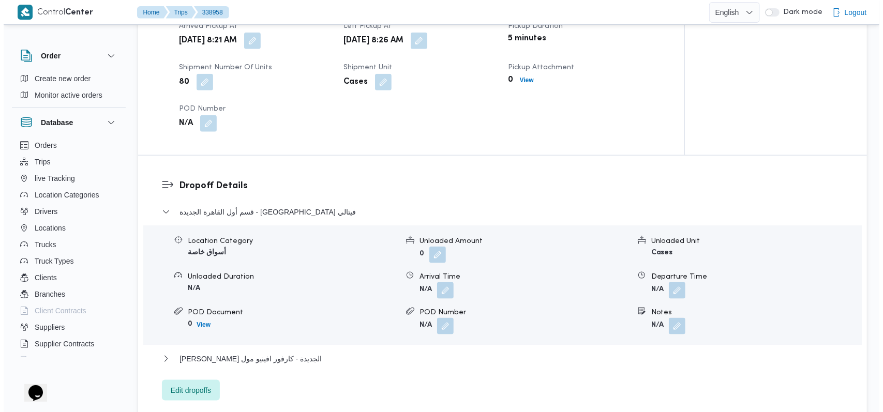
scroll to position [759, 0]
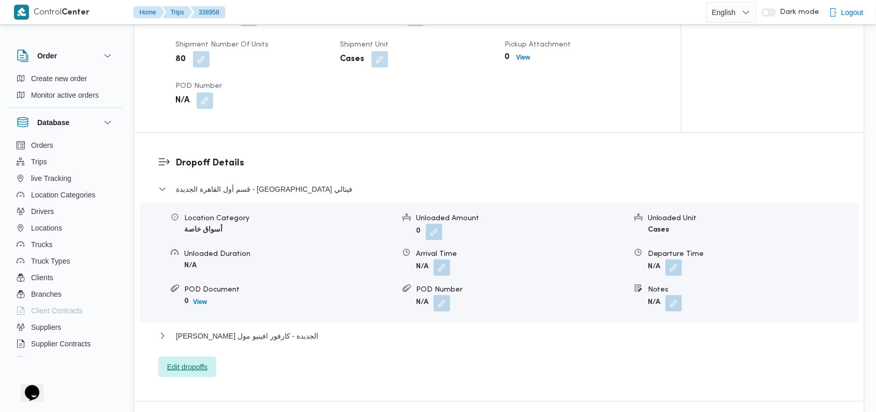
click at [199, 364] on span "Edit dropoffs" at bounding box center [187, 367] width 40 height 12
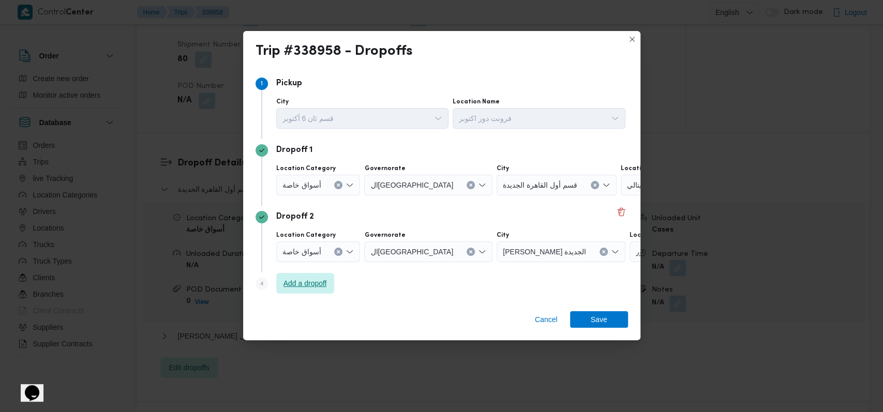
click at [321, 278] on span "Add a dropoff" at bounding box center [305, 283] width 43 height 12
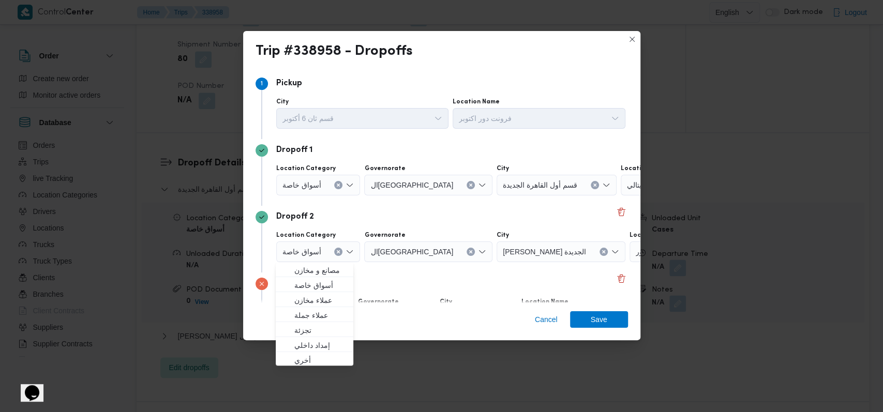
scroll to position [67, 0]
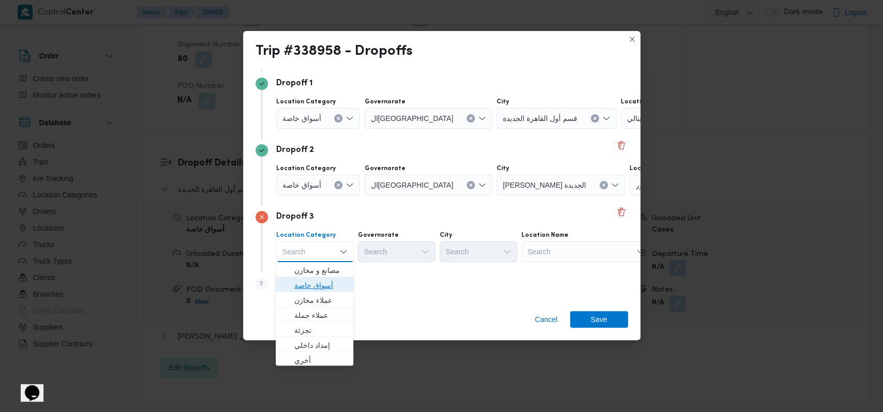
click at [322, 278] on span "أسواق خاصة" at bounding box center [314, 285] width 69 height 17
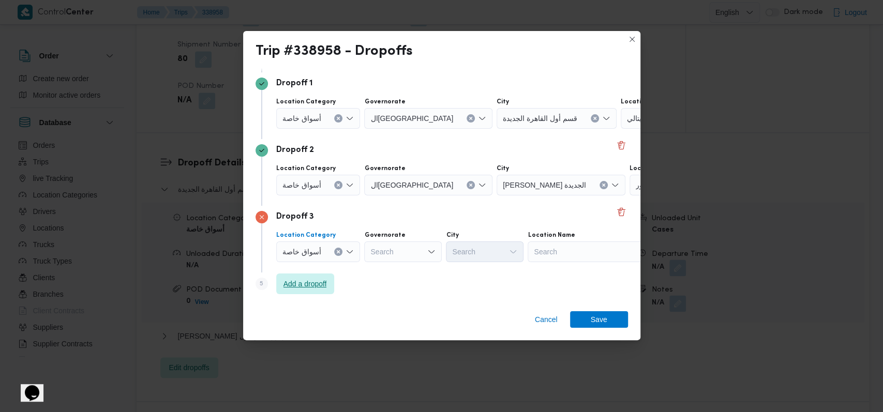
click at [322, 278] on span "Add a dropoff" at bounding box center [305, 284] width 43 height 12
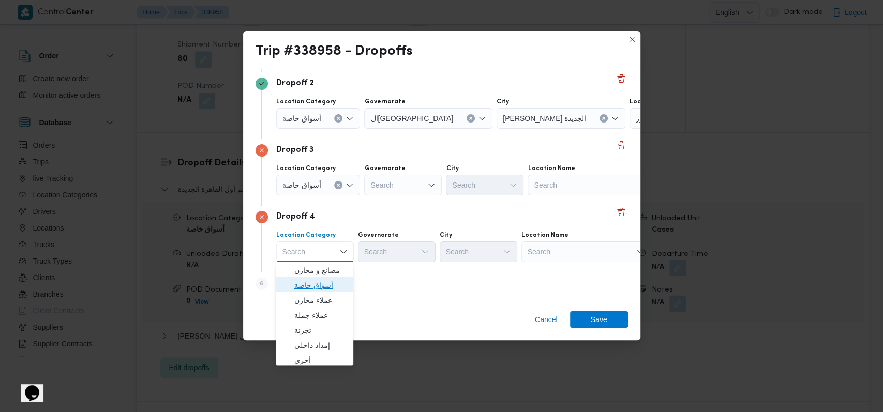
click at [325, 282] on span "أسواق خاصة" at bounding box center [320, 285] width 53 height 12
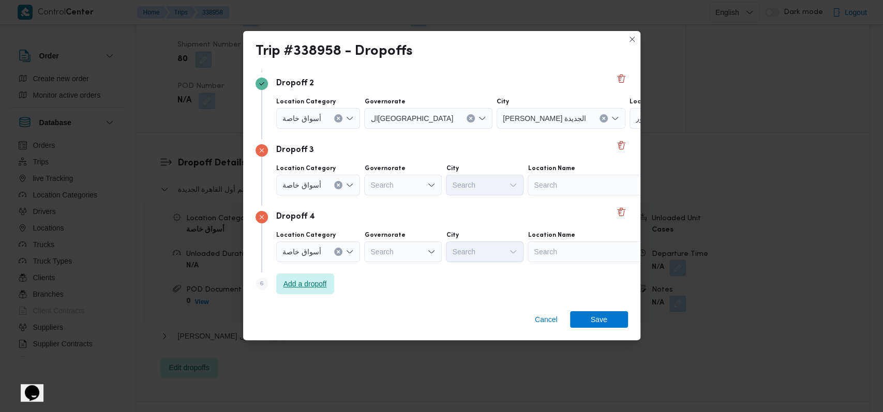
click at [325, 282] on span "Add a dropoff" at bounding box center [305, 284] width 43 height 12
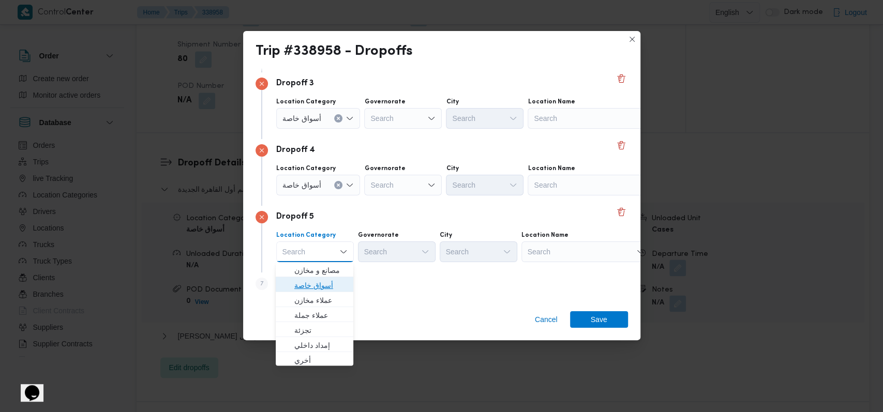
click at [325, 282] on span "أسواق خاصة" at bounding box center [320, 285] width 53 height 12
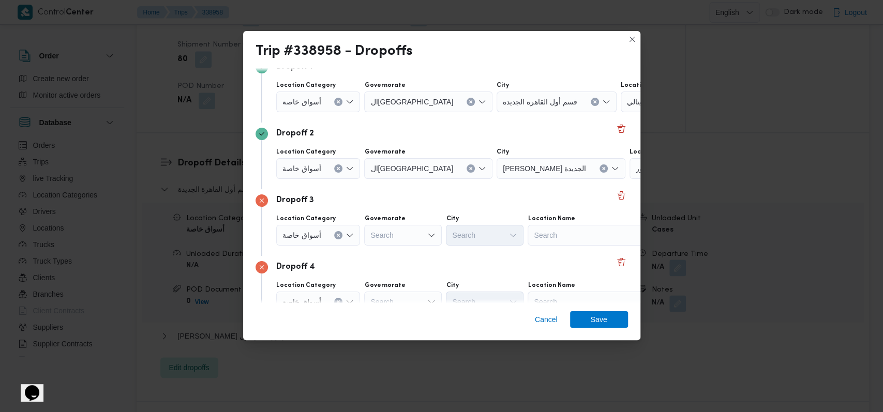
scroll to position [62, 0]
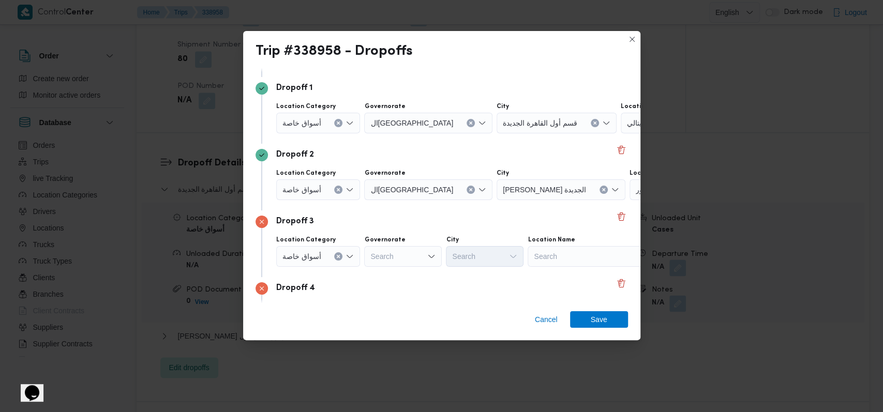
click at [323, 197] on div at bounding box center [325, 190] width 5 height 17
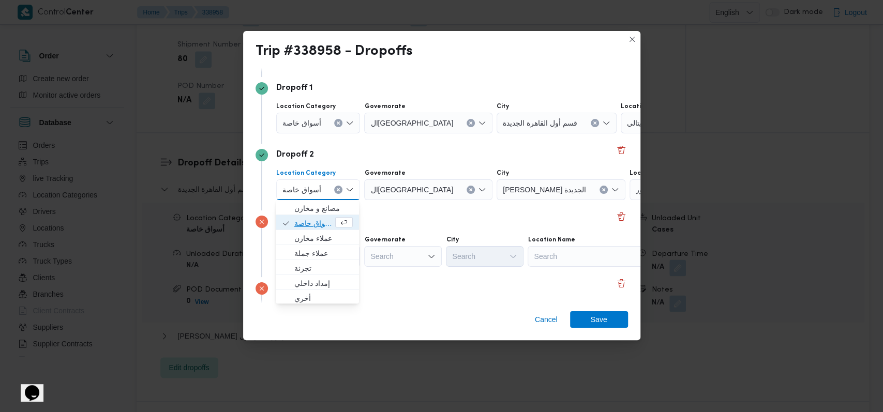
click at [321, 217] on span "أسواق خاصة" at bounding box center [313, 223] width 39 height 12
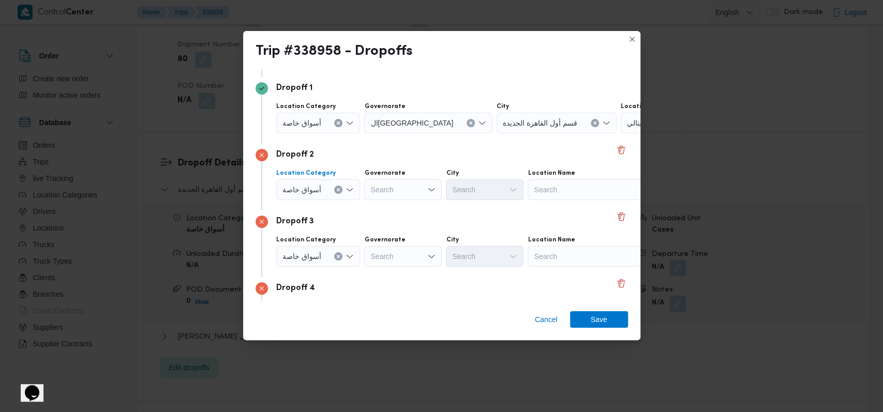
click at [311, 128] on div "أسواق خاصة" at bounding box center [318, 123] width 84 height 21
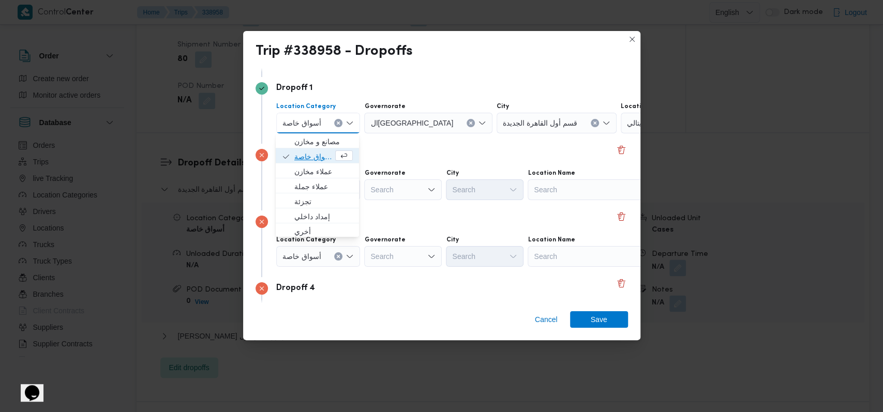
click at [308, 151] on span "أسواق خاصة" at bounding box center [313, 157] width 39 height 12
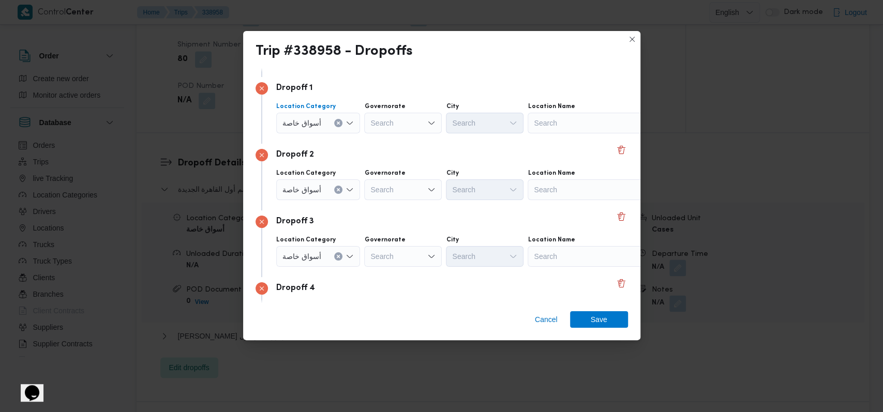
click at [362, 123] on div "Search" at bounding box center [592, 123] width 129 height 21
type input "كارفور اعما"
click at [362, 138] on mark "كارفور اعما" at bounding box center [566, 142] width 35 height 8
click at [362, 193] on div "Search" at bounding box center [592, 190] width 129 height 21
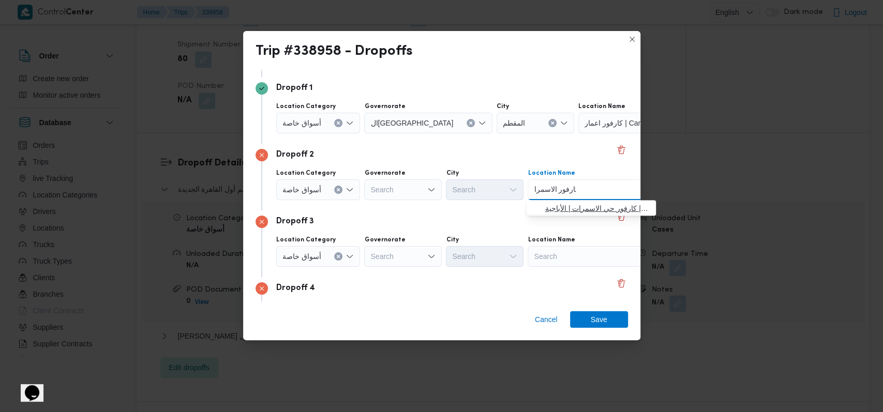
type input "كارفور الاسمرا"
click at [362, 200] on span "كارفور الاسمرا ت | كارفور حي الاسمرات | الأباجية" at bounding box center [591, 208] width 121 height 17
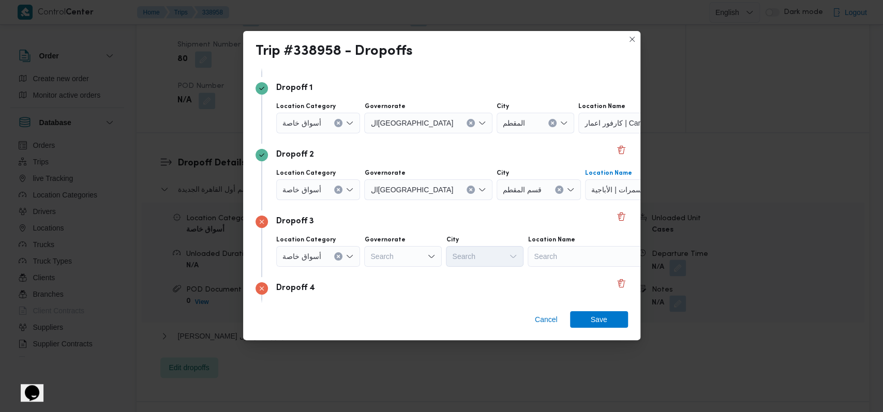
click at [362, 258] on div "Search" at bounding box center [592, 256] width 129 height 21
type input "كارفور المقط"
click at [362, 269] on span "كارفور المقط م | كارفور ماركت | الأباجية" at bounding box center [597, 275] width 105 height 12
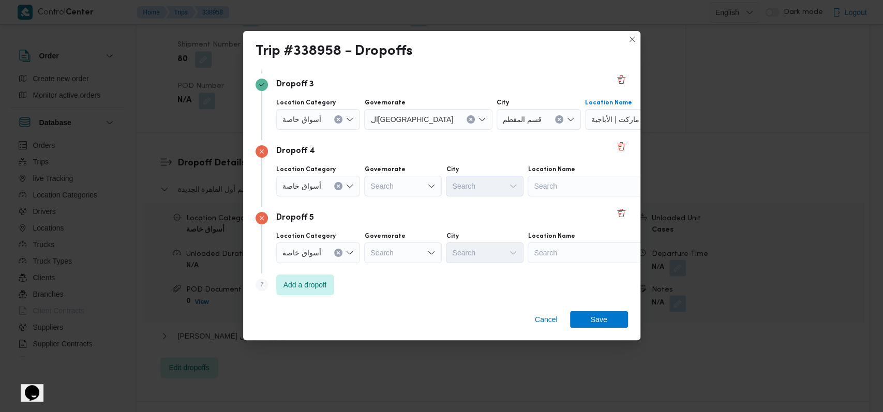
scroll to position [200, 0]
click at [362, 191] on div "Search" at bounding box center [592, 185] width 129 height 21
type input "كارفور نيو"
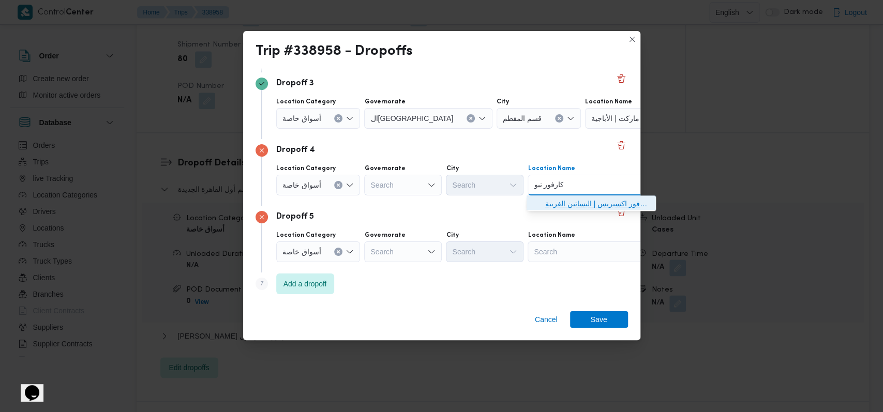
click at [362, 202] on span "كارفور نيو معادي | كارفور اكسبريس | البساتين الغربية" at bounding box center [597, 204] width 105 height 12
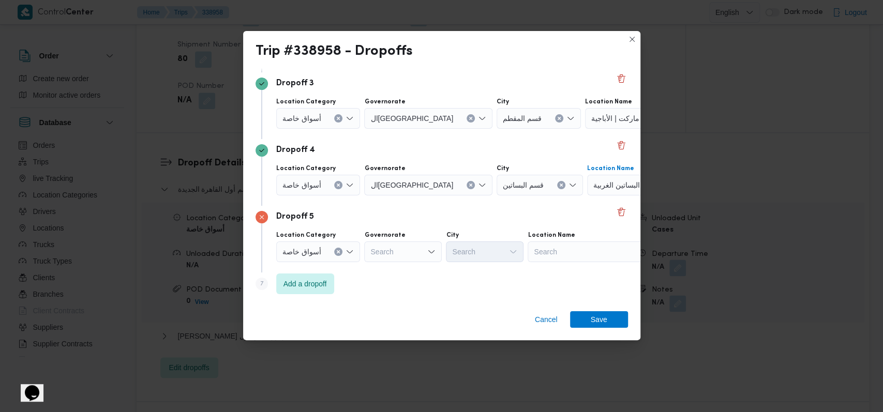
click at [362, 249] on div "Search" at bounding box center [592, 252] width 129 height 21
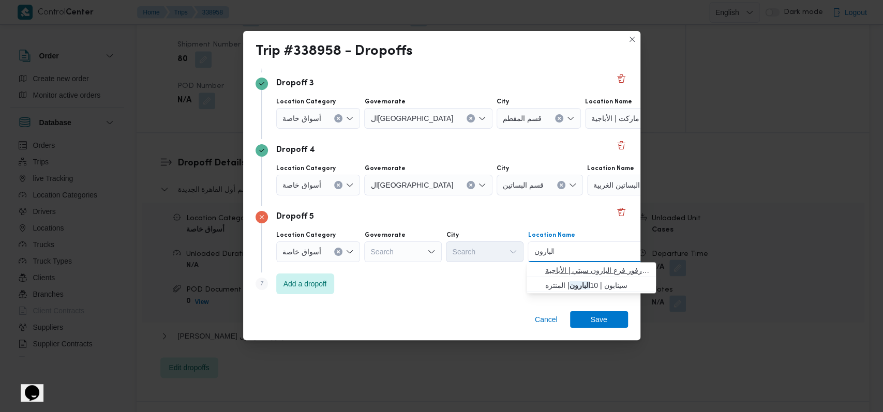
type input "البارون"
click at [362, 263] on span "كارفور فرع البارون سيتي | كارفور فرع البارون سيتي | الأباجية" at bounding box center [591, 270] width 121 height 17
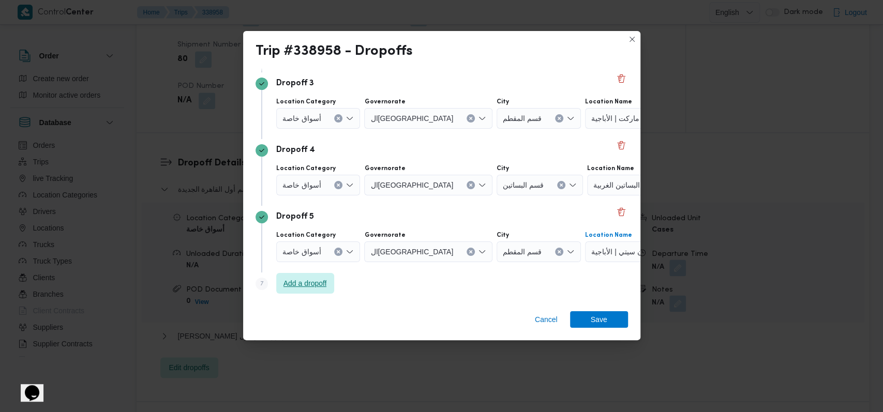
click at [324, 281] on span "Add a dropoff" at bounding box center [305, 283] width 43 height 12
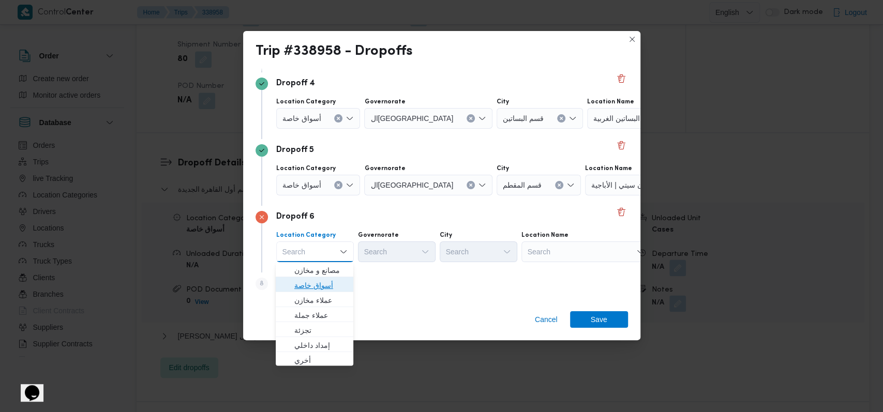
click at [317, 284] on span "أسواق خاصة" at bounding box center [320, 285] width 53 height 12
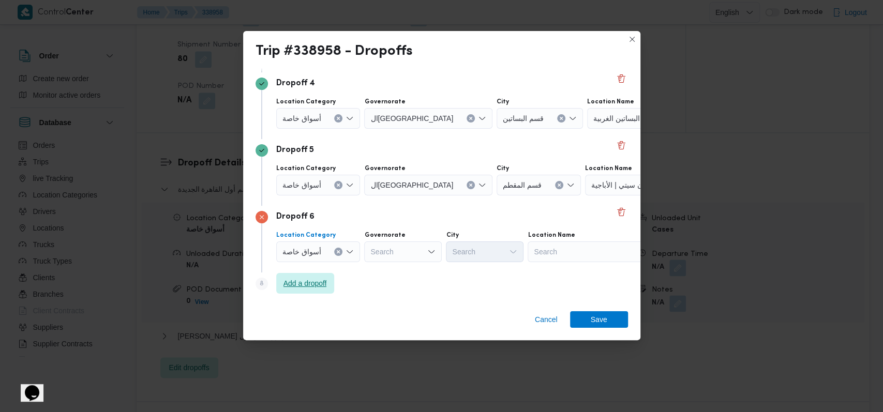
click at [315, 284] on span "Add a dropoff" at bounding box center [305, 283] width 43 height 12
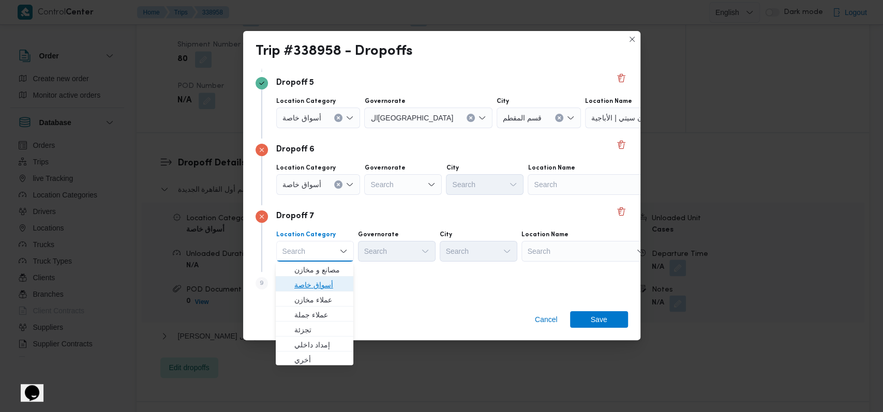
click at [318, 279] on span "أسواق خاصة" at bounding box center [320, 285] width 53 height 12
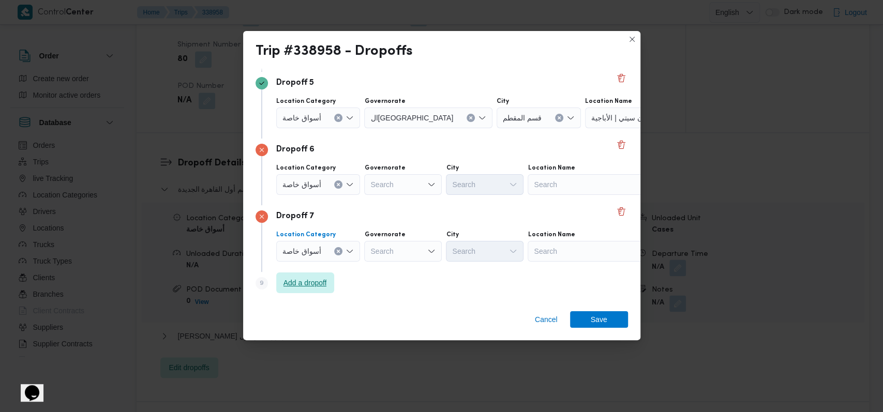
click at [319, 289] on span "Add a dropoff" at bounding box center [305, 283] width 58 height 21
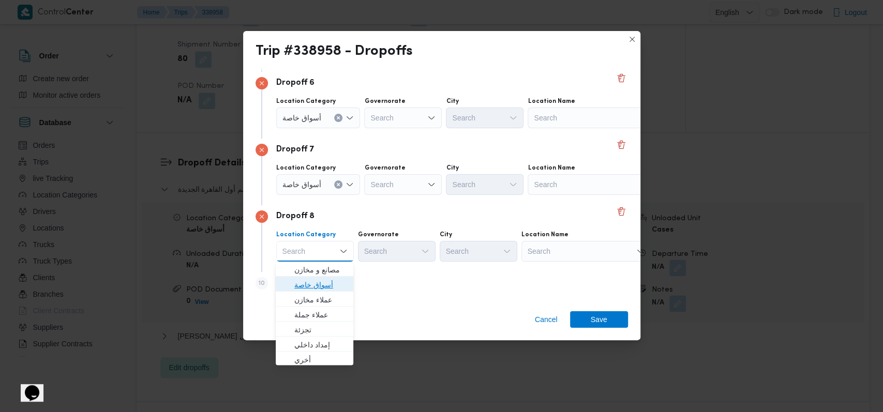
click at [320, 285] on span "أسواق خاصة" at bounding box center [320, 285] width 53 height 12
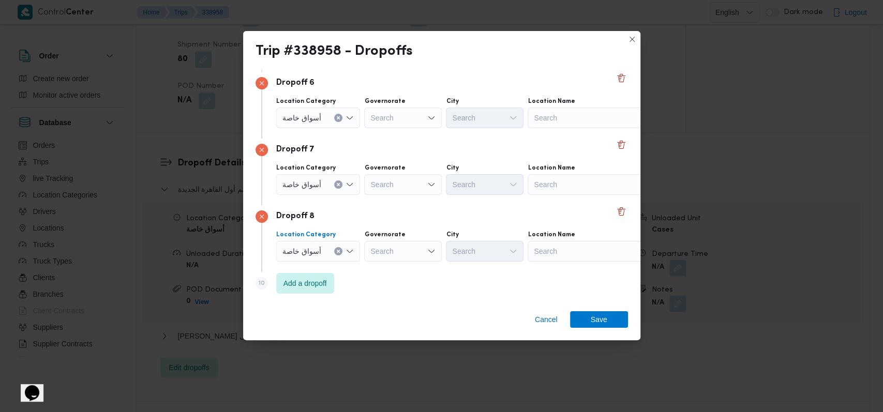
click at [362, 120] on div "Search" at bounding box center [592, 118] width 129 height 21
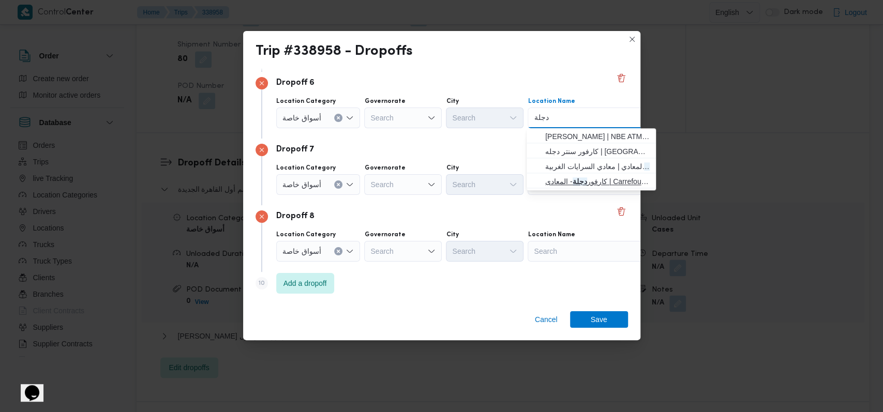
type input "دجلة"
click at [362, 176] on span "كارفور دجلة - المعادى | Carrefour Degla Market | معادي السرايات الغربية" at bounding box center [597, 181] width 105 height 12
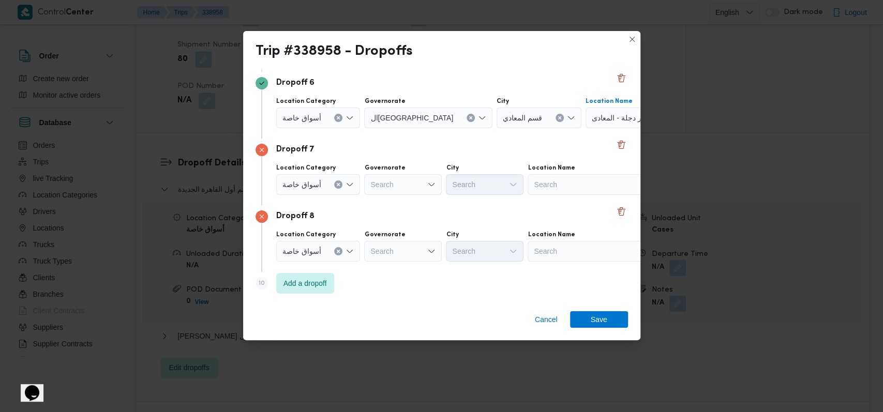
click at [362, 180] on div "Search" at bounding box center [592, 184] width 129 height 21
type input "كارفور حلو"
click at [362, 200] on span "كارفور حلو ان | كارفور حلوان | null" at bounding box center [597, 203] width 105 height 12
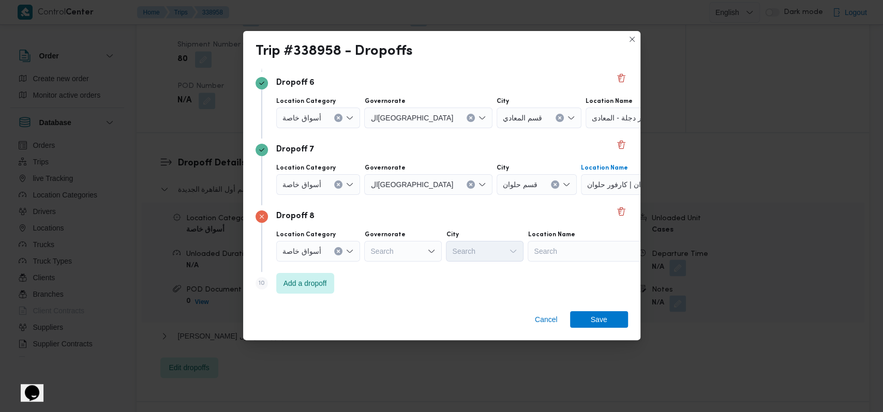
click at [362, 253] on div "Search" at bounding box center [592, 251] width 129 height 21
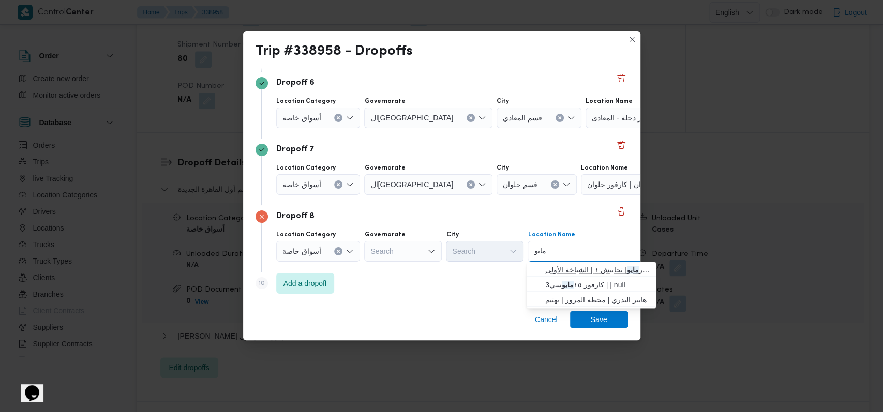
type input "مايو"
click at [362, 263] on span "كارفور مايو | تحابيش ١ | الشياخة الأولى" at bounding box center [591, 270] width 121 height 17
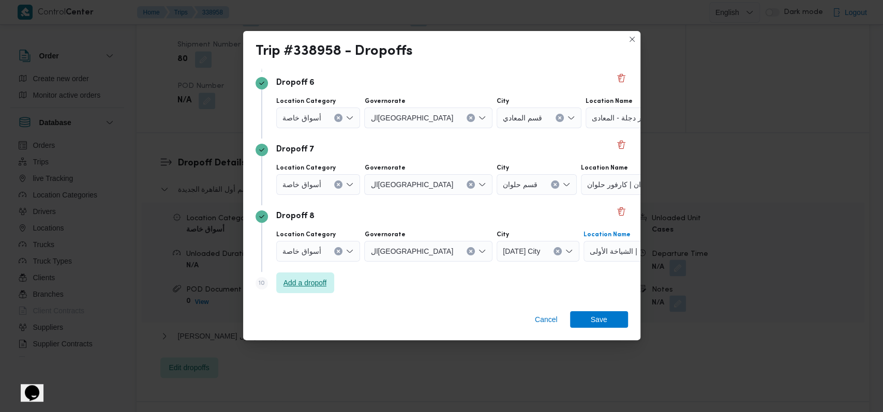
click at [317, 289] on span "Add a dropoff" at bounding box center [305, 283] width 58 height 21
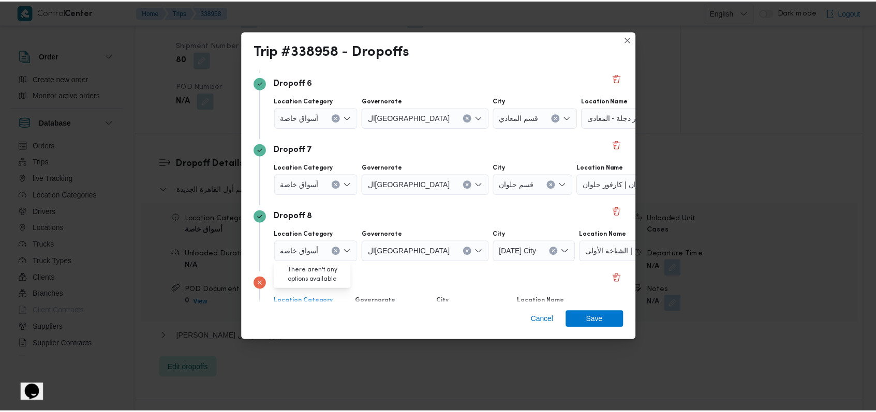
scroll to position [468, 0]
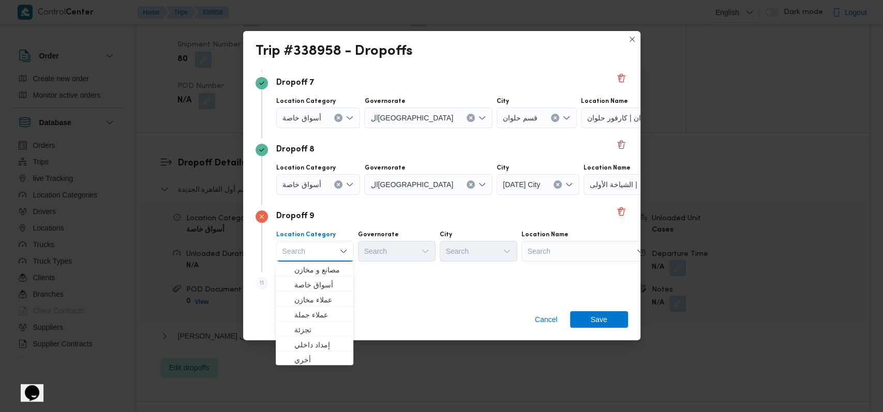
click at [362, 259] on div "Search" at bounding box center [586, 251] width 129 height 21
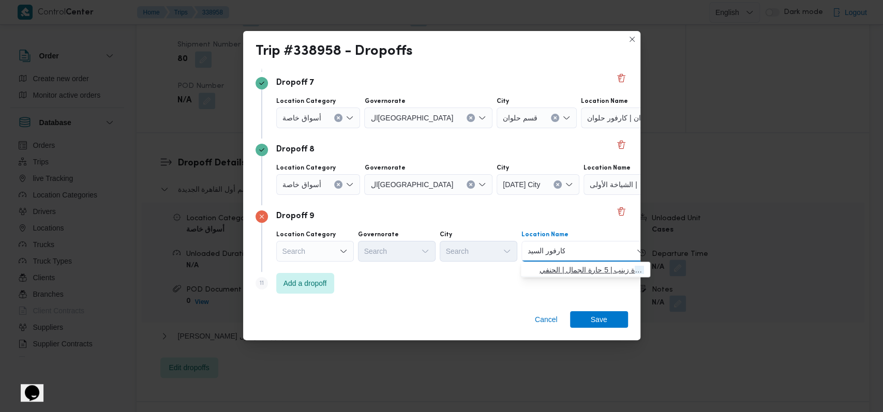
type input "كارفور السيد"
click at [362, 268] on span "كارفور السيد ة زينب | 5 حارة الجمال | الحنفي" at bounding box center [592, 270] width 105 height 12
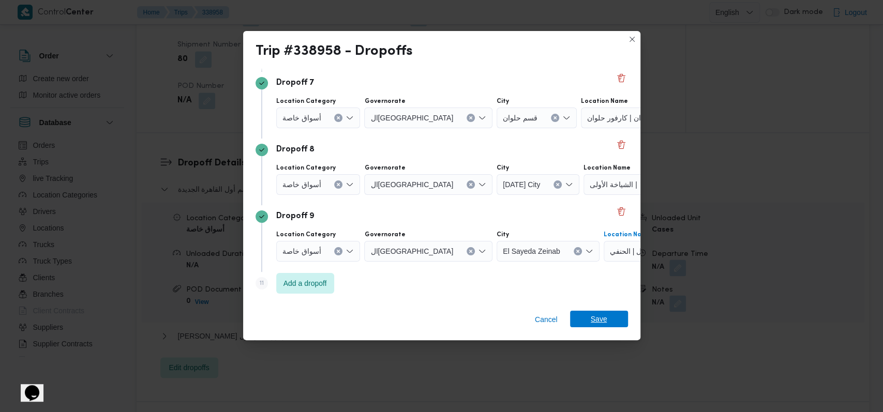
click at [362, 314] on span "Save" at bounding box center [599, 319] width 58 height 17
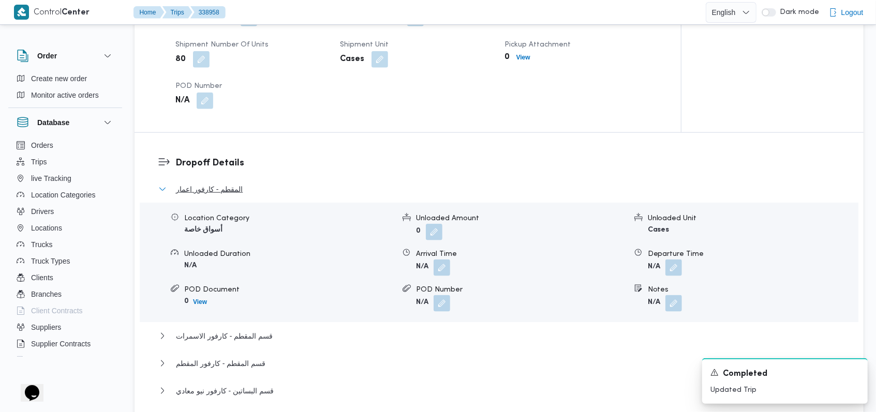
click at [275, 186] on button "المقطم - كارفور اعمار" at bounding box center [499, 189] width 682 height 12
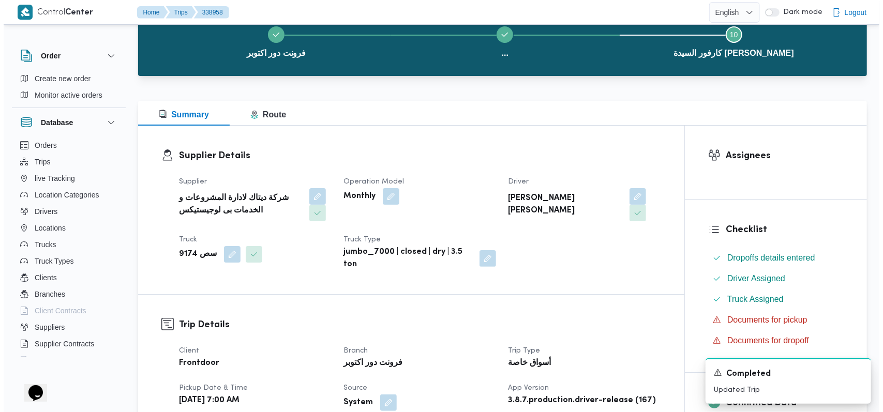
scroll to position [0, 0]
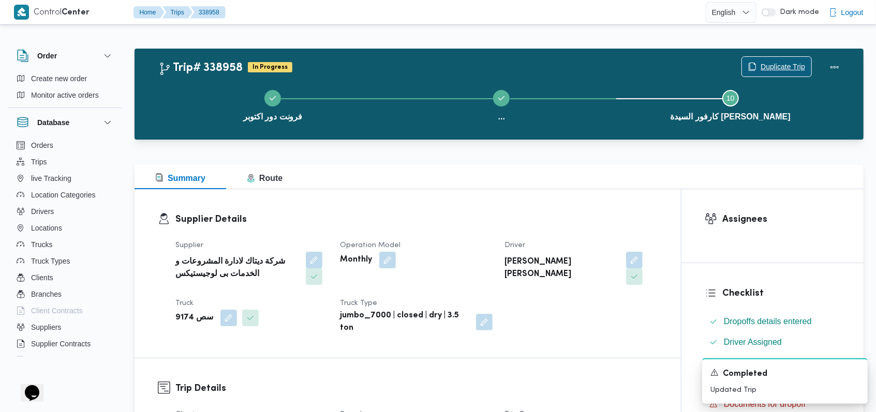
click at [362, 63] on span "Duplicate Trip" at bounding box center [783, 67] width 45 height 12
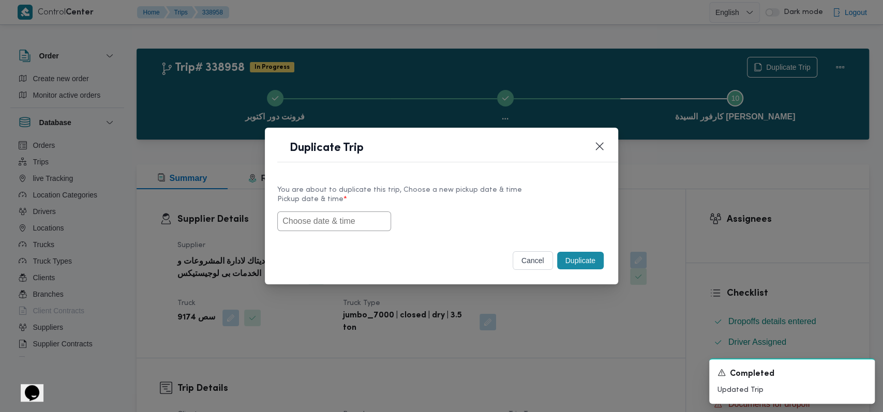
click at [319, 223] on input "text" at bounding box center [334, 222] width 114 height 20
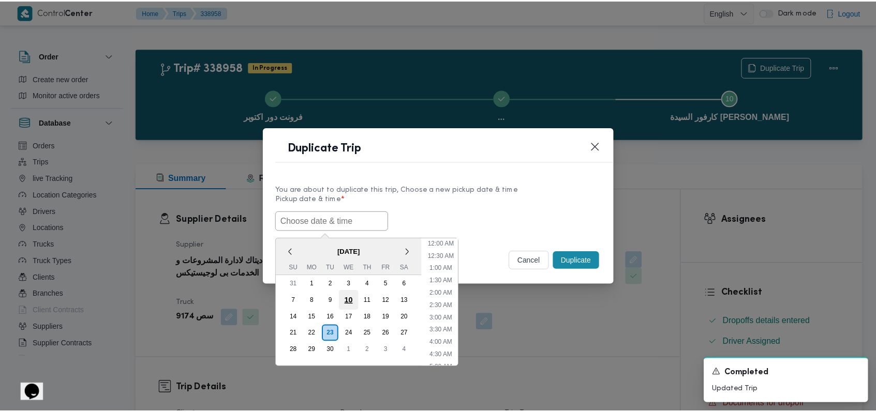
scroll to position [178, 0]
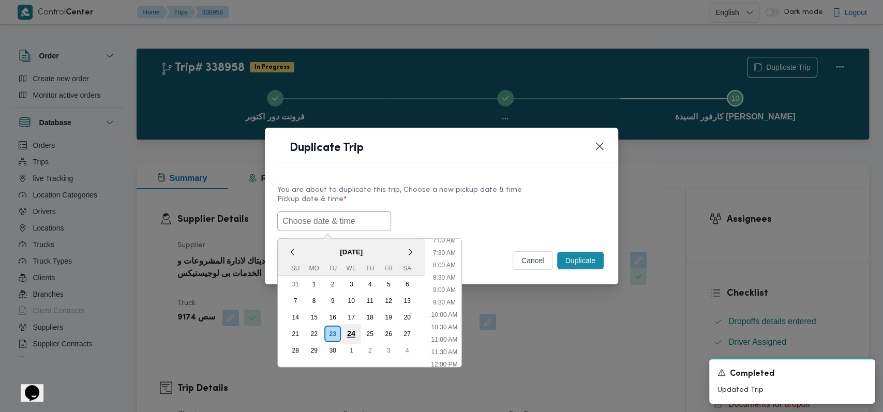
click at [344, 330] on div "24" at bounding box center [352, 334] width 20 height 20
click at [362, 240] on li "7:00 AM" at bounding box center [444, 240] width 31 height 10
type input "[DATE] 7:00AM"
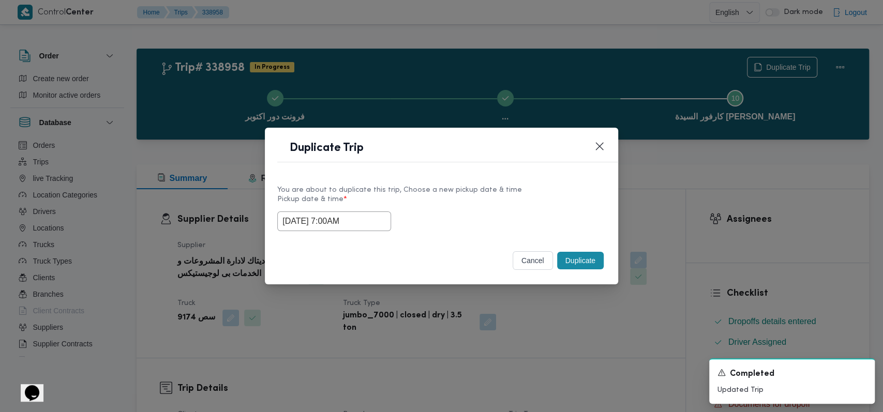
click at [362, 258] on button "Duplicate" at bounding box center [580, 261] width 47 height 18
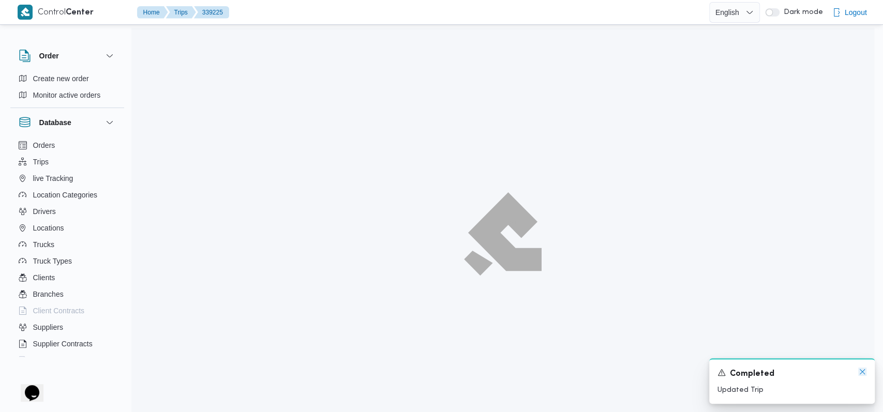
click at [362, 371] on icon "Dismiss toast" at bounding box center [863, 372] width 8 height 8
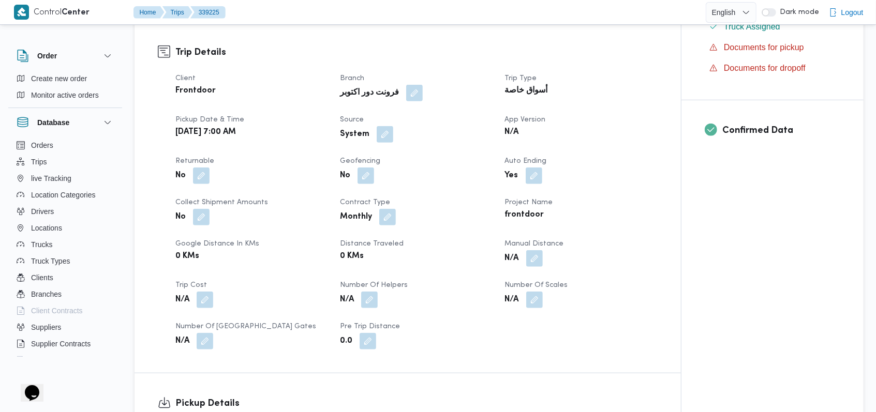
scroll to position [345, 0]
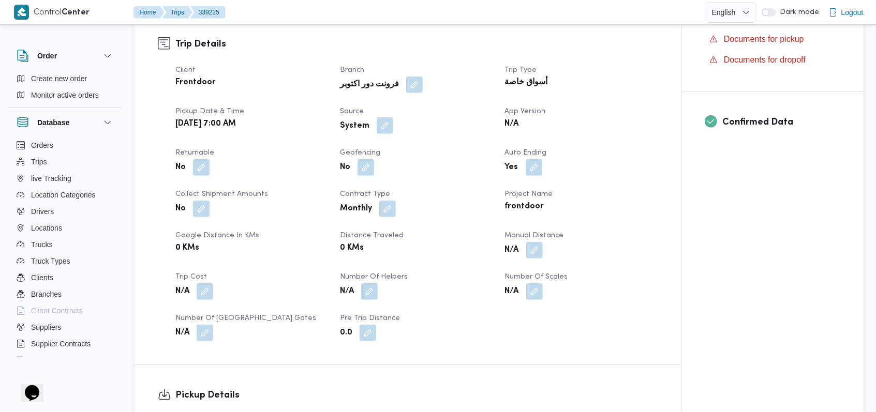
click at [362, 126] on button "button" at bounding box center [385, 125] width 17 height 17
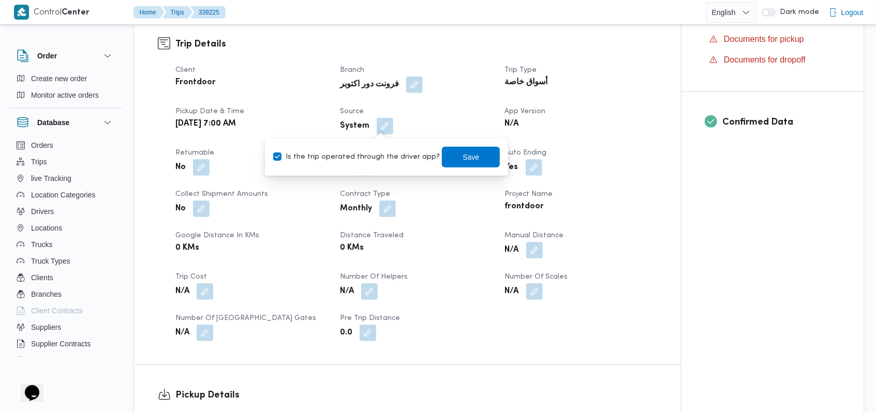
click at [362, 156] on label "Is the trip operated through the driver app?" at bounding box center [356, 157] width 167 height 12
checkbox input "false"
drag, startPoint x: 466, startPoint y: 158, endPoint x: 454, endPoint y: 173, distance: 19.5
click at [362, 157] on span "Save" at bounding box center [471, 157] width 17 height 12
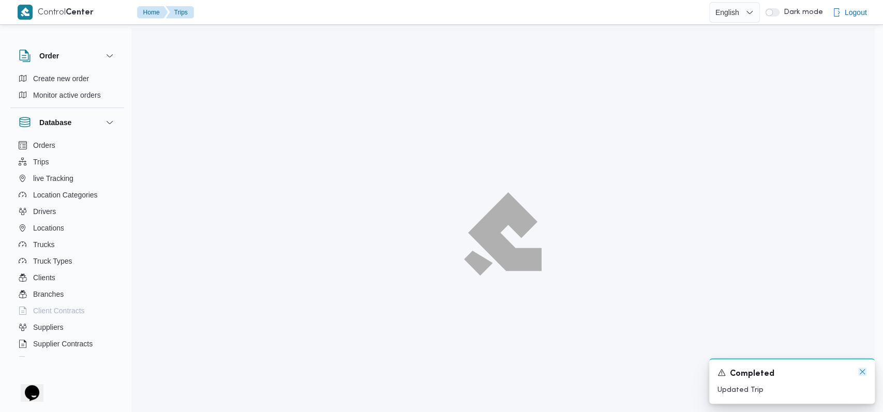
click at [362, 371] on icon "Dismiss toast" at bounding box center [863, 372] width 8 height 8
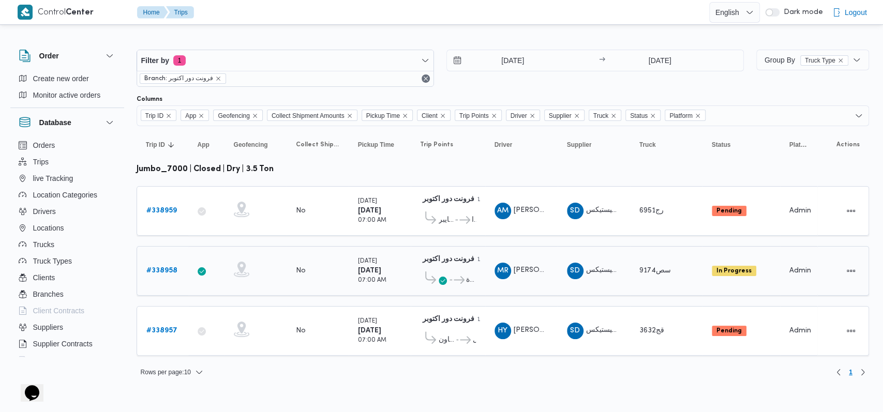
click at [362, 276] on icon at bounding box center [455, 280] width 11 height 8
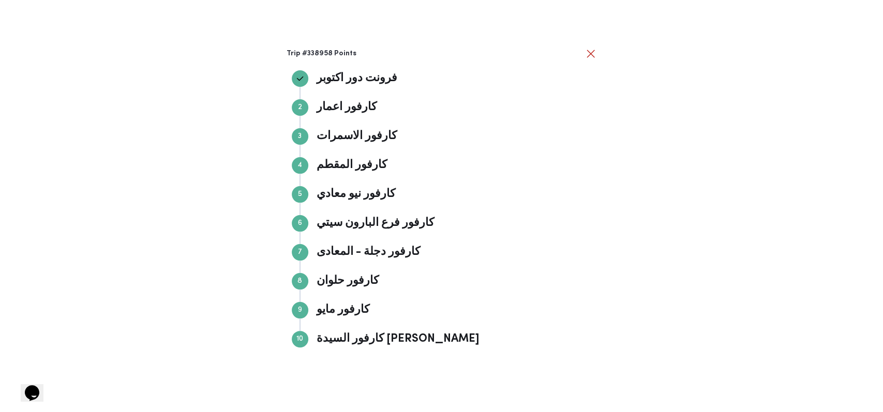
click at [362, 53] on h3 "Trip #338958 Points" at bounding box center [436, 54] width 298 height 8
click at [362, 54] on button "close" at bounding box center [591, 53] width 12 height 12
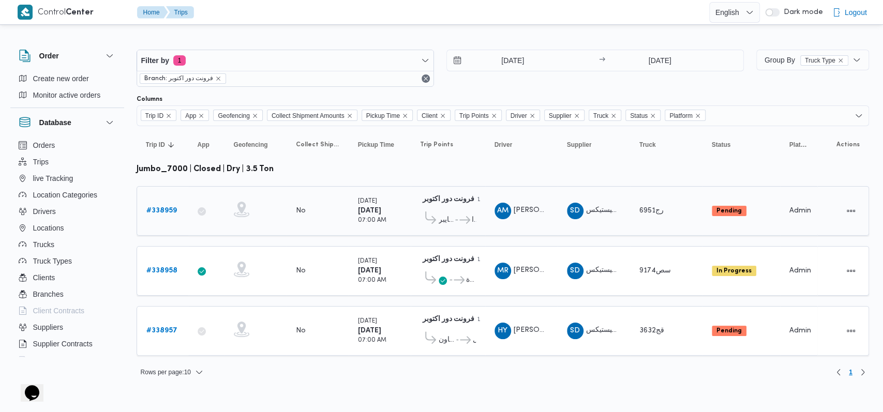
click at [158, 208] on b "# 338959" at bounding box center [161, 211] width 31 height 7
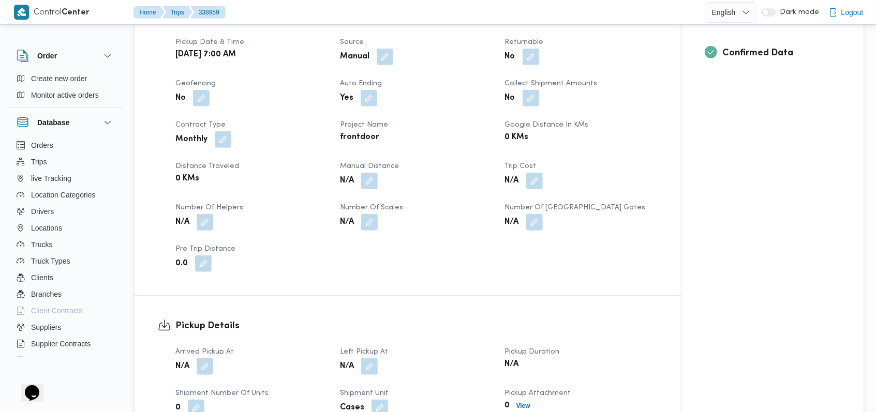
scroll to position [621, 0]
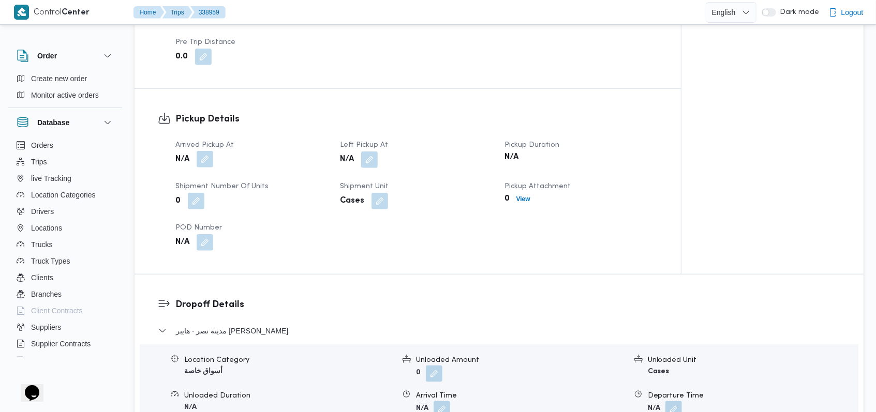
click at [199, 155] on button "button" at bounding box center [205, 159] width 17 height 17
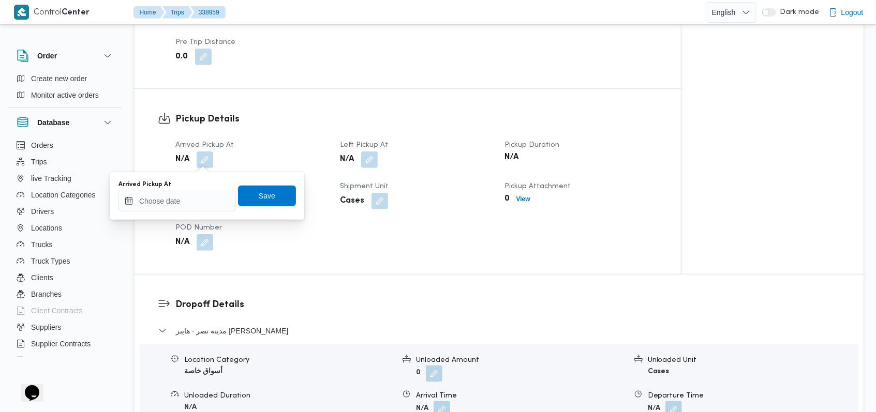
click at [172, 214] on div "You are in a dialog. To close this dialog, hit escape. Arrived Pickup At Save" at bounding box center [207, 196] width 194 height 48
click at [177, 209] on input "Arrived Pickup At" at bounding box center [177, 201] width 117 height 21
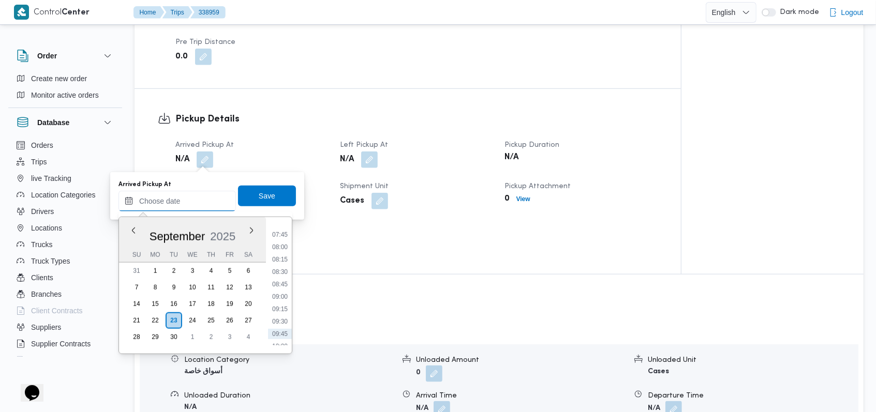
scroll to position [352, 0]
click at [284, 228] on li "07:00" at bounding box center [280, 226] width 24 height 10
type input "[DATE] 07:00"
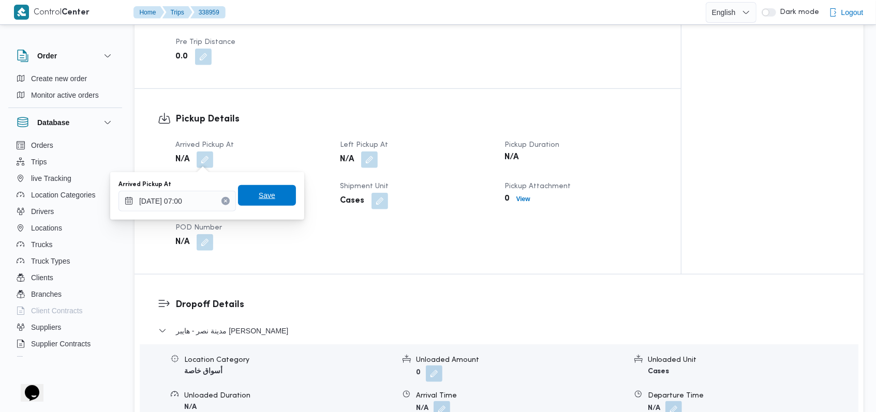
click at [272, 201] on span "Save" at bounding box center [267, 195] width 58 height 21
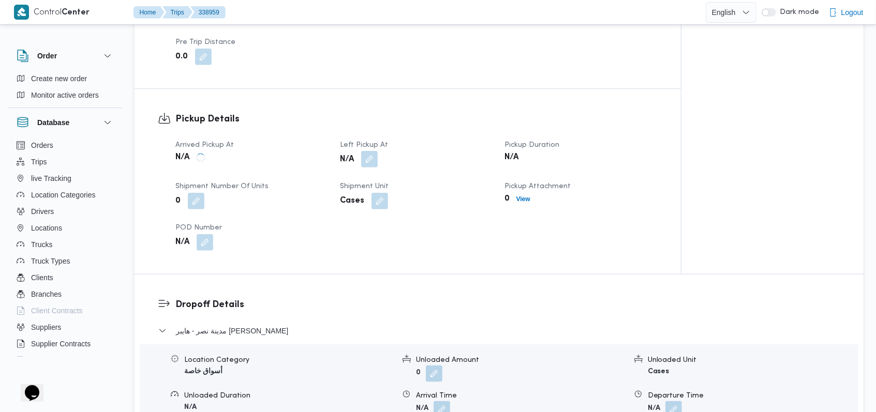
click at [362, 162] on button "button" at bounding box center [369, 159] width 17 height 17
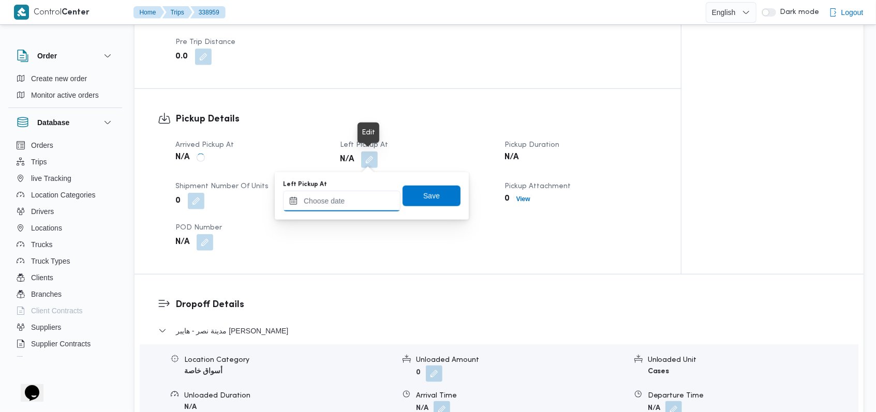
click at [354, 192] on input "Left Pickup At" at bounding box center [341, 201] width 117 height 21
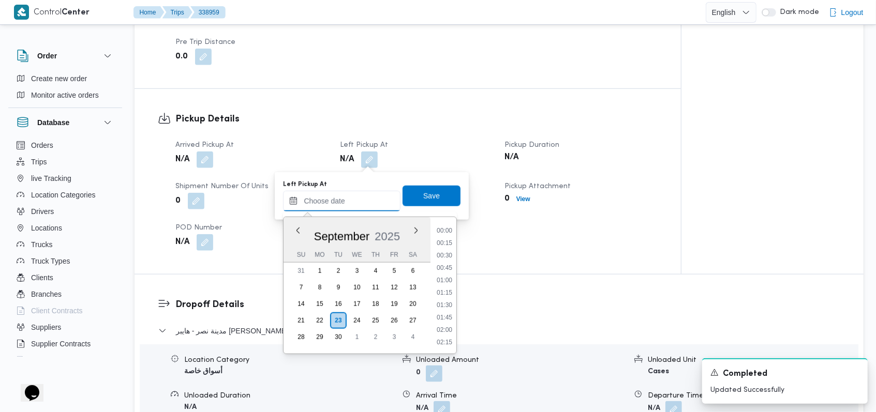
scroll to position [284, 0]
click at [362, 319] on li "07:30" at bounding box center [445, 320] width 24 height 10
type input "[DATE] 07:30"
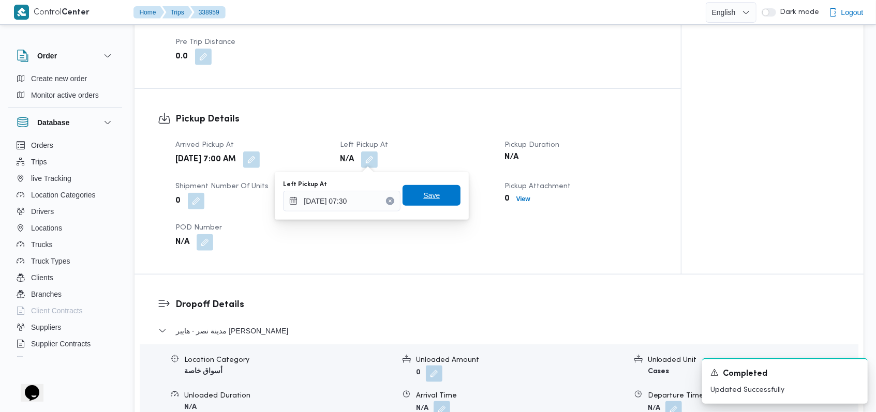
click at [362, 196] on span "Save" at bounding box center [432, 195] width 58 height 21
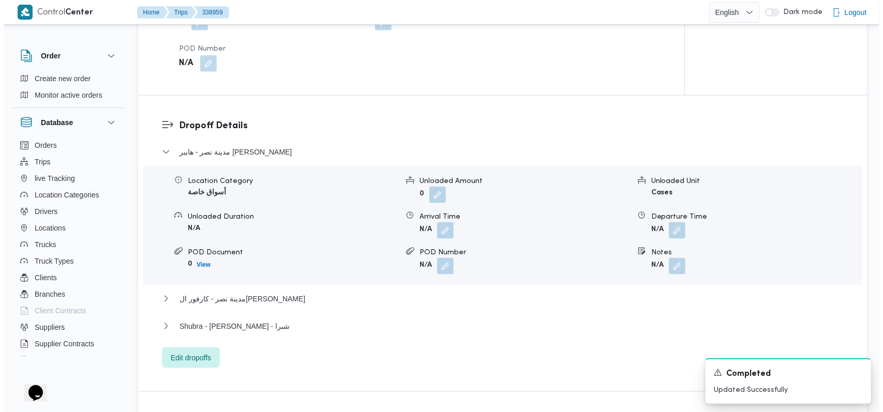
scroll to position [828, 0]
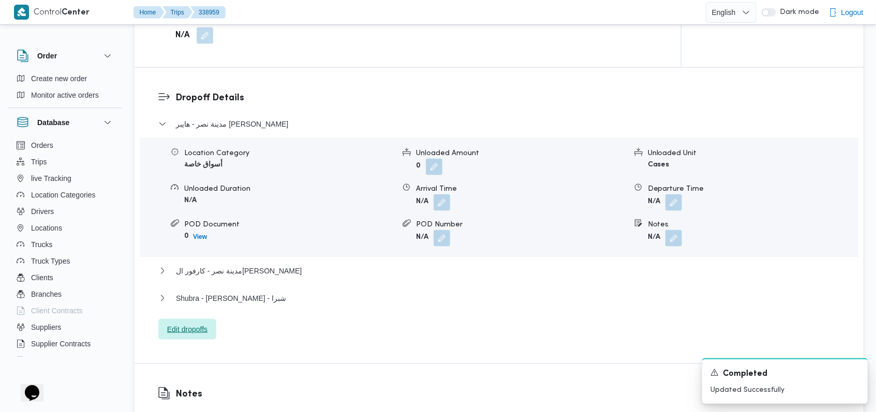
click at [202, 333] on span "Edit dropoffs" at bounding box center [187, 329] width 40 height 12
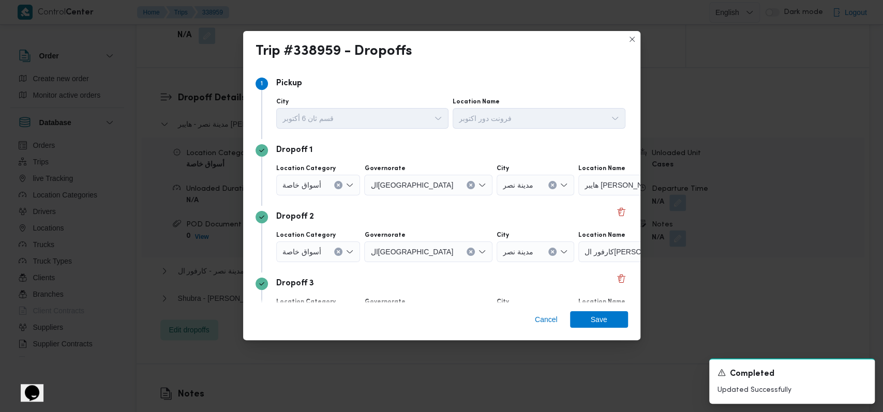
scroll to position [67, 0]
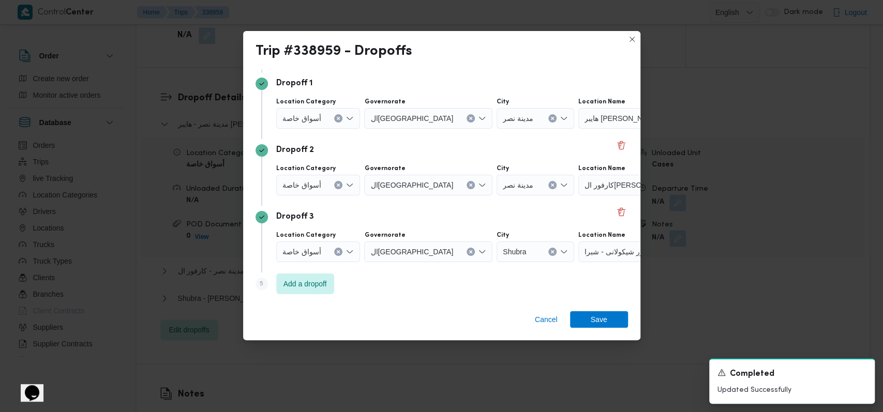
click at [317, 126] on div "أسواق خاصة" at bounding box center [318, 118] width 84 height 21
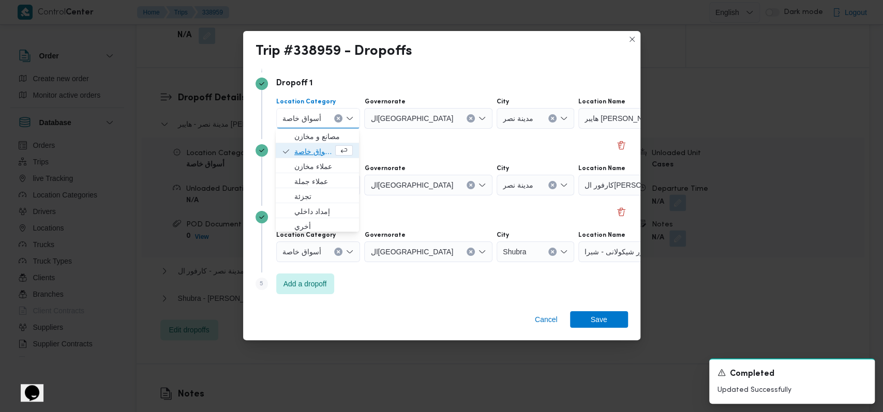
click at [316, 147] on span "أسواق خاصة" at bounding box center [313, 151] width 39 height 12
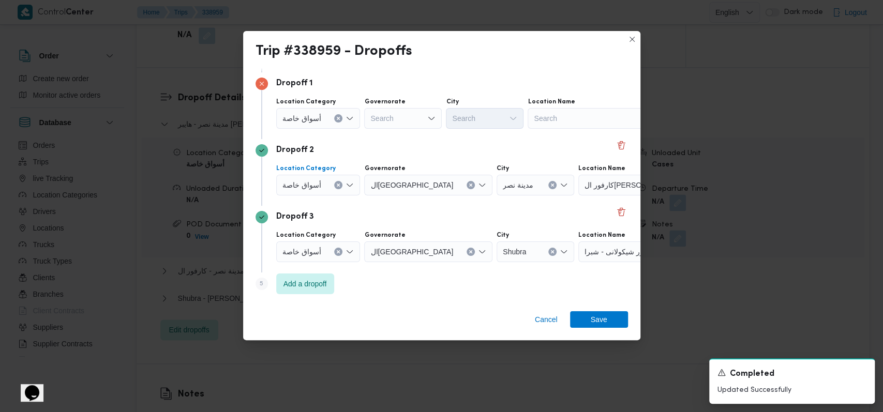
click at [318, 183] on span "أسواق خاصة" at bounding box center [302, 184] width 39 height 11
click at [319, 211] on span "أسواق خاصة" at bounding box center [317, 218] width 75 height 17
click at [319, 249] on span "أسواق خاصة" at bounding box center [302, 251] width 39 height 11
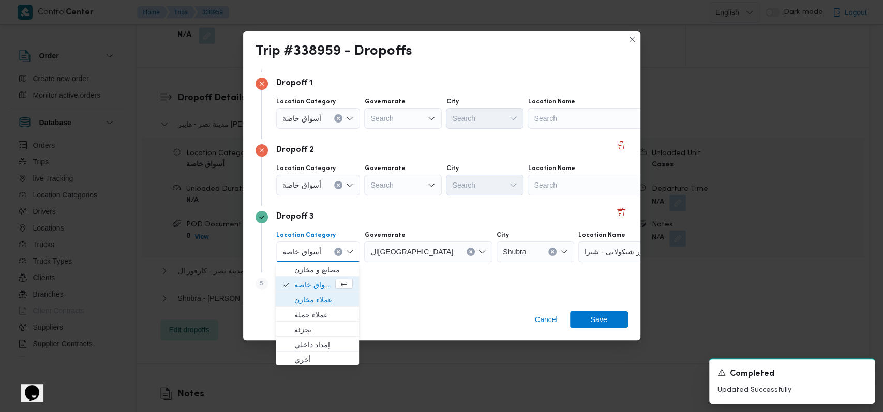
click at [318, 292] on span "عملاء مخازن" at bounding box center [317, 300] width 75 height 17
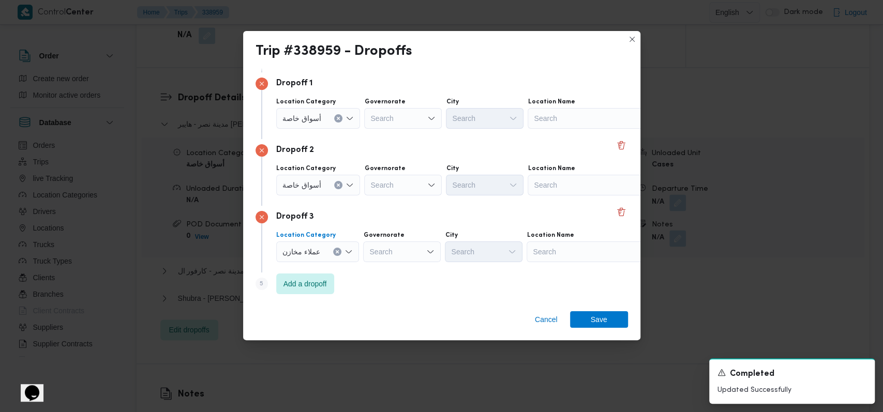
click at [317, 254] on span "عملاء مخازن" at bounding box center [302, 251] width 38 height 11
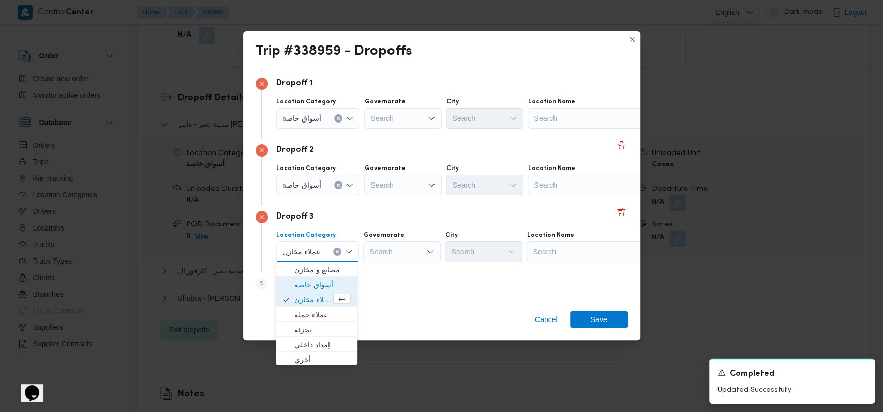
click at [315, 286] on span "أسواق خاصة" at bounding box center [322, 285] width 56 height 12
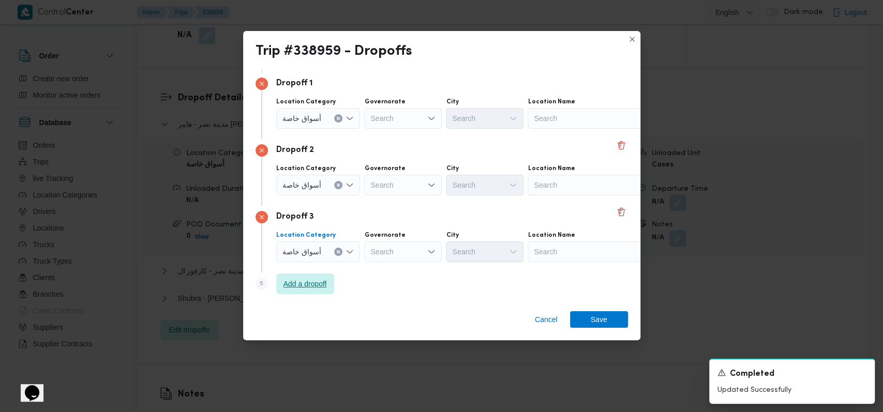
click at [315, 286] on span "Add a dropoff" at bounding box center [305, 284] width 43 height 12
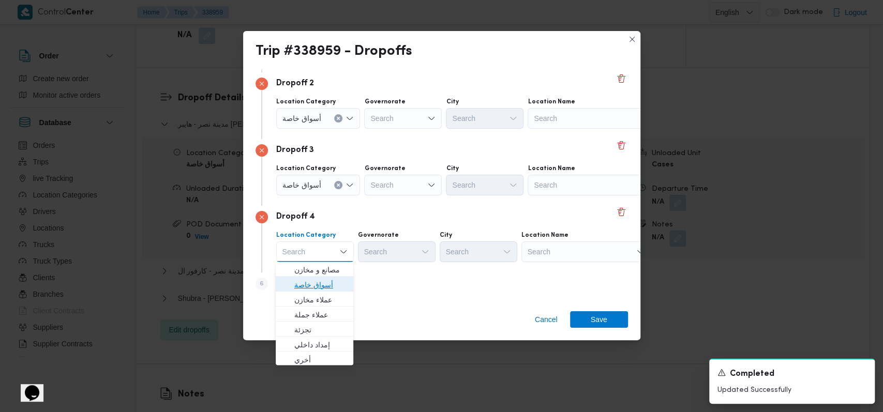
click at [318, 288] on span "أسواق خاصة" at bounding box center [320, 285] width 53 height 12
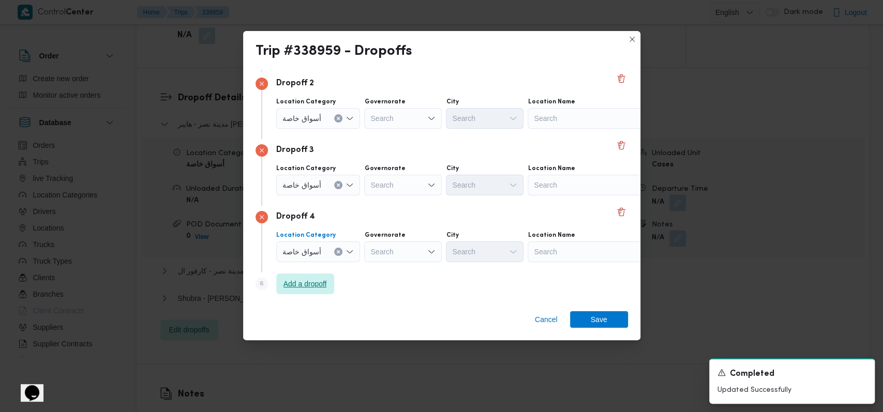
click at [318, 288] on span "Add a dropoff" at bounding box center [305, 284] width 43 height 12
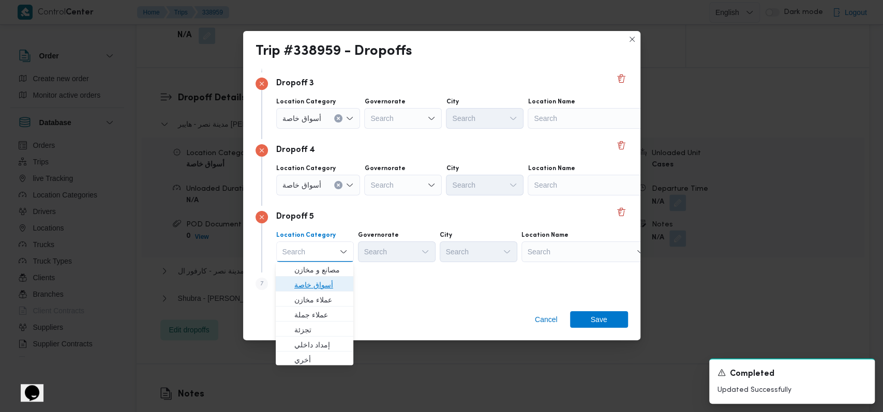
click at [322, 288] on span "أسواق خاصة" at bounding box center [320, 285] width 53 height 12
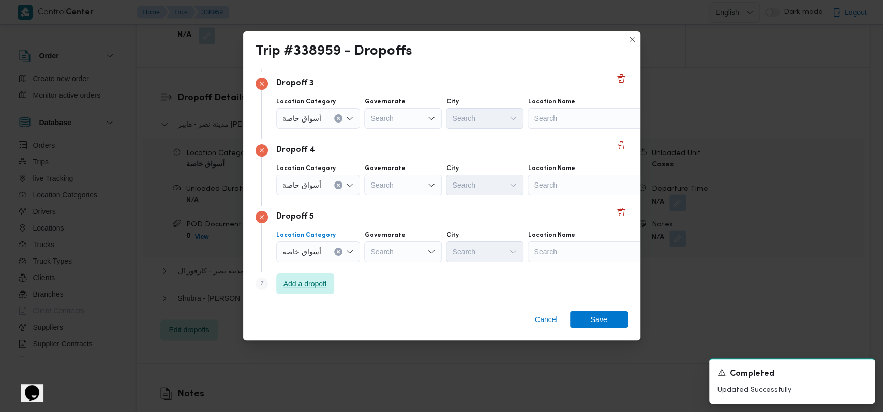
click at [322, 288] on span "Add a dropoff" at bounding box center [305, 284] width 43 height 12
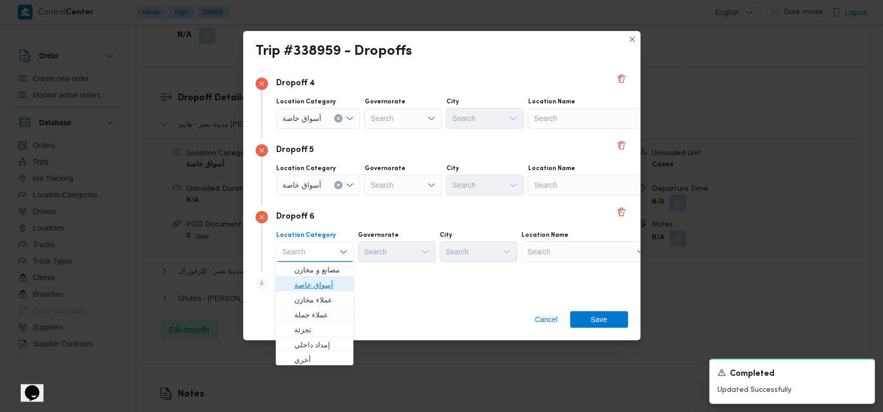
click at [321, 288] on span "أسواق خاصة" at bounding box center [320, 285] width 53 height 12
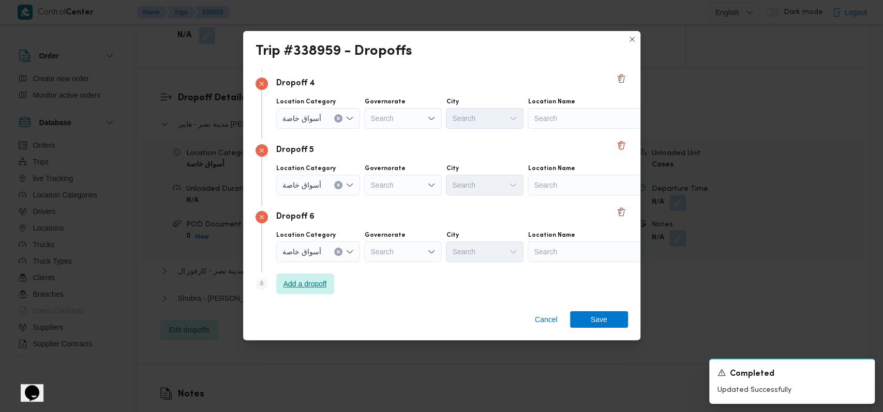
click at [321, 288] on span "Add a dropoff" at bounding box center [305, 284] width 43 height 12
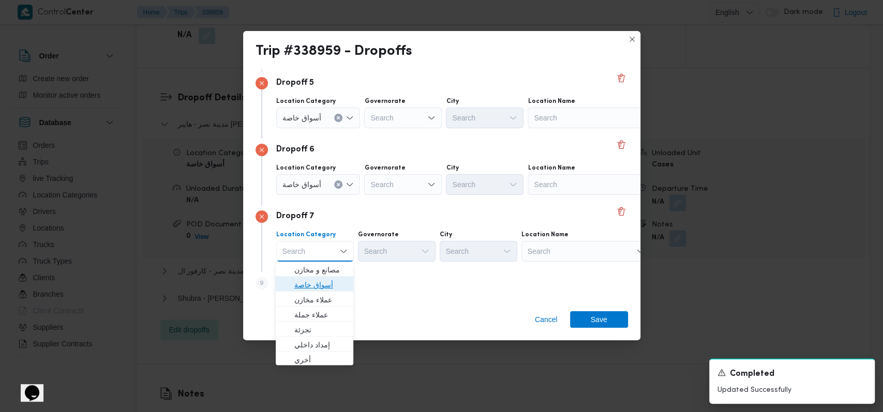
click at [321, 288] on span "أسواق خاصة" at bounding box center [320, 285] width 53 height 12
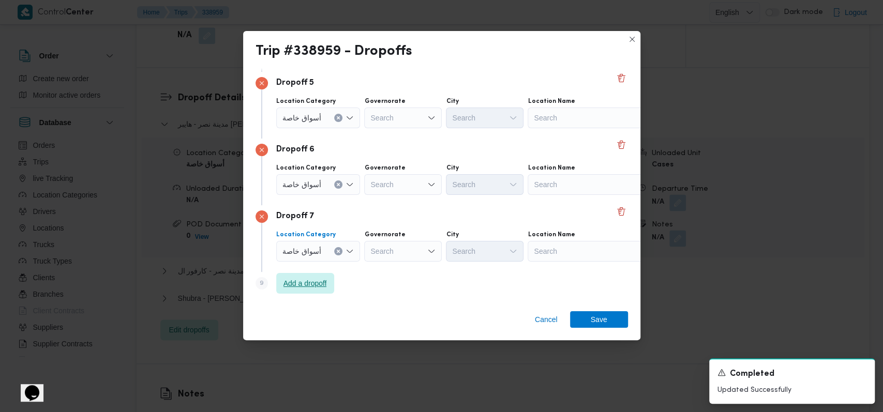
click at [321, 288] on span "Add a dropoff" at bounding box center [305, 283] width 43 height 12
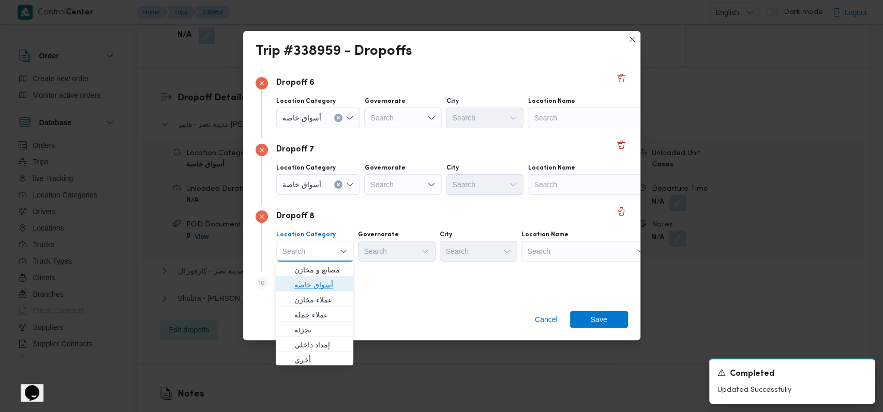
click at [321, 288] on span "أسواق خاصة" at bounding box center [320, 285] width 53 height 12
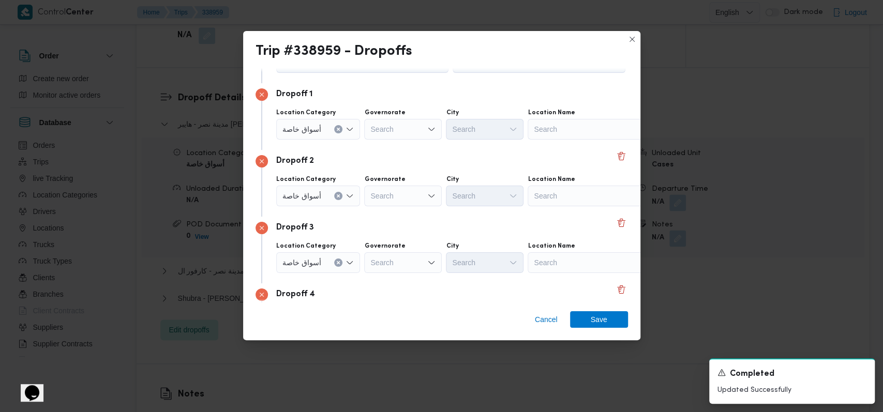
scroll to position [0, 0]
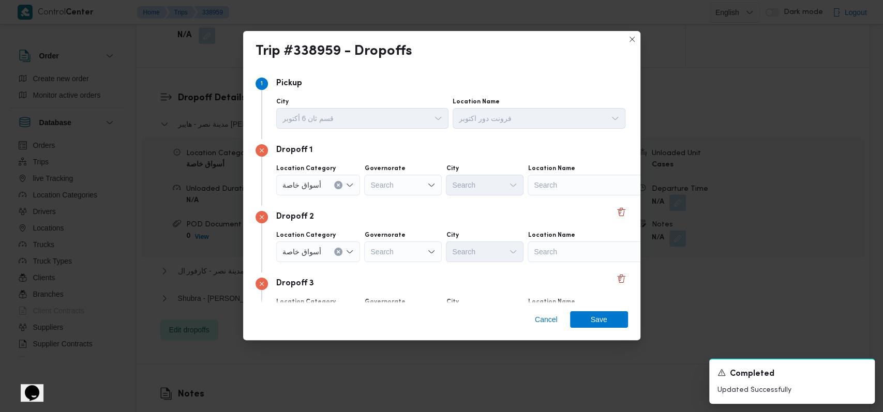
click at [362, 189] on div "Search" at bounding box center [592, 185] width 129 height 21
type input "طيبه مول"
click at [362, 202] on mark "طيبه مول" at bounding box center [559, 204] width 29 height 8
click at [362, 246] on div "Search" at bounding box center [592, 252] width 129 height 21
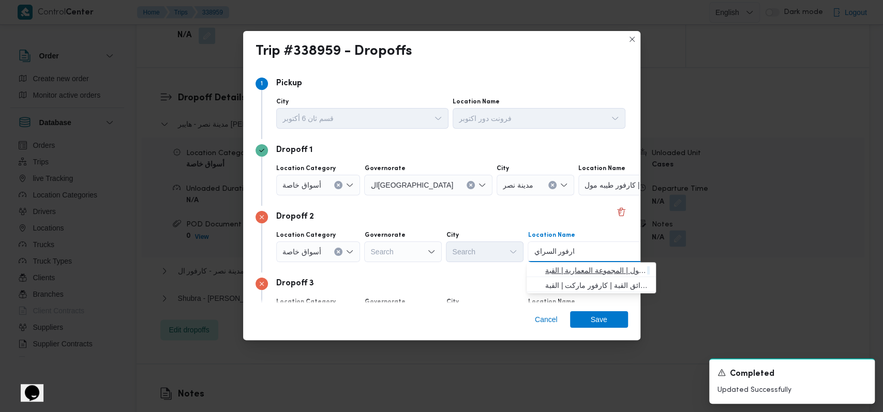
type input "كارفور السراي"
click at [362, 270] on span "كارفور السراي ا مول | المجموعة المعمارية | القبة" at bounding box center [597, 270] width 105 height 12
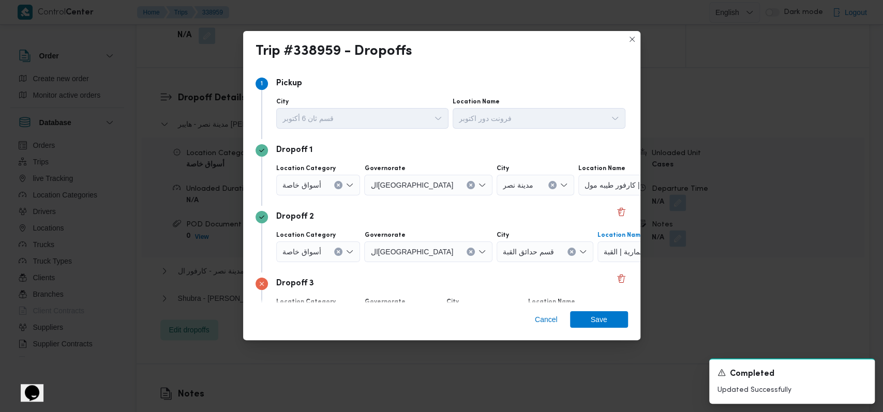
scroll to position [69, 0]
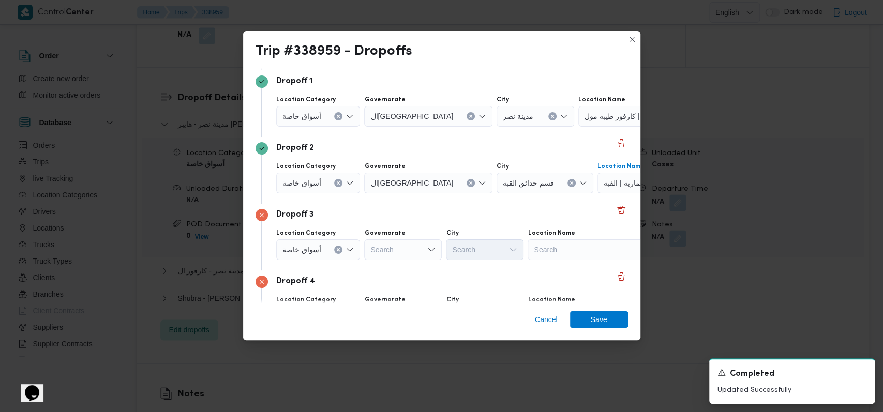
click at [362, 254] on div "Search" at bounding box center [592, 250] width 129 height 21
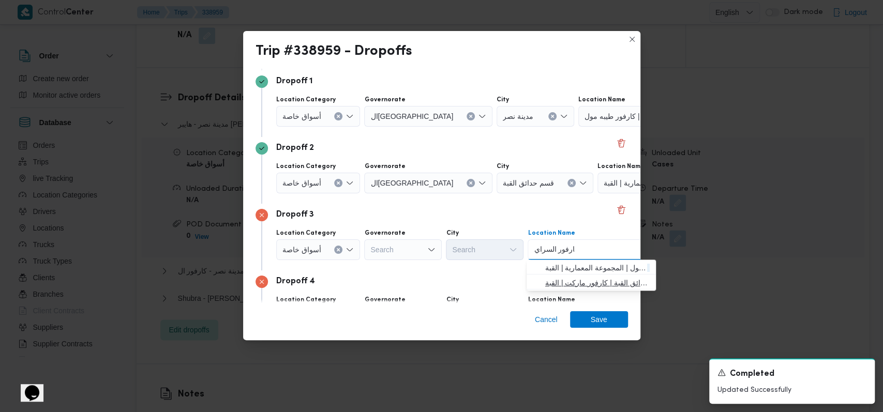
type input "كارفور السراي"
click at [362, 279] on span "كارفور السراي ا 2 - حدائق القبة | كارفور ماركت | القبة" at bounding box center [597, 283] width 105 height 12
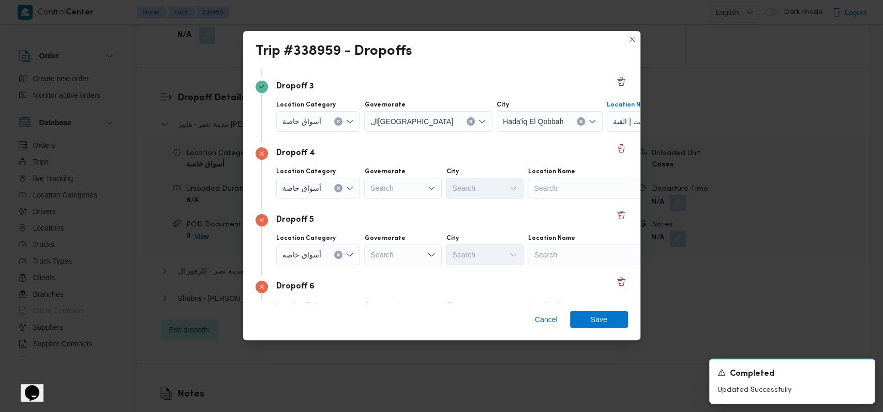
scroll to position [207, 0]
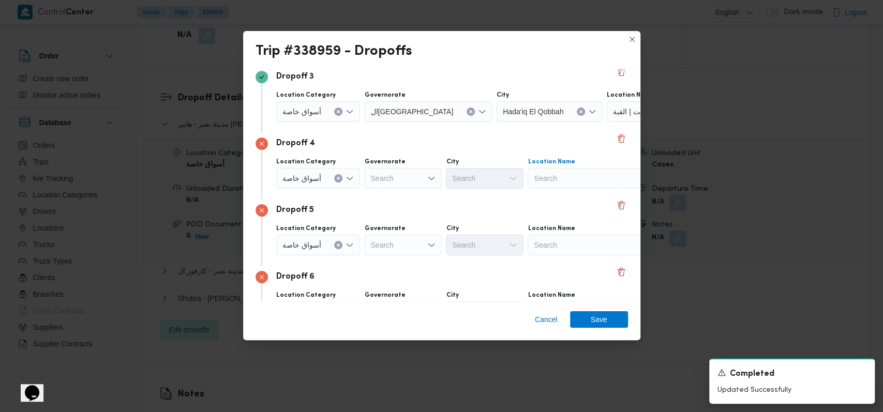
click at [362, 177] on div "Search" at bounding box center [592, 178] width 129 height 21
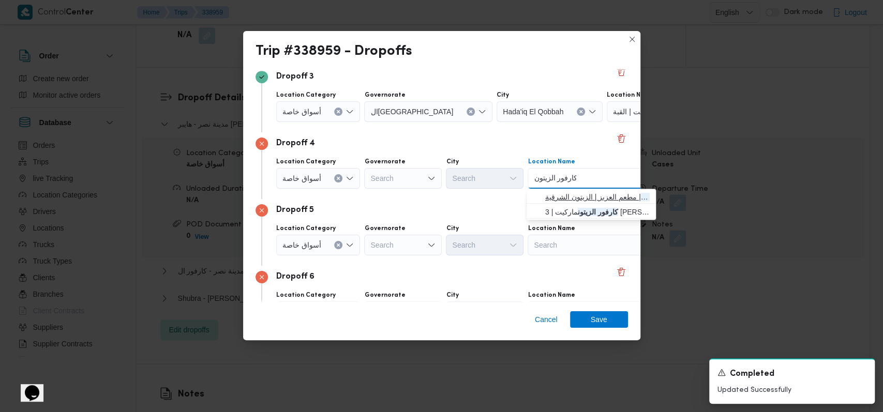
type input "كارفور الزيتون"
click at [362, 195] on span "كارفور الزيتون | مطعم العزيز | الزيتون الشرقية" at bounding box center [597, 197] width 105 height 12
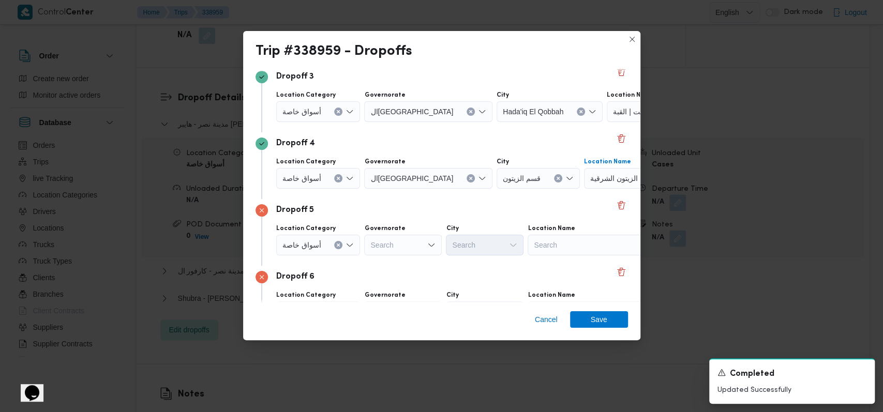
click at [362, 240] on div "Search" at bounding box center [592, 245] width 129 height 21
type input "كارفور الجول"
click at [362, 261] on span "كارفور الجول ف [PERSON_NAME] | Molaco structures | الجولف" at bounding box center [597, 264] width 105 height 12
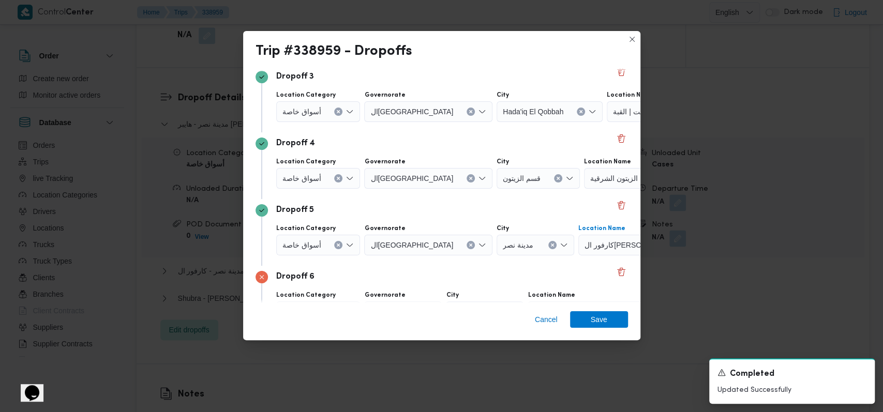
scroll to position [276, 0]
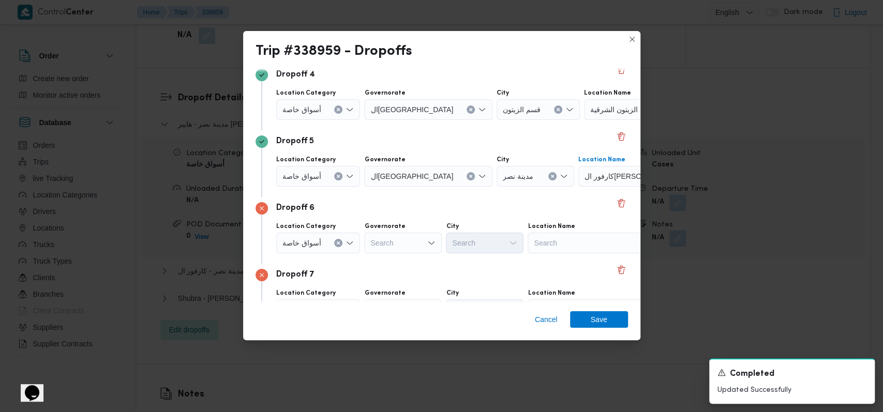
click at [362, 242] on div "Search" at bounding box center [592, 243] width 129 height 21
type input "ك"
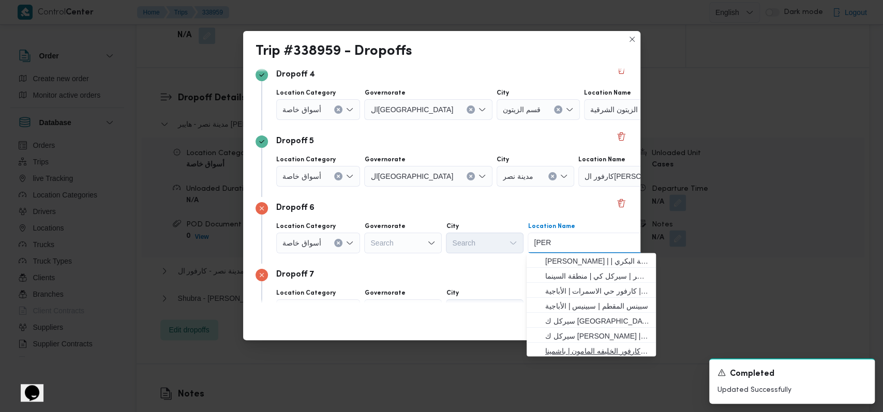
type input "[PERSON_NAME]"
click at [362, 353] on span "كارفور الخليفه المامون | باشمينا pASHMINA | منشية البكري" at bounding box center [597, 351] width 105 height 12
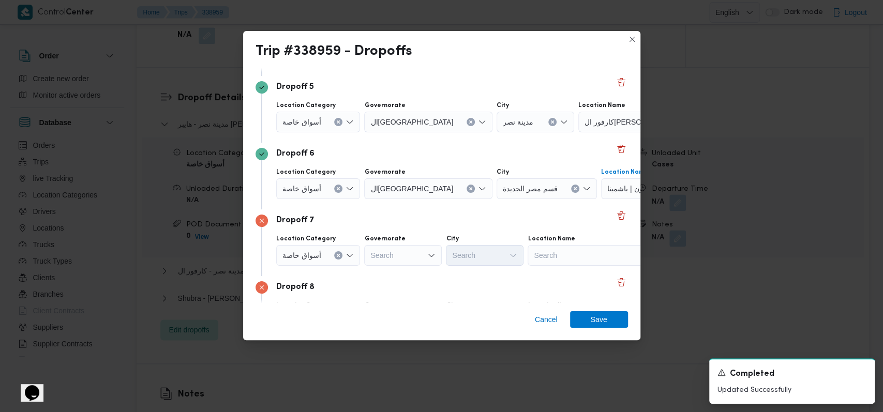
scroll to position [401, 0]
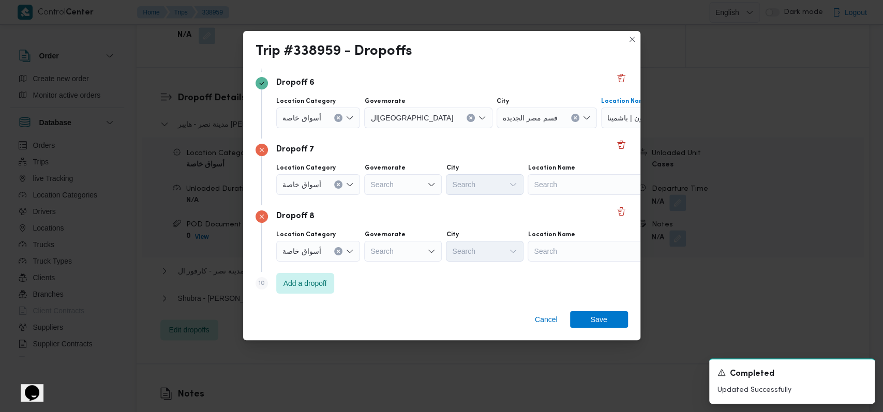
click at [362, 189] on div "Search" at bounding box center [592, 184] width 129 height 21
type input "مهد"
click at [362, 200] on span "هايبر ماركت مهد ي عرفه | Centroid FM | مدينة الأمل" at bounding box center [597, 203] width 105 height 12
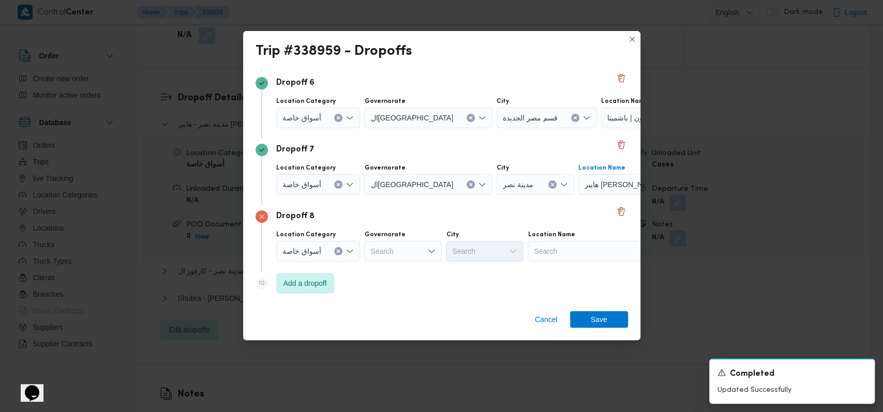
click at [362, 244] on div "Search" at bounding box center [592, 251] width 129 height 21
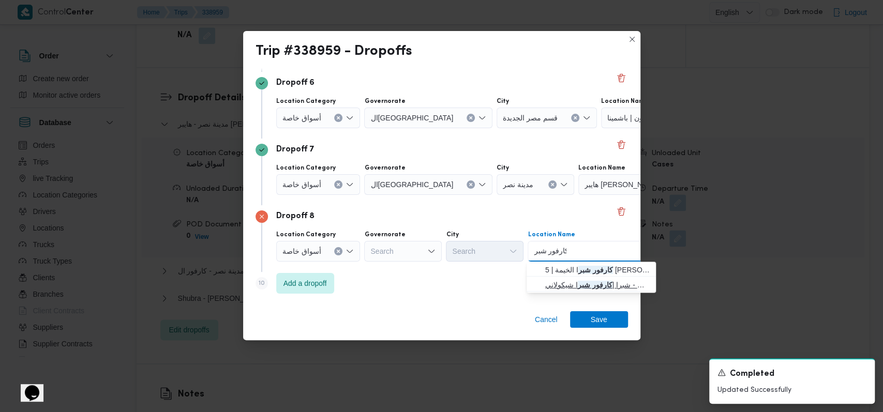
type input "كارفور شبر"
click at [362, 280] on span "كارفور شيكولانى - شبرا | كارفور شبر ا شيكولاني | [GEOGRAPHIC_DATA]" at bounding box center [597, 285] width 105 height 12
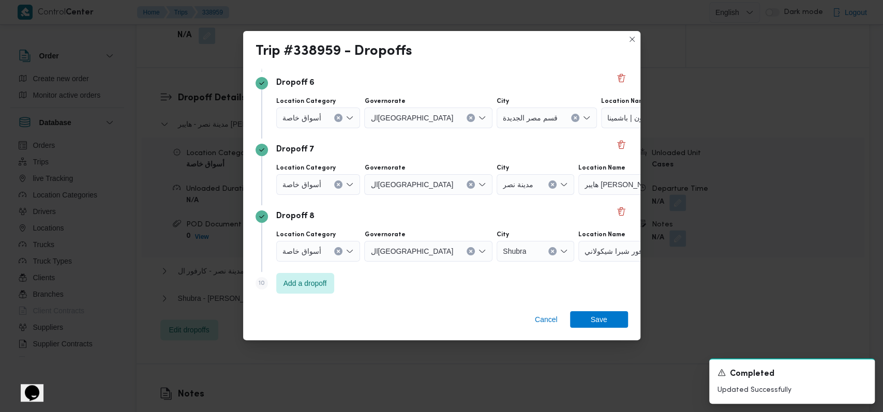
click at [269, 278] on div "Step 10 is disabled 10" at bounding box center [266, 285] width 21 height 17
click at [293, 279] on span "Add a dropoff" at bounding box center [305, 283] width 43 height 12
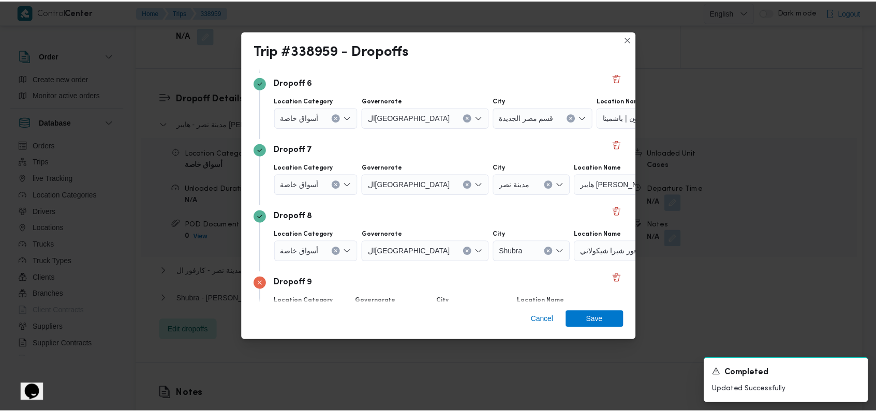
scroll to position [468, 0]
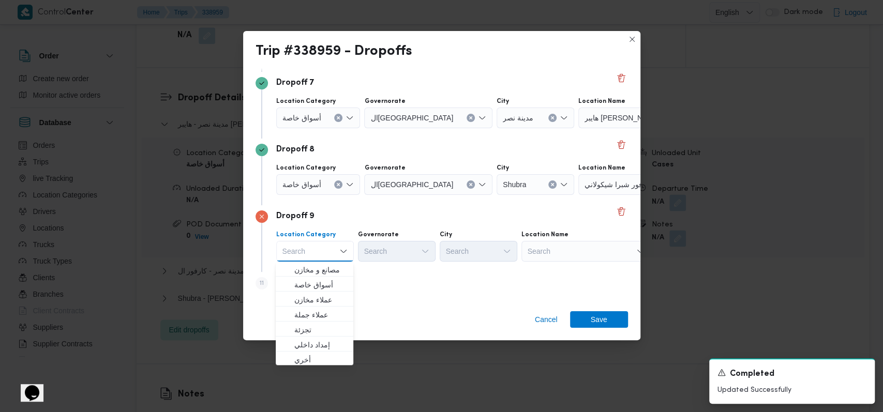
click at [362, 259] on div "Search" at bounding box center [586, 251] width 129 height 21
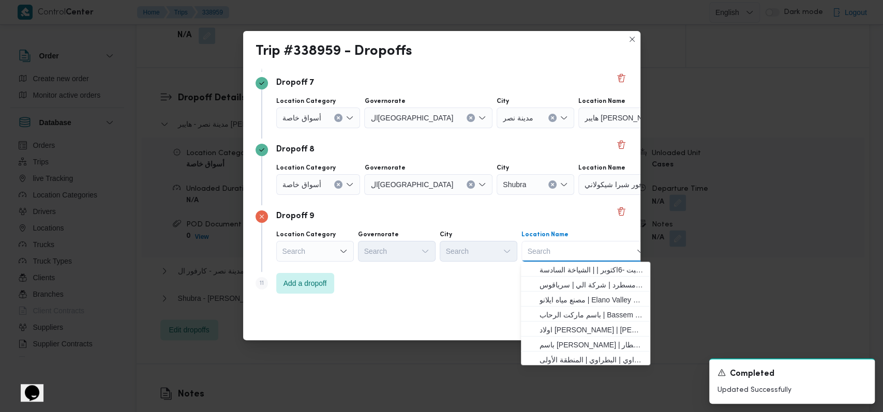
click at [323, 248] on div "Search" at bounding box center [315, 251] width 78 height 21
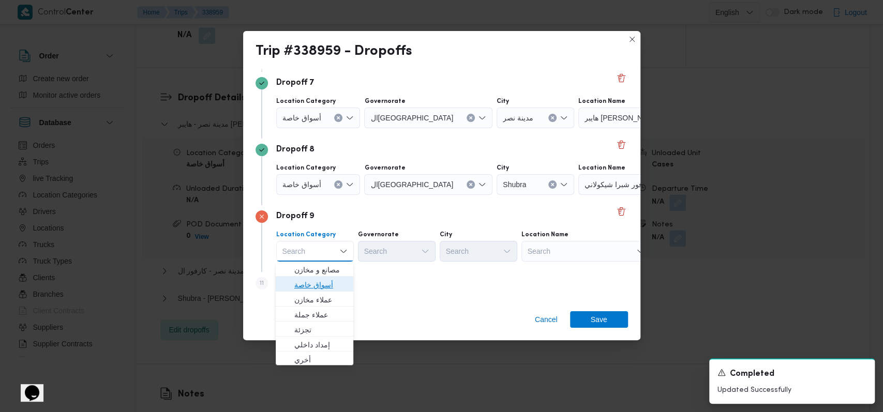
click at [324, 279] on span "أسواق خاصة" at bounding box center [320, 285] width 53 height 12
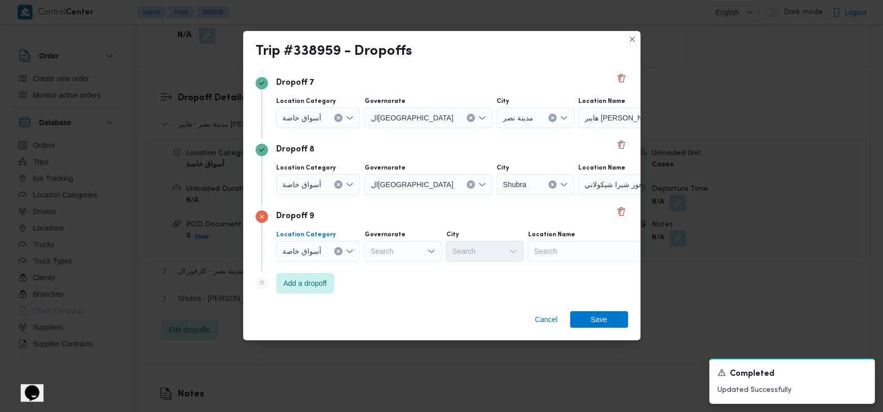
click at [362, 247] on div "Search" at bounding box center [592, 251] width 129 height 21
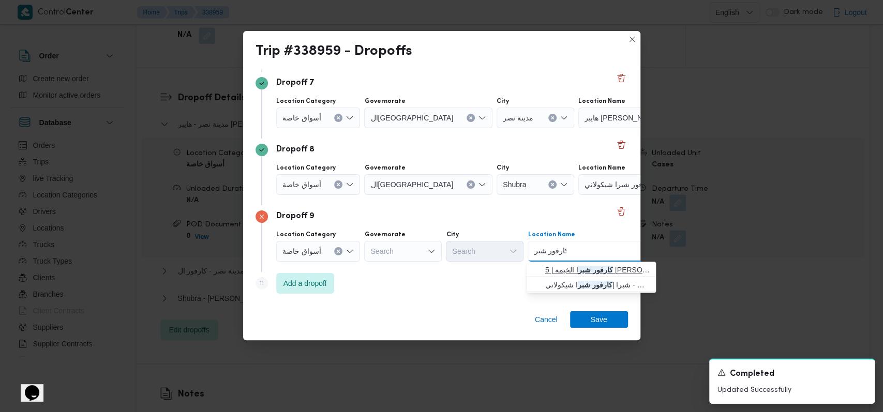
type input "كارفور شبر"
click at [362, 267] on span "كارفور شبر ا الخيمة | 5 [PERSON_NAME] | بيجام" at bounding box center [597, 270] width 105 height 12
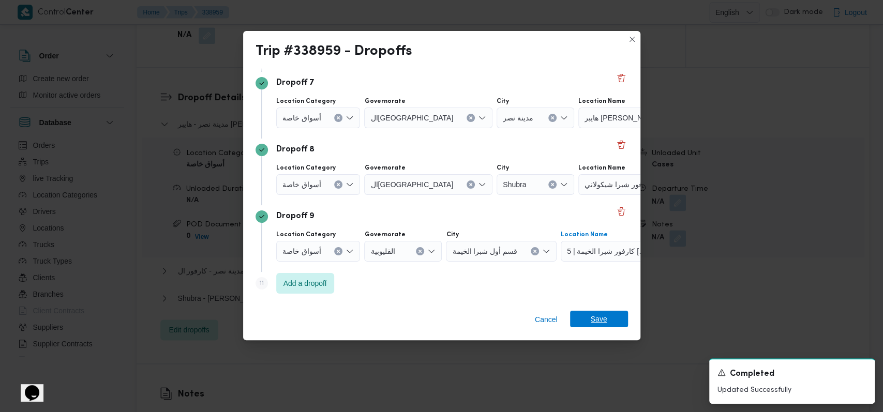
click at [362, 323] on span "Save" at bounding box center [599, 319] width 17 height 17
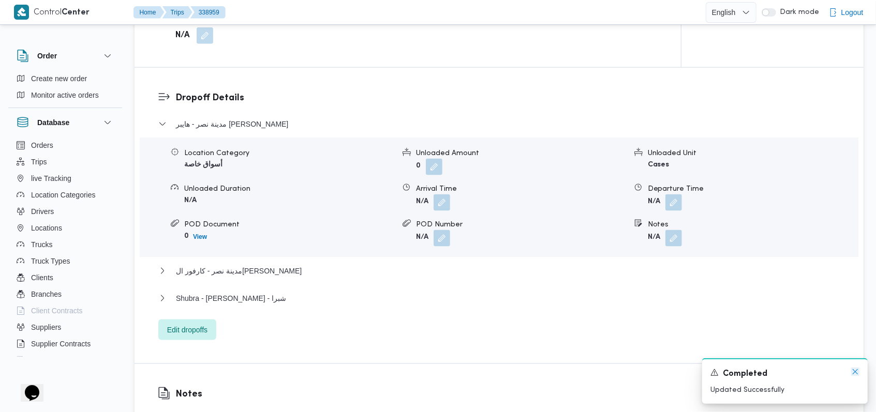
drag, startPoint x: 859, startPoint y: 374, endPoint x: 335, endPoint y: 284, distance: 530.8
click at [362, 371] on icon "Dismiss toast" at bounding box center [855, 372] width 8 height 8
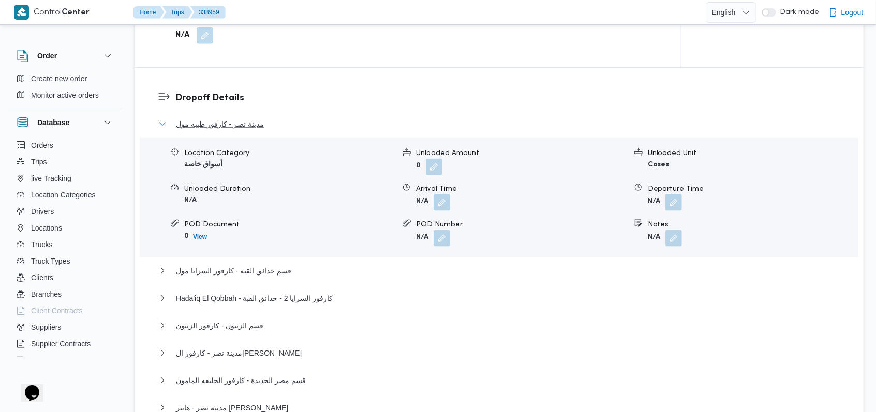
click at [254, 122] on span "مدينة نصر - كارفور طيبه مول" at bounding box center [220, 124] width 88 height 12
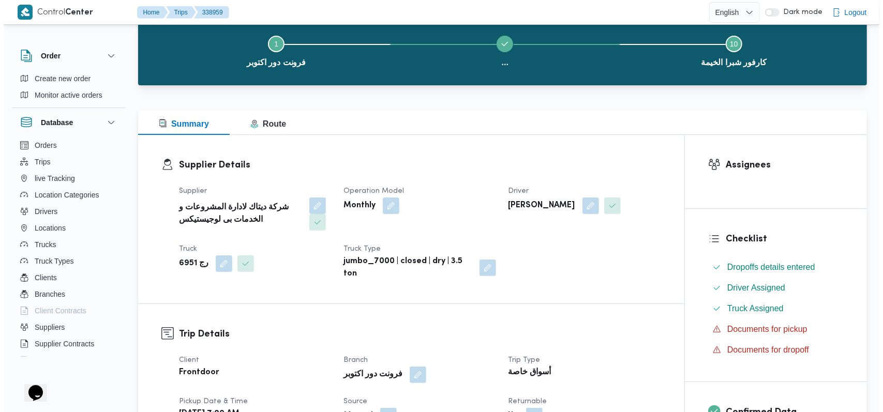
scroll to position [0, 0]
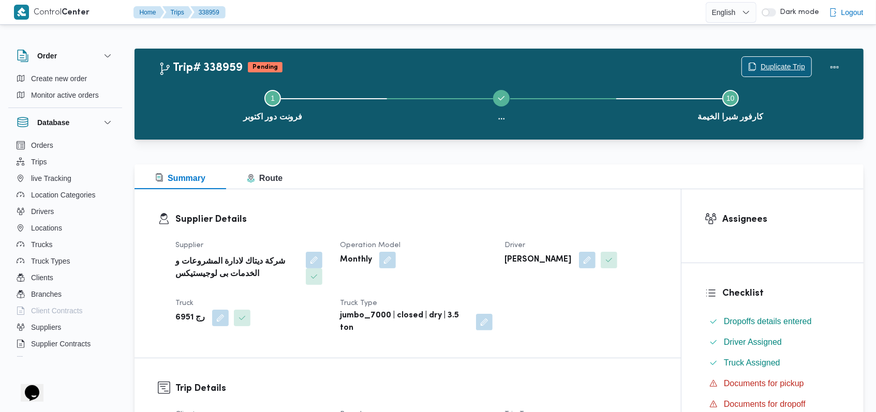
click at [362, 63] on span "Duplicate Trip" at bounding box center [783, 67] width 45 height 12
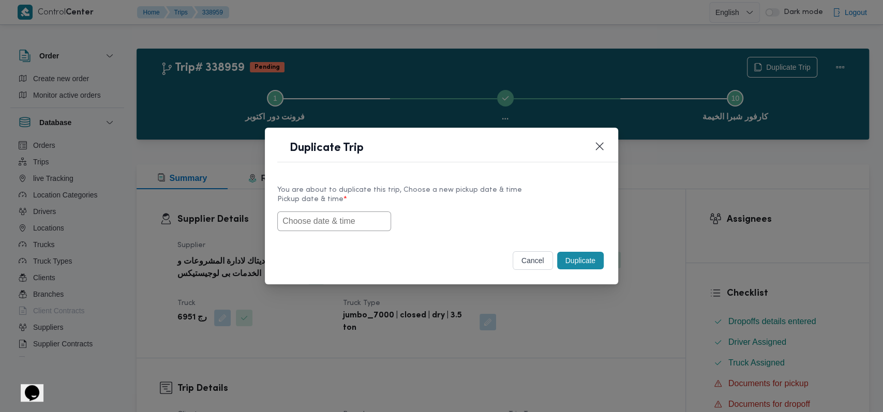
click at [352, 219] on input "text" at bounding box center [334, 222] width 114 height 20
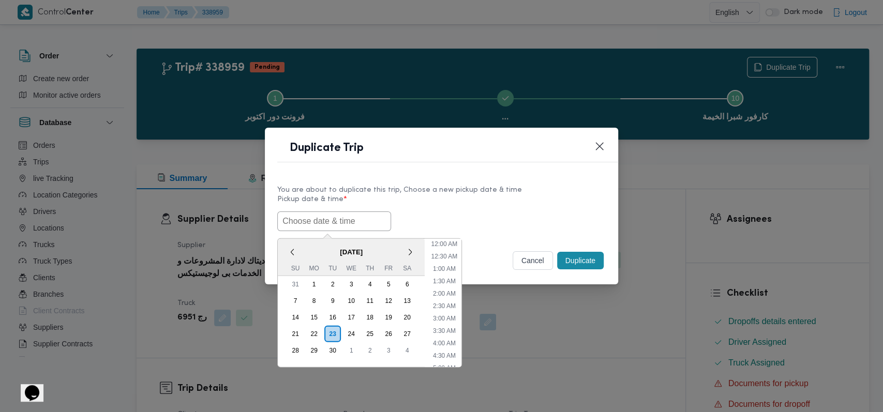
scroll to position [178, 0]
click at [346, 333] on div "24" at bounding box center [352, 334] width 20 height 20
click at [362, 213] on div "[DATE] 12:00AM < [DATE] > Su Mo Tu We Th Fr Sa 31 1 2 3 4 5 6 7 8 9 10 11 12 13…" at bounding box center [441, 222] width 329 height 20
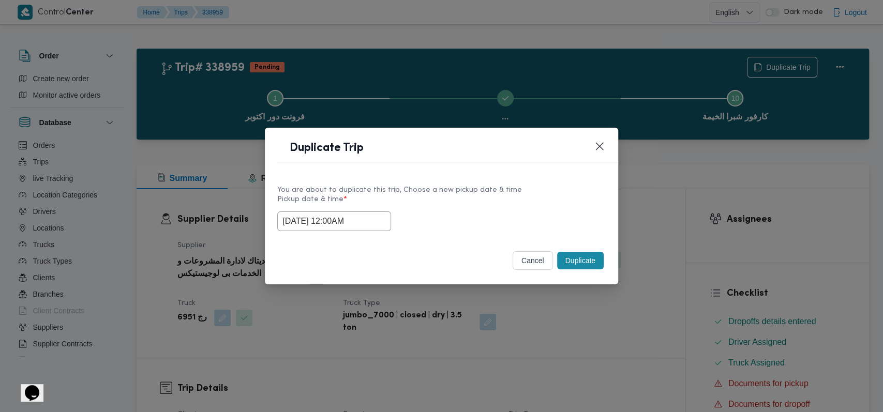
click at [350, 221] on input "[DATE] 12:00AM" at bounding box center [334, 222] width 114 height 20
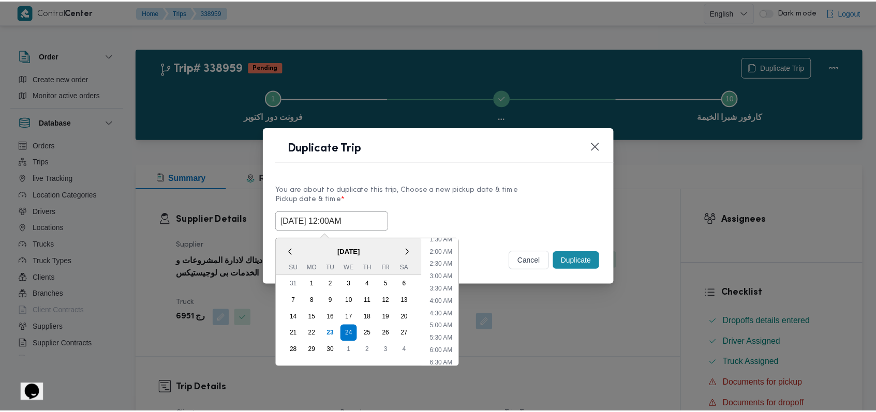
scroll to position [69, 0]
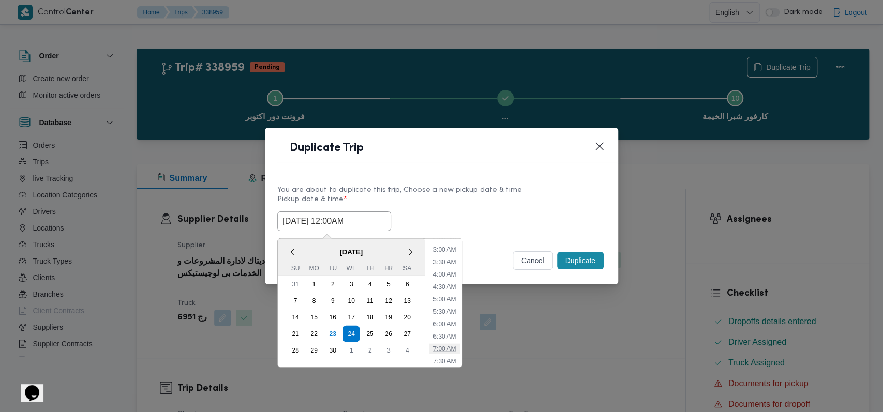
click at [362, 346] on li "7:00 AM" at bounding box center [444, 349] width 31 height 10
type input "[DATE] 7:00AM"
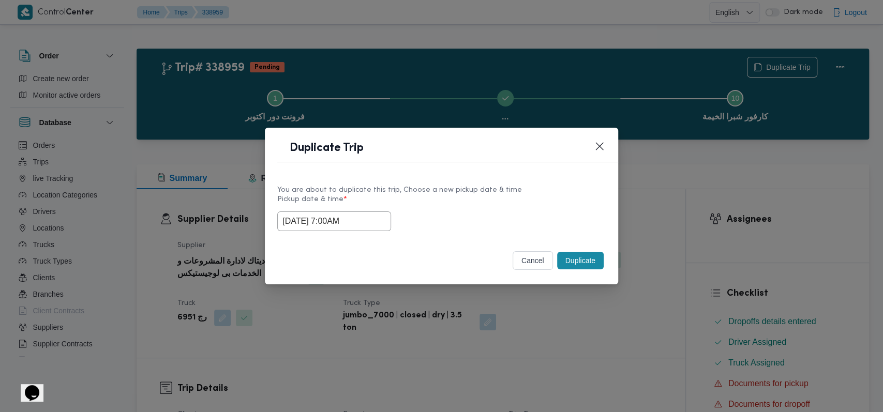
click at [362, 255] on button "Duplicate" at bounding box center [580, 261] width 47 height 18
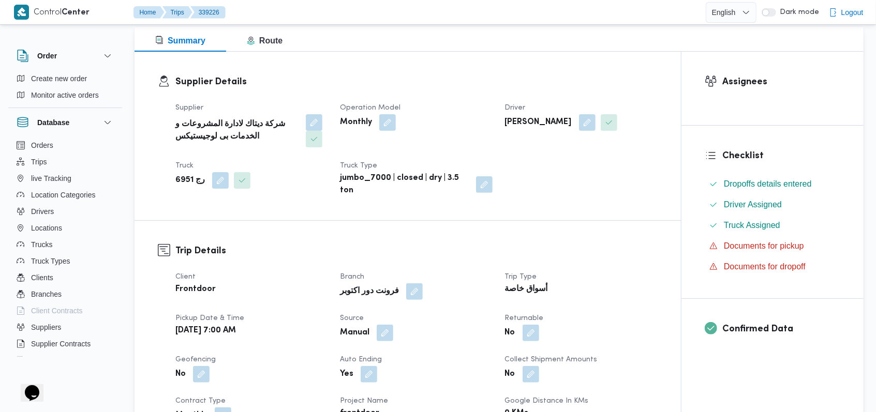
scroll to position [207, 0]
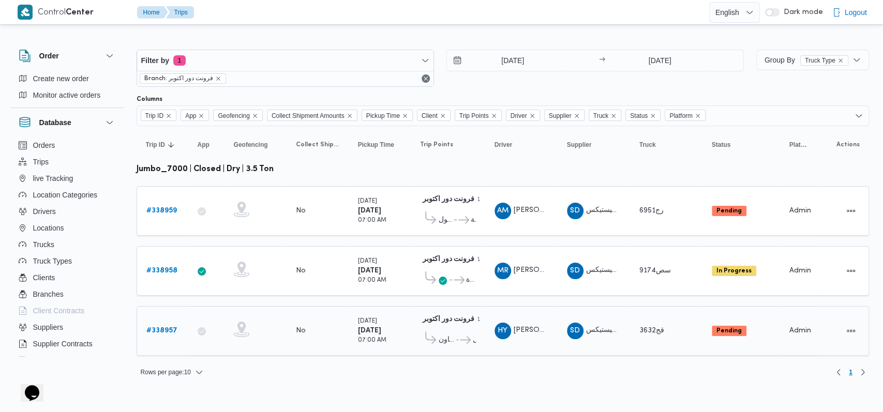
click at [362, 336] on icon at bounding box center [465, 340] width 11 height 8
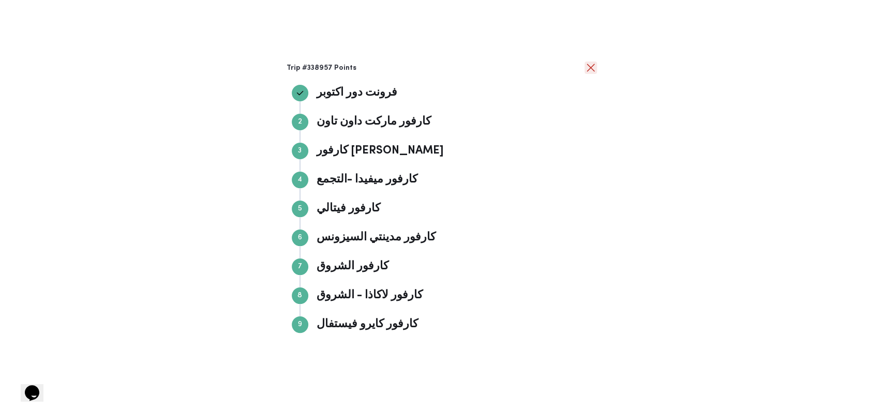
click at [362, 66] on button "close" at bounding box center [591, 68] width 12 height 12
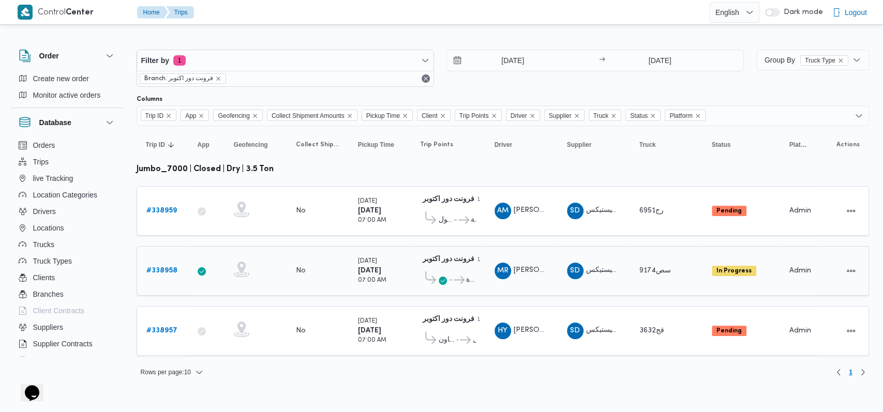
click at [362, 278] on icon at bounding box center [455, 280] width 11 height 8
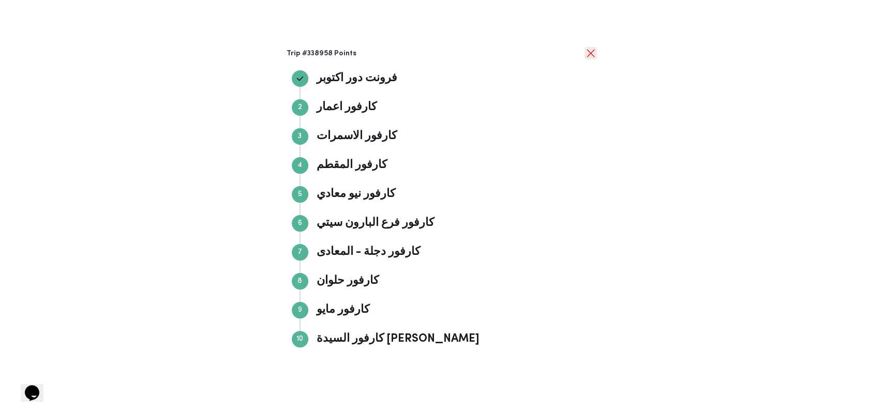
click at [362, 59] on button "close" at bounding box center [591, 53] width 12 height 12
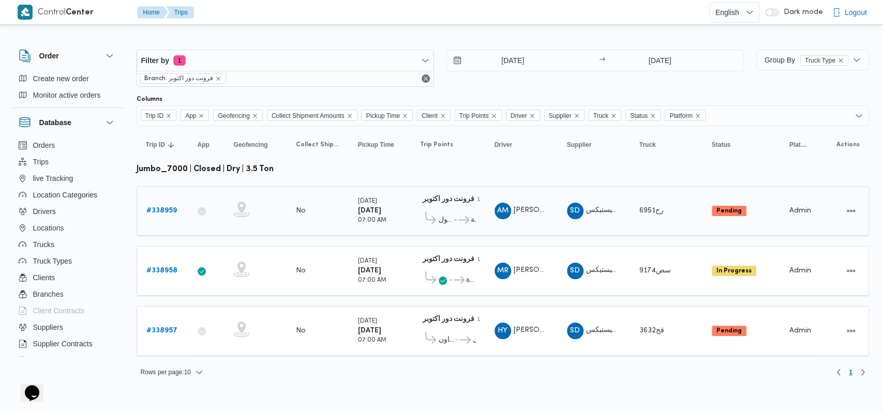
click at [362, 219] on icon at bounding box center [459, 220] width 11 height 8
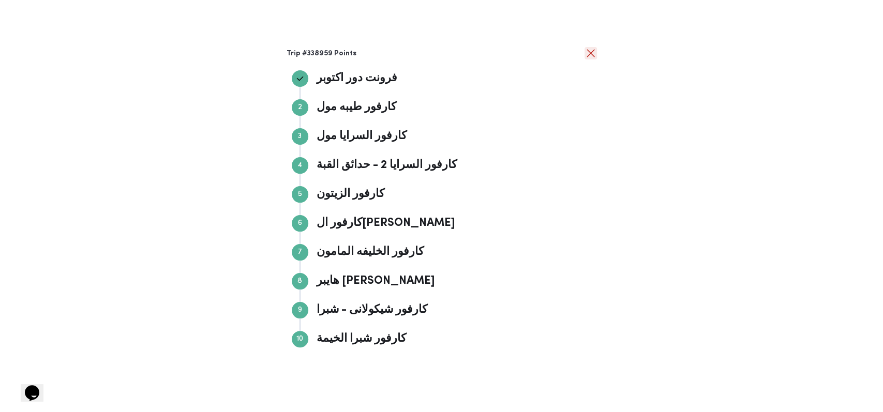
click at [362, 52] on button "close" at bounding box center [591, 53] width 12 height 12
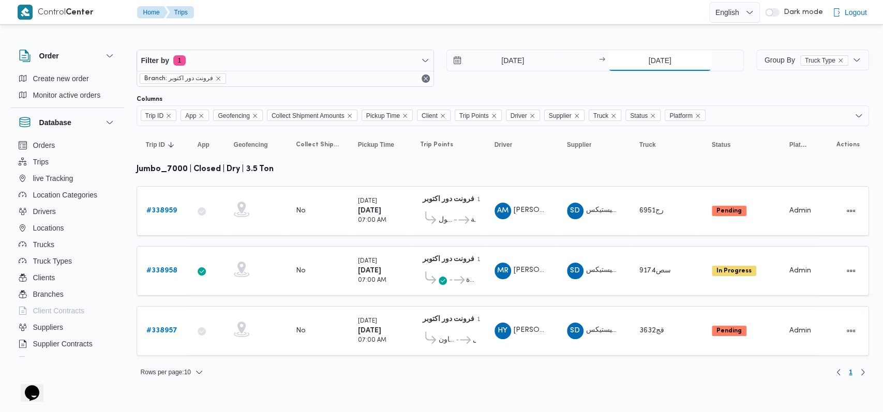
click at [362, 57] on input "[DATE]" at bounding box center [660, 60] width 103 height 21
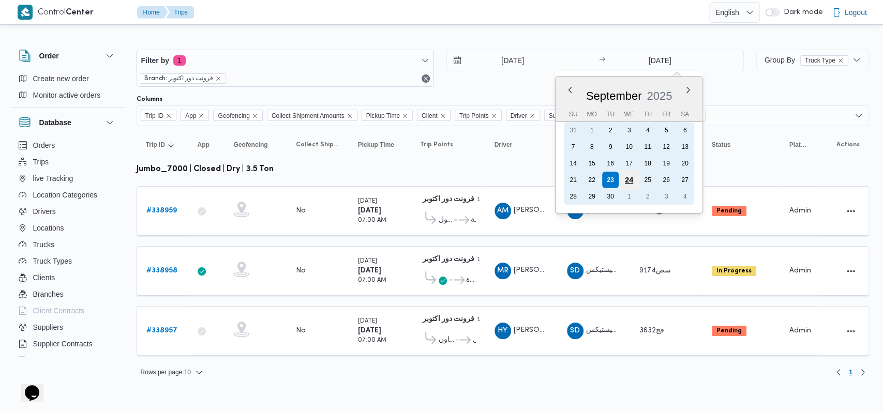
click at [362, 178] on div "24" at bounding box center [629, 180] width 20 height 20
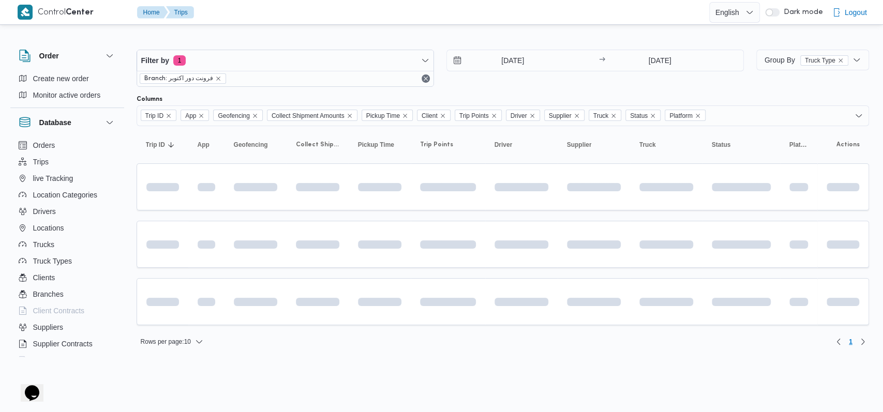
click at [362, 90] on div "Filter by 1 Branch: فرونت دور اكتوبر [DATE] → [DATE]" at bounding box center [440, 68] width 620 height 50
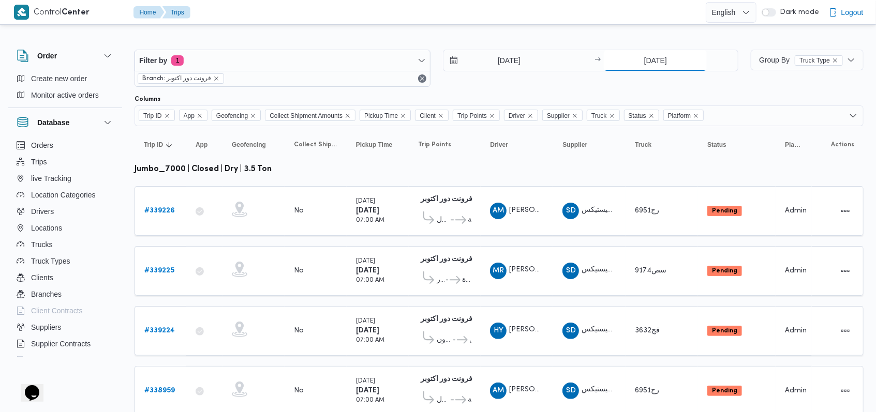
click at [362, 67] on input "[DATE]" at bounding box center [655, 60] width 103 height 21
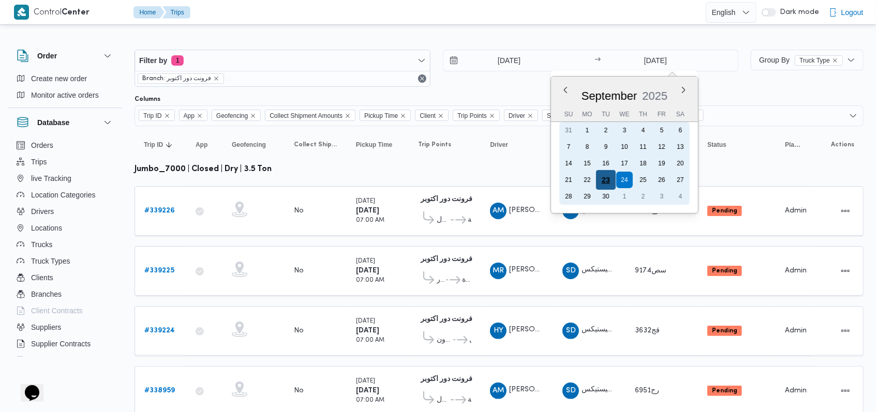
click at [362, 182] on div "23" at bounding box center [606, 180] width 20 height 20
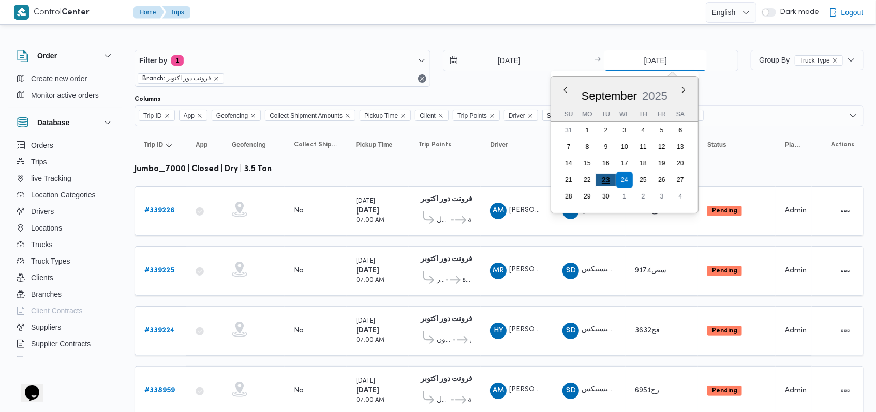
type input "[DATE]"
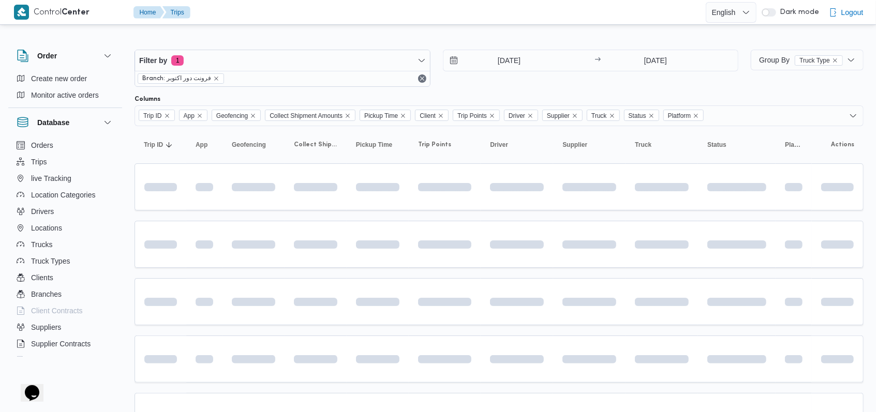
click at [362, 81] on div "[DATE] → [DATE]" at bounding box center [591, 68] width 296 height 37
